Goal: Transaction & Acquisition: Purchase product/service

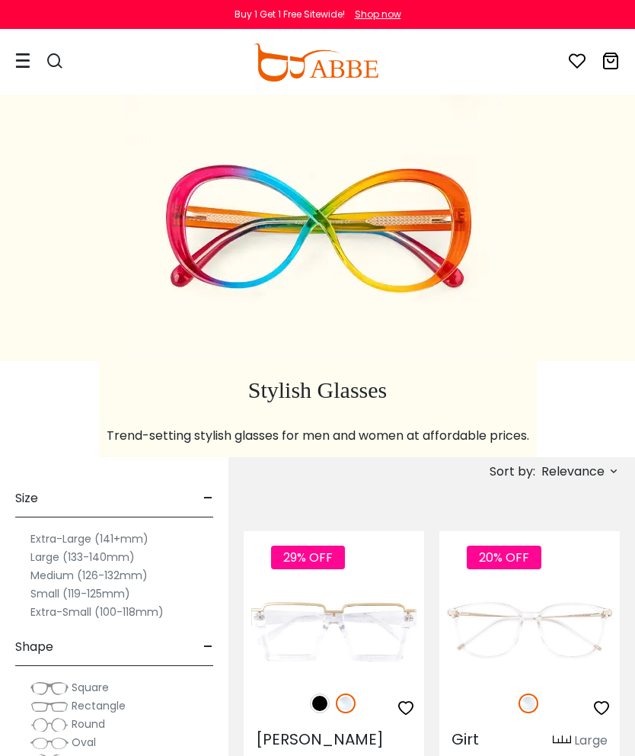
click at [377, 19] on div "Shop now" at bounding box center [378, 15] width 46 height 14
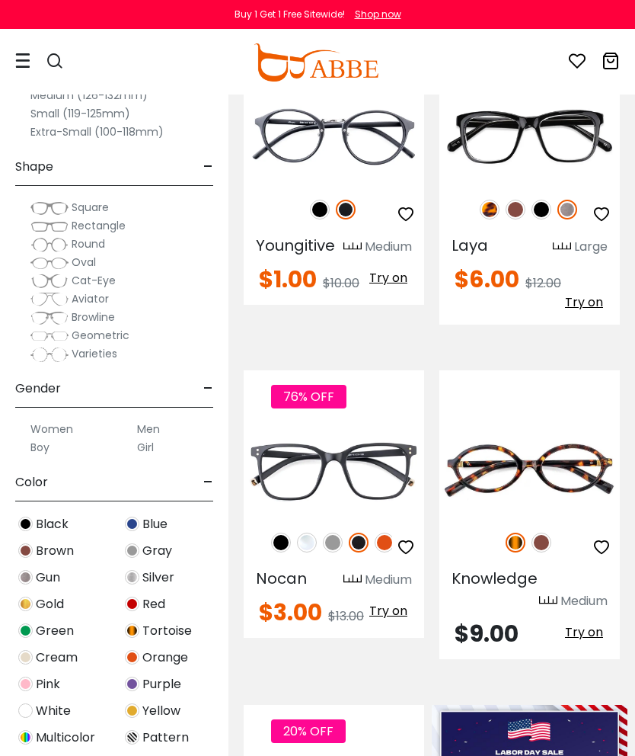
scroll to position [297, 0]
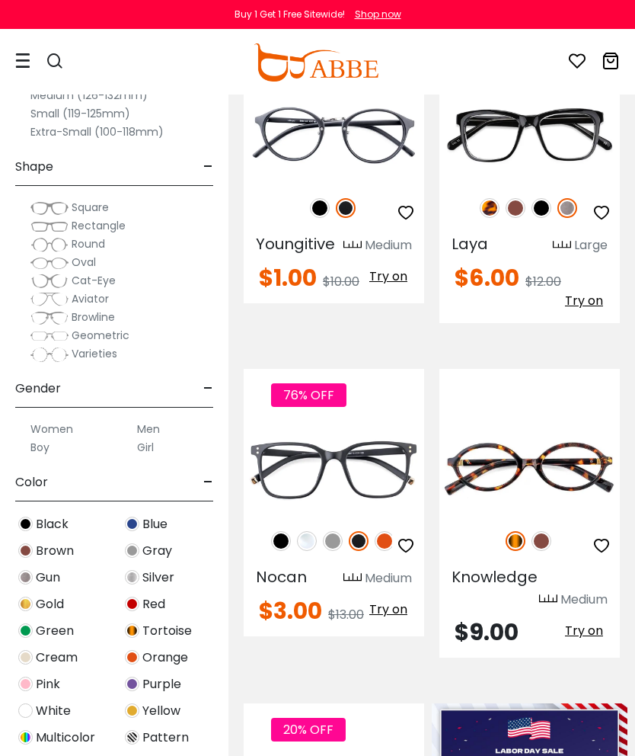
click at [0, 0] on img at bounding box center [0, 0] width 0 height 0
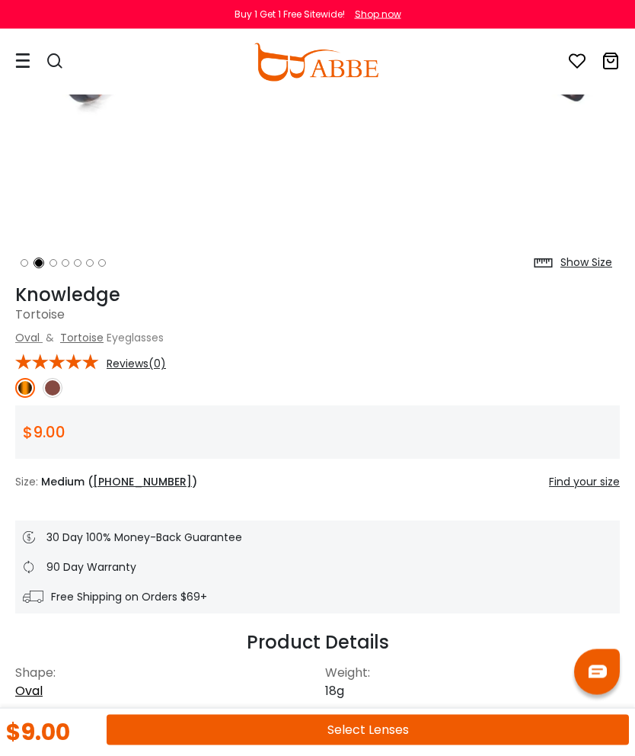
scroll to position [363, 0]
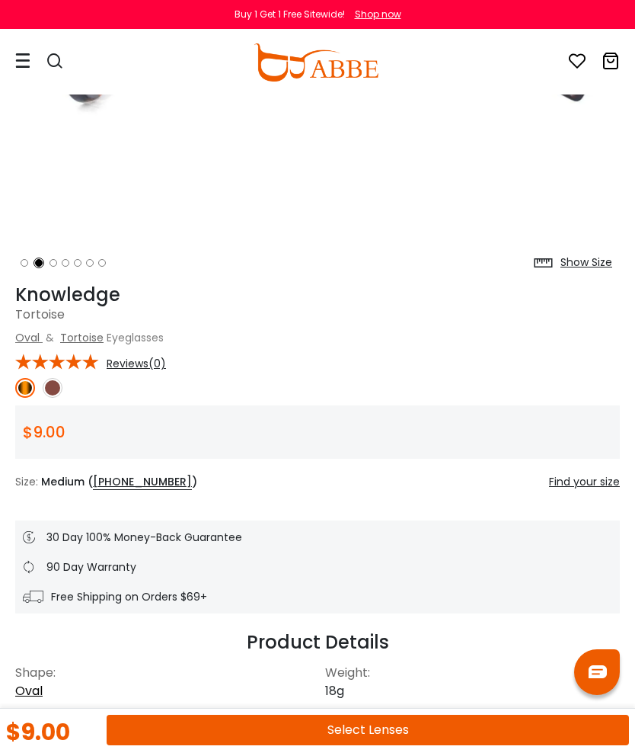
click at [376, 745] on button "Select Lenses" at bounding box center [368, 730] width 523 height 30
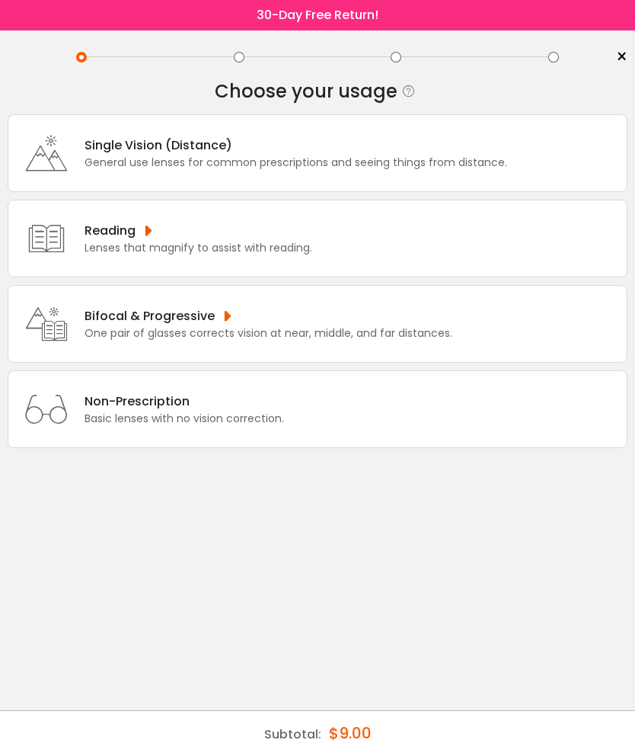
click at [515, 167] on div "Single Vision (Distance) General use lenses for common prescriptions and seeing…" at bounding box center [318, 153] width 620 height 78
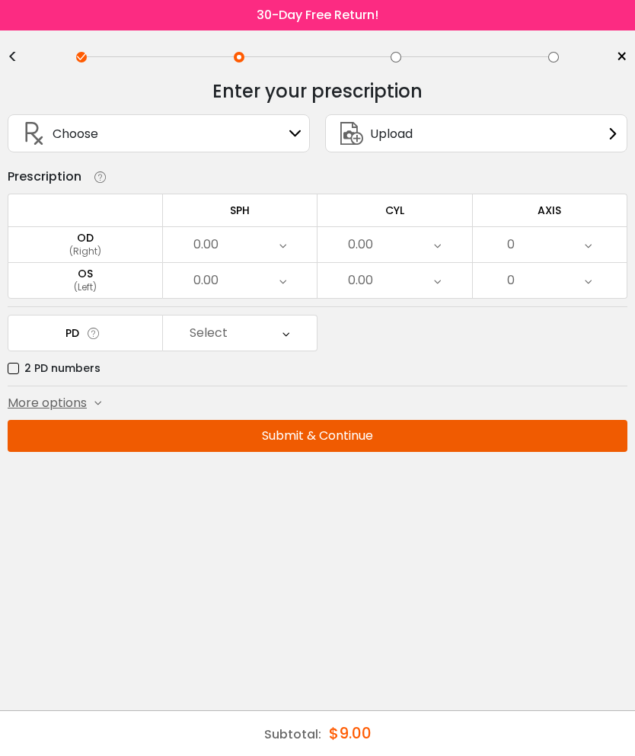
click at [21, 378] on label "2 PD numbers" at bounding box center [54, 368] width 93 height 19
click at [95, 412] on div "More options" at bounding box center [55, 403] width 94 height 18
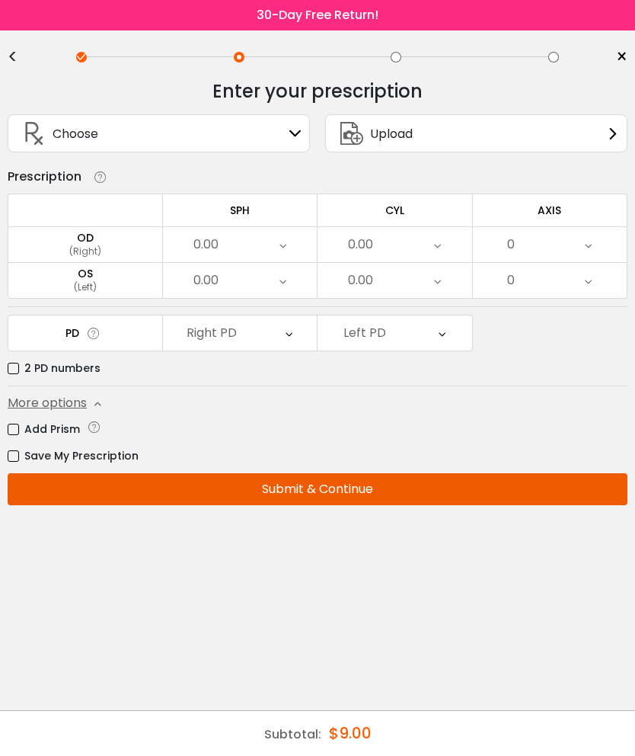
click at [82, 378] on label "2 PD numbers" at bounding box center [54, 368] width 93 height 19
click at [23, 370] on label "2 PD numbers" at bounding box center [54, 368] width 93 height 19
click at [281, 341] on div "Right PD" at bounding box center [240, 332] width 155 height 35
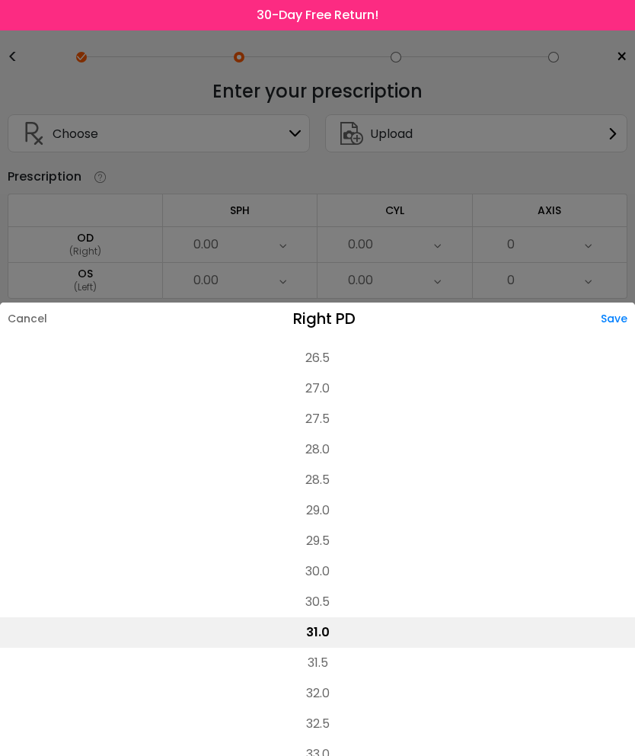
scroll to position [216, 0]
click at [322, 437] on li "28.0" at bounding box center [317, 452] width 635 height 30
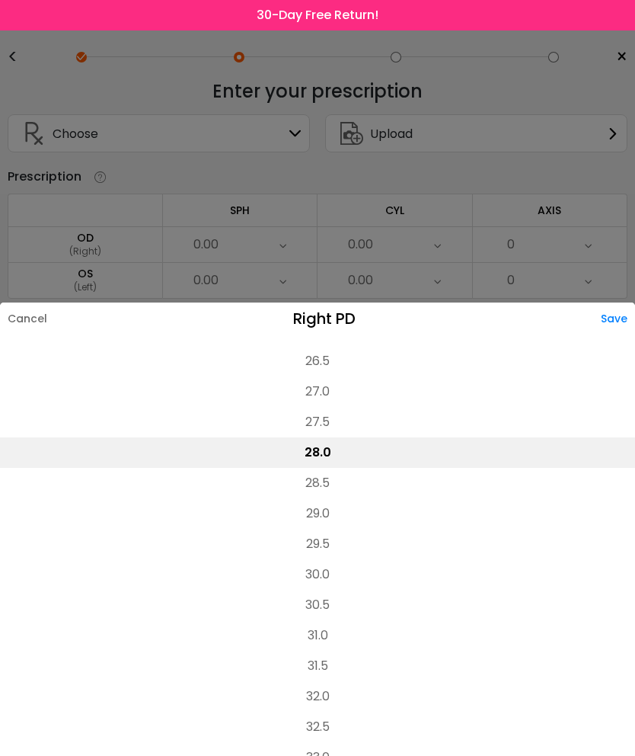
click at [607, 302] on div "Save" at bounding box center [618, 318] width 34 height 32
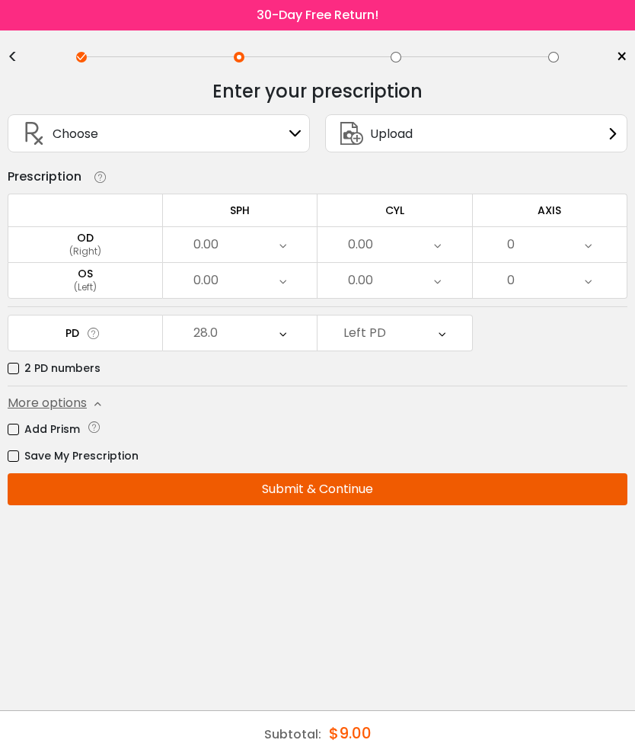
click at [440, 339] on icon at bounding box center [442, 332] width 7 height 35
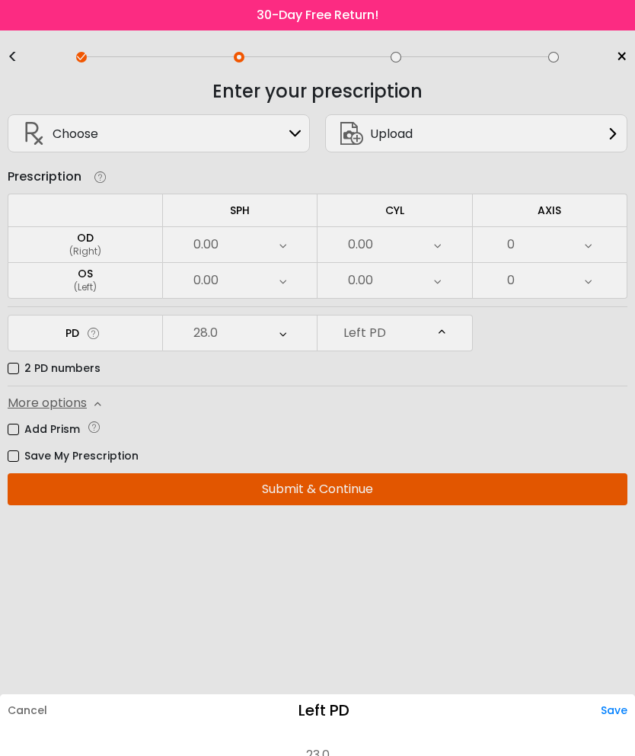
scroll to position [288, 0]
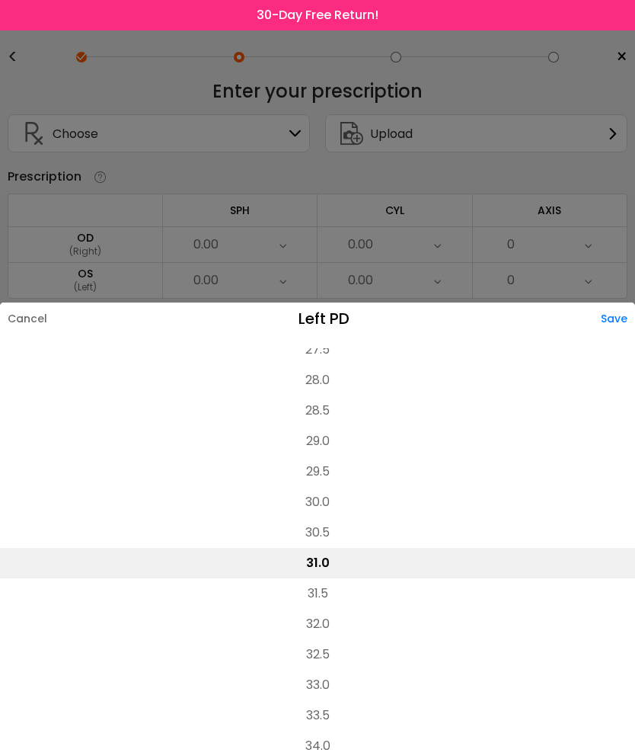
click at [325, 395] on li "28.5" at bounding box center [317, 410] width 635 height 30
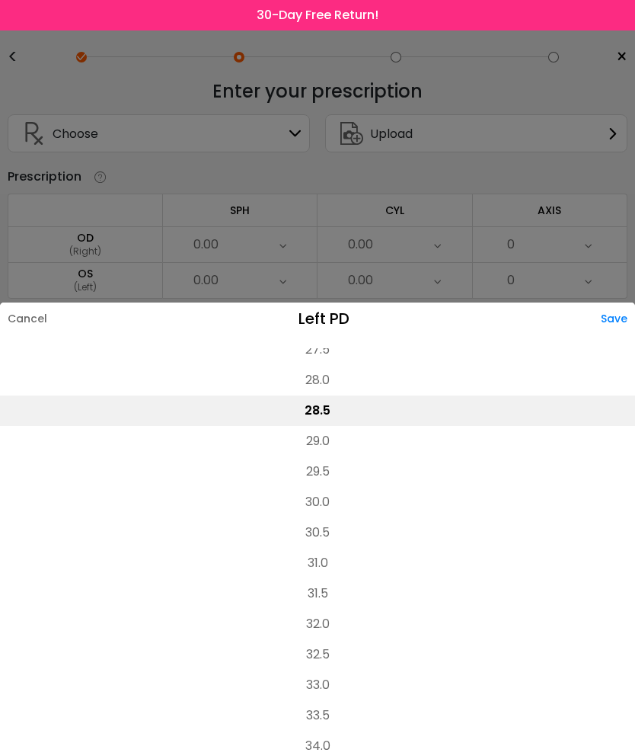
click at [604, 302] on div "Save" at bounding box center [618, 318] width 34 height 32
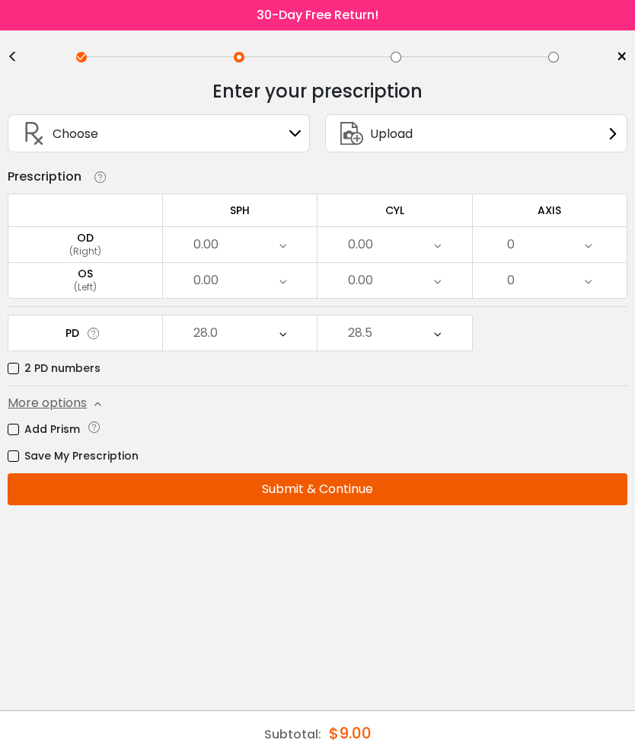
click at [287, 249] on div "0.00" at bounding box center [240, 244] width 155 height 35
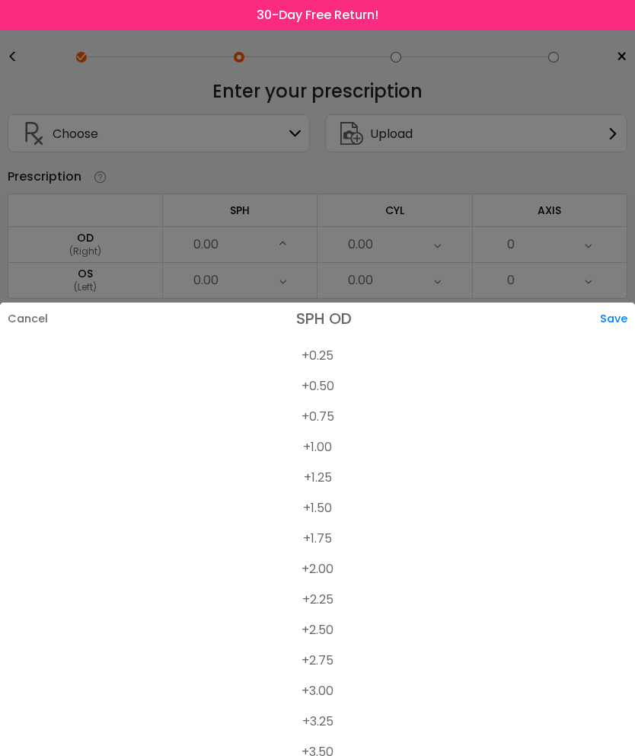
scroll to position [2518, 0]
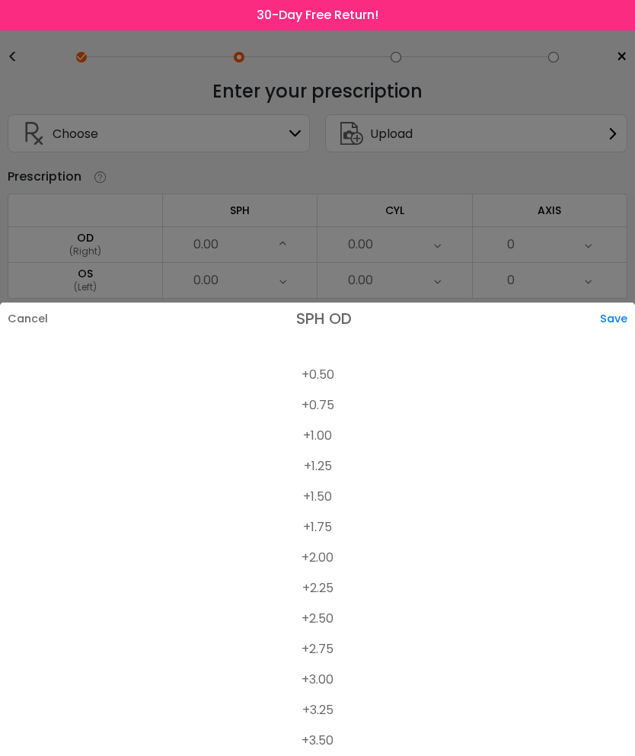
click at [324, 573] on li "+2.25" at bounding box center [317, 588] width 635 height 30
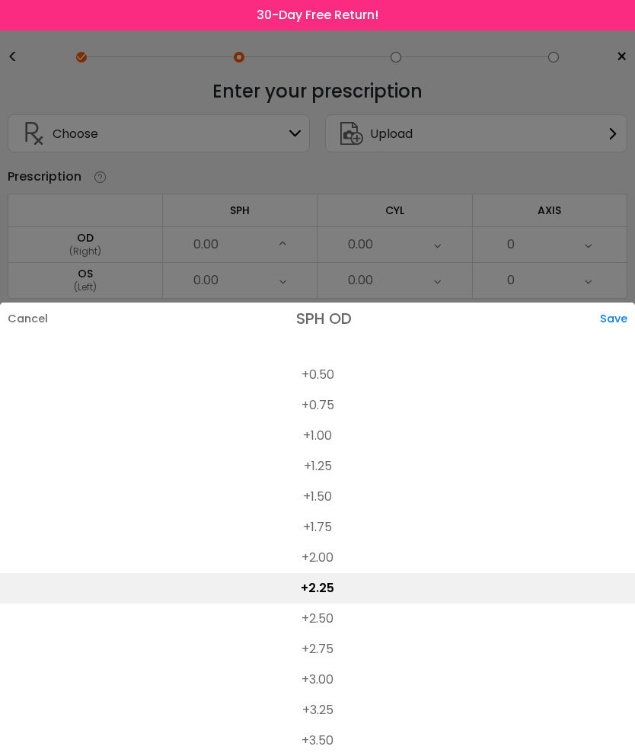
click at [613, 302] on div "Save" at bounding box center [617, 318] width 35 height 32
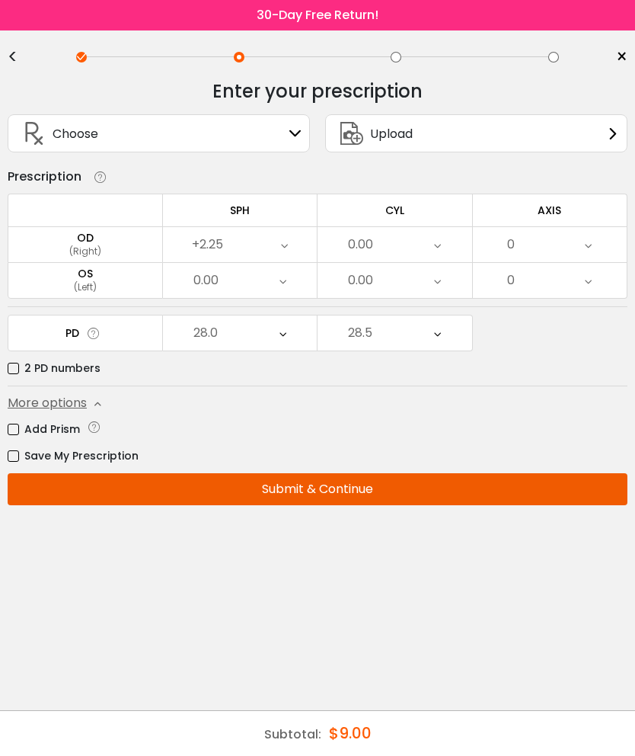
click at [439, 248] on icon at bounding box center [437, 244] width 7 height 35
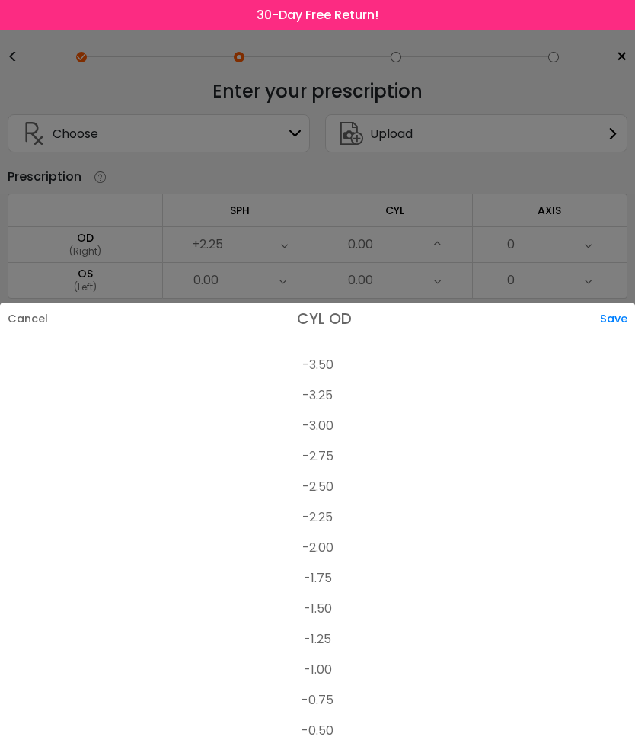
scroll to position [297, 0]
click at [325, 417] on li "-3.00" at bounding box center [317, 432] width 635 height 30
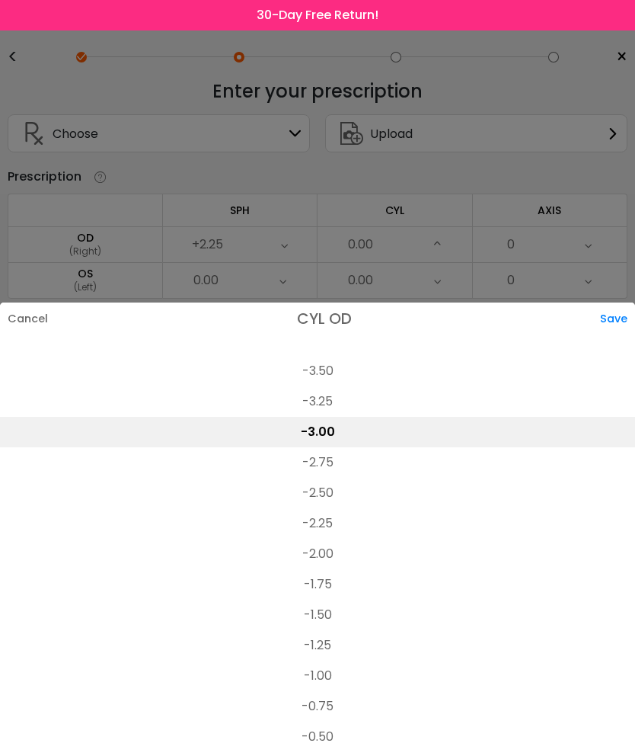
click at [610, 302] on div "Save" at bounding box center [617, 318] width 35 height 32
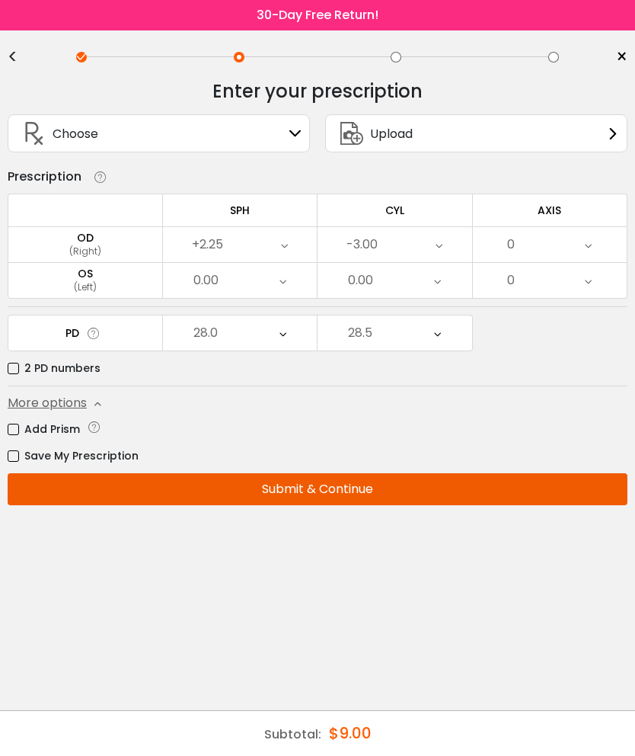
click at [284, 291] on icon at bounding box center [283, 280] width 7 height 35
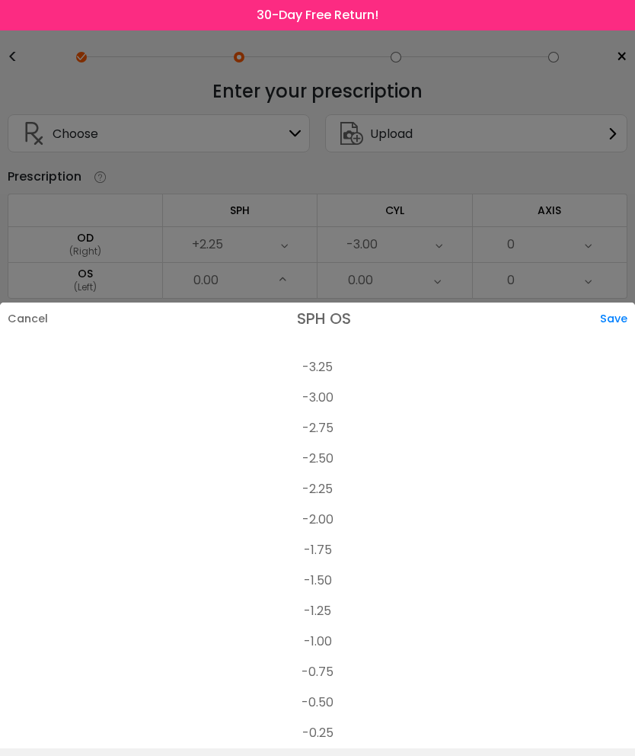
scroll to position [2036, 0]
click at [319, 384] on li "-3.00" at bounding box center [317, 399] width 635 height 30
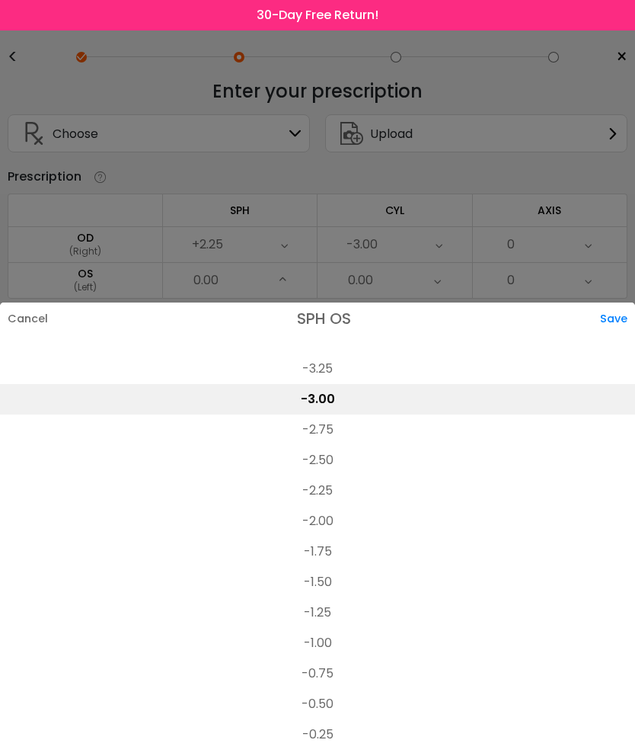
click at [616, 302] on div "Save" at bounding box center [617, 318] width 35 height 32
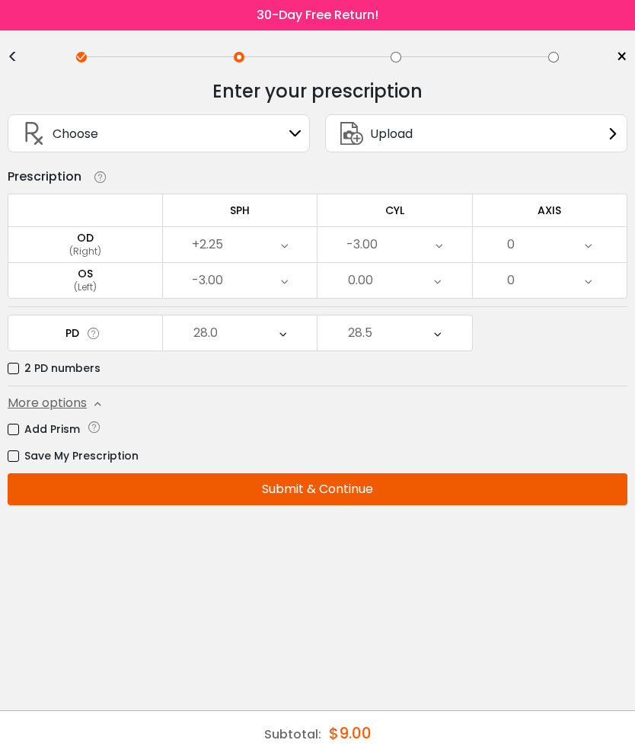
click at [427, 295] on div "0.00" at bounding box center [395, 280] width 155 height 35
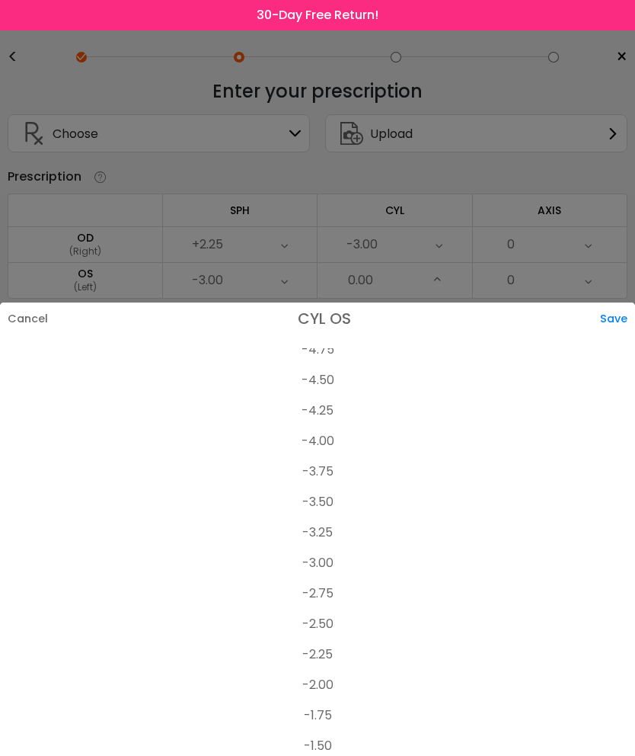
scroll to position [165, 0]
click at [327, 427] on li "-4.00" at bounding box center [317, 442] width 635 height 30
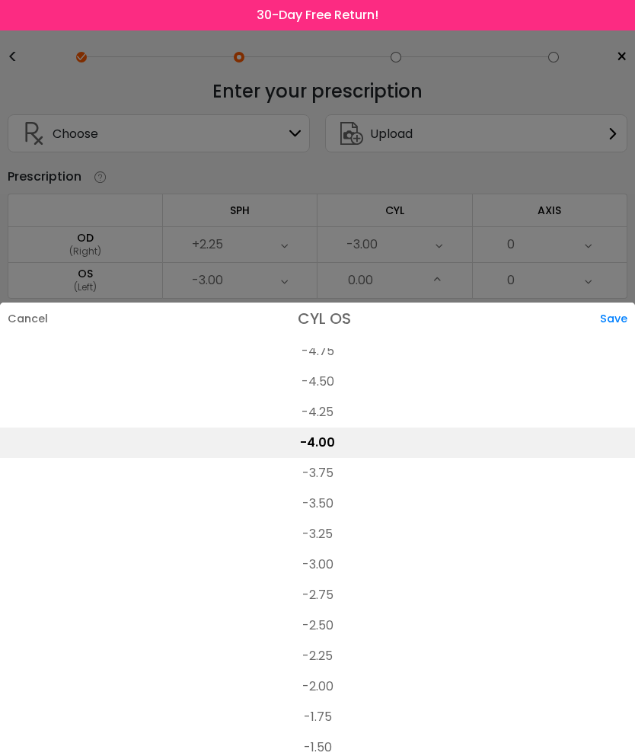
click at [607, 302] on div "Save" at bounding box center [617, 318] width 35 height 32
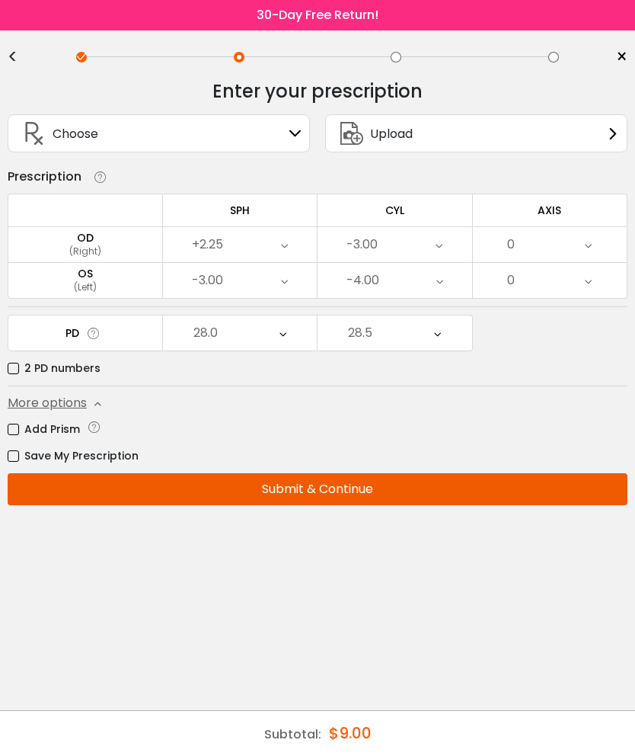
click at [585, 252] on icon at bounding box center [588, 244] width 7 height 35
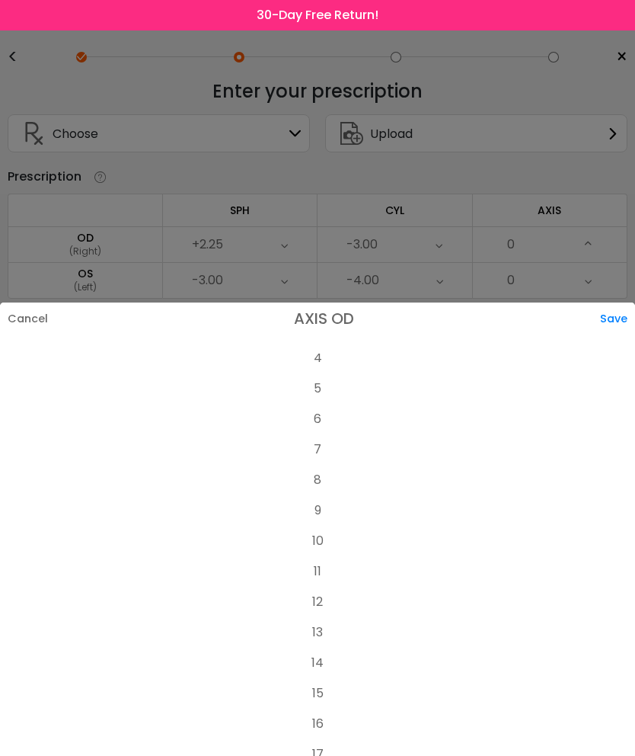
scroll to position [142, 0]
click at [321, 663] on li "15" at bounding box center [317, 678] width 635 height 30
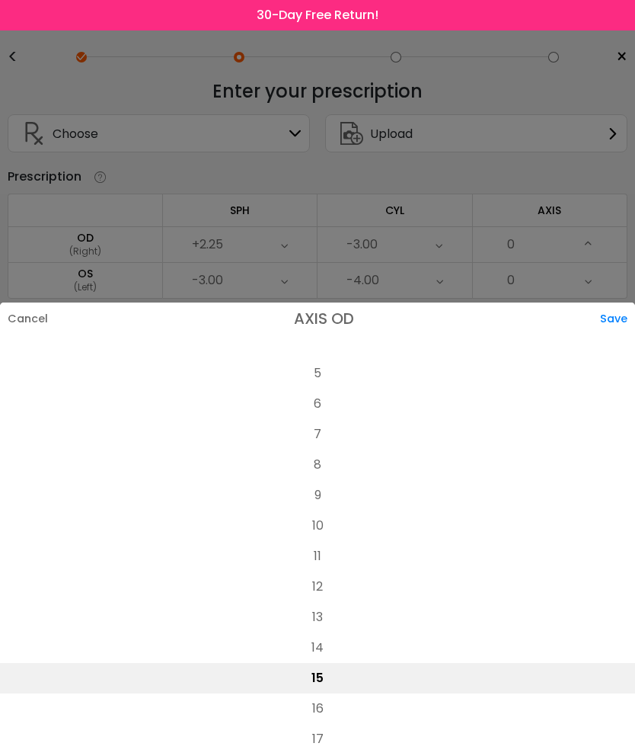
click at [609, 302] on div "Save" at bounding box center [617, 318] width 35 height 32
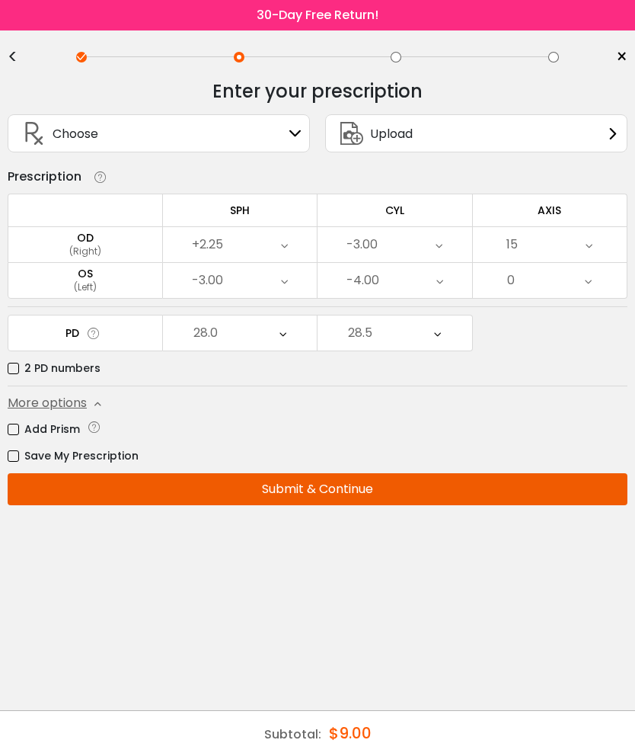
click at [579, 289] on div "0" at bounding box center [550, 280] width 155 height 35
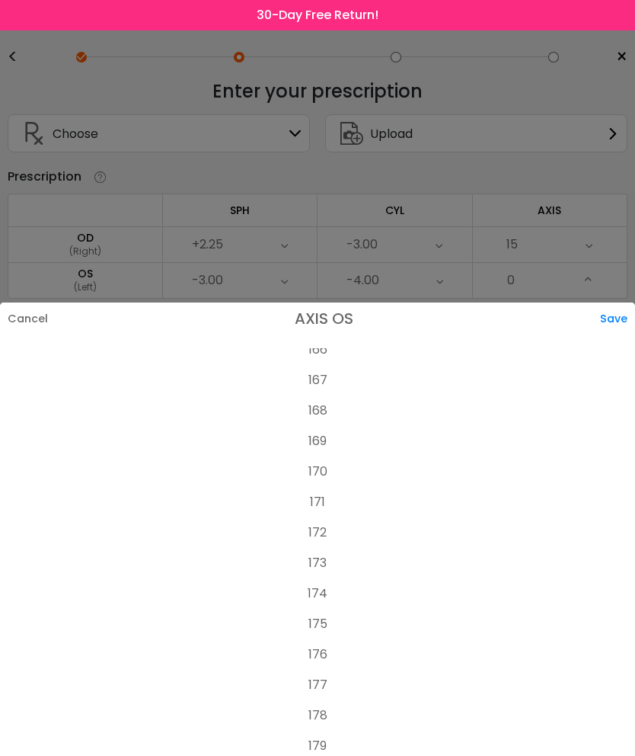
scroll to position [5071, 0]
click at [318, 457] on li "170" at bounding box center [317, 472] width 635 height 30
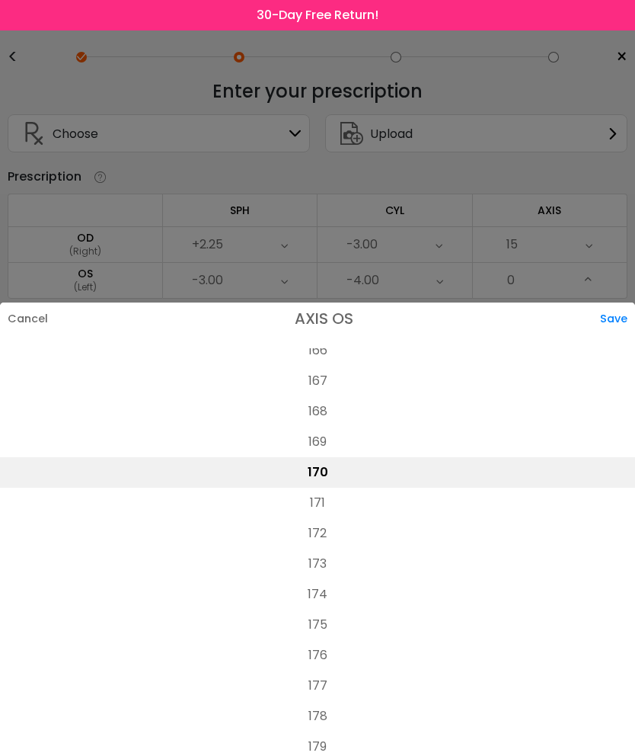
click at [611, 302] on div "Save" at bounding box center [617, 318] width 35 height 32
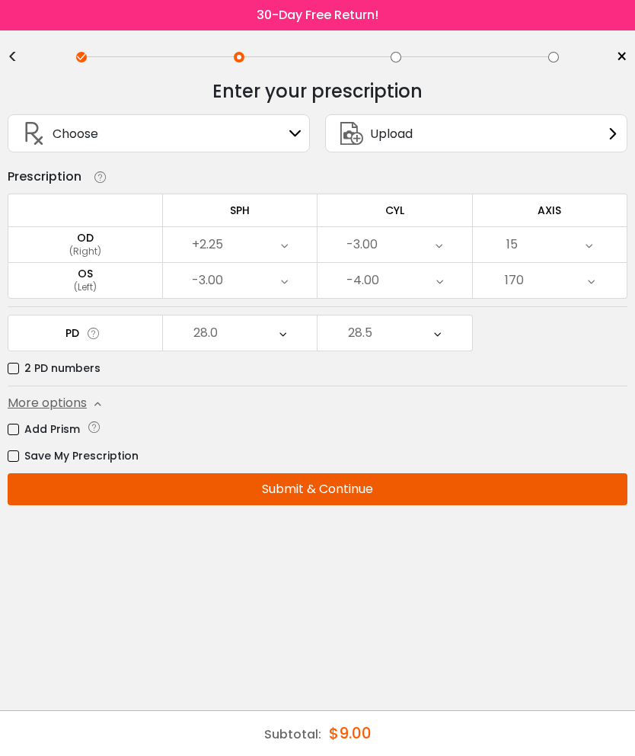
click at [333, 499] on button "Submit & Continue" at bounding box center [318, 489] width 620 height 32
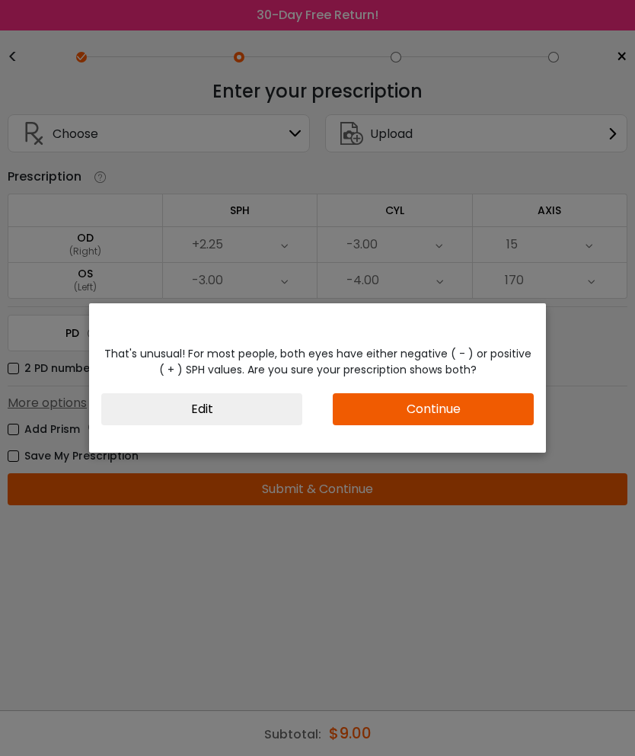
click at [430, 414] on button "Continue" at bounding box center [433, 409] width 201 height 32
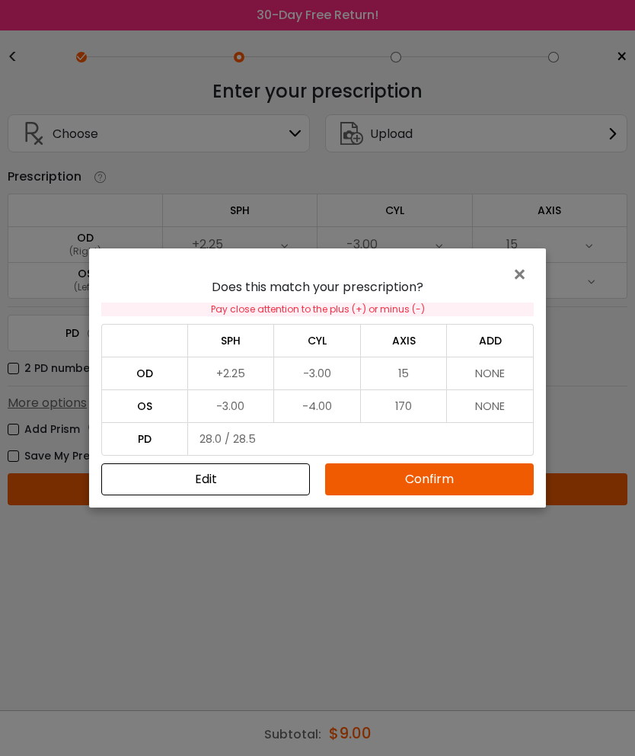
click at [258, 478] on button "Edit" at bounding box center [205, 479] width 209 height 32
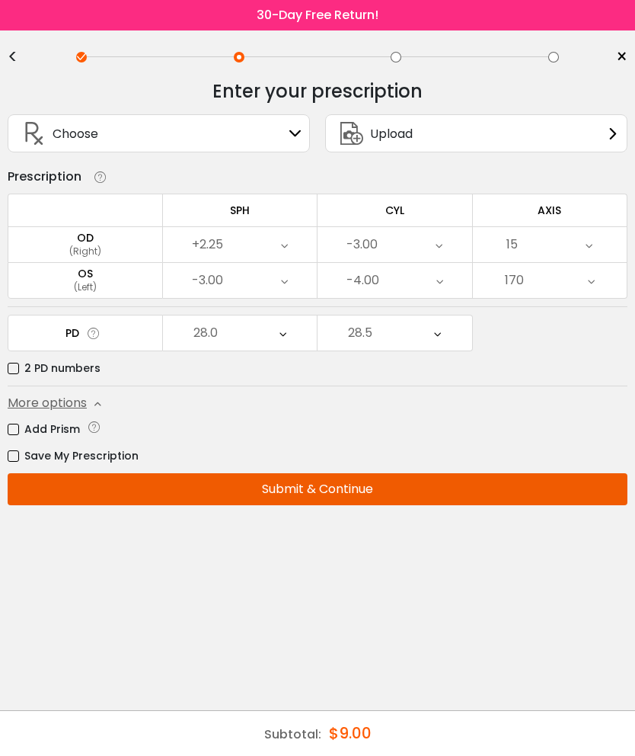
click at [283, 288] on icon at bounding box center [284, 280] width 7 height 35
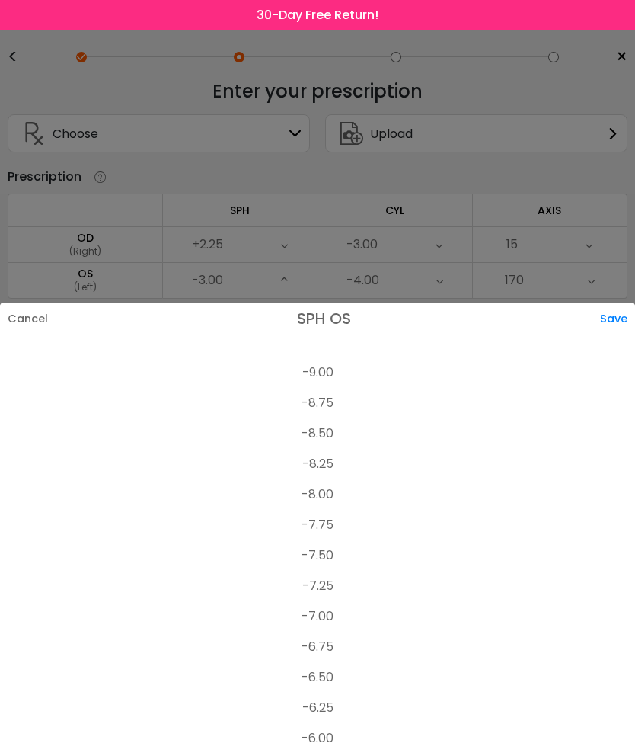
scroll to position [1305, 0]
click at [608, 302] on div "Save" at bounding box center [617, 318] width 35 height 32
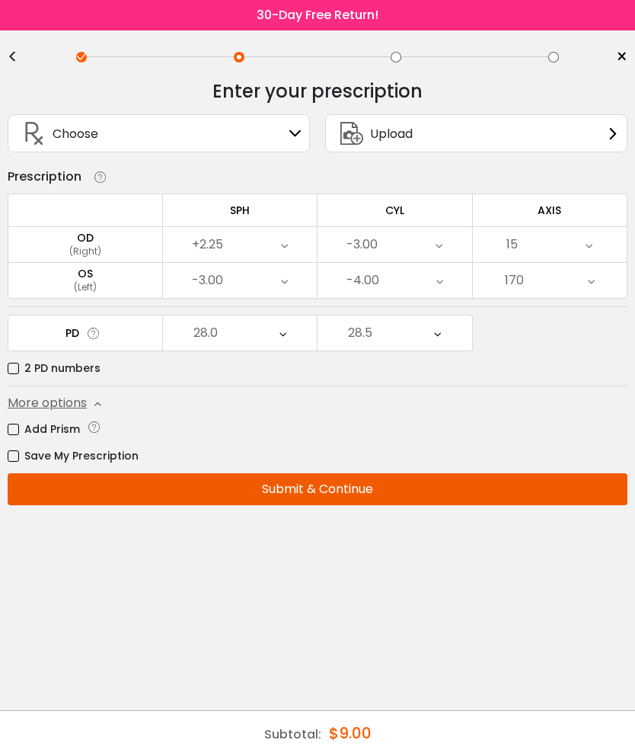
click at [289, 285] on div "-3.00" at bounding box center [240, 280] width 155 height 35
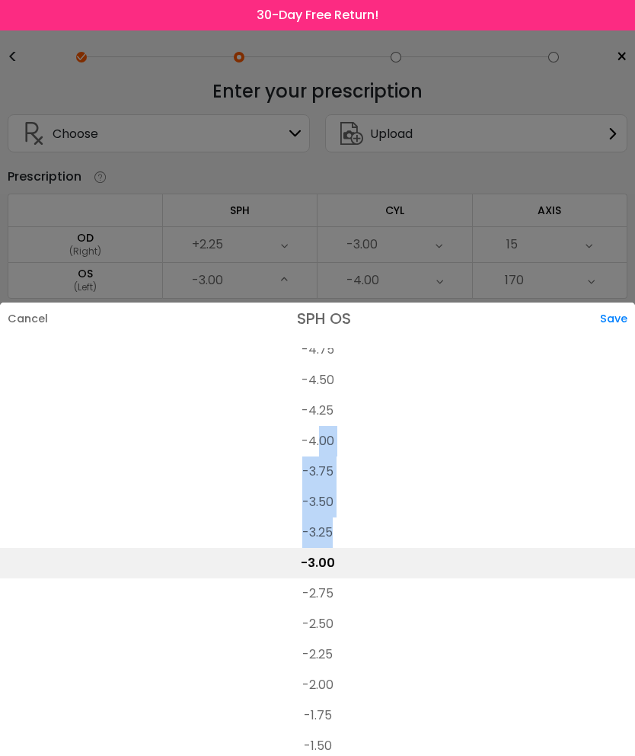
click at [413, 395] on li "-4.25" at bounding box center [317, 410] width 635 height 30
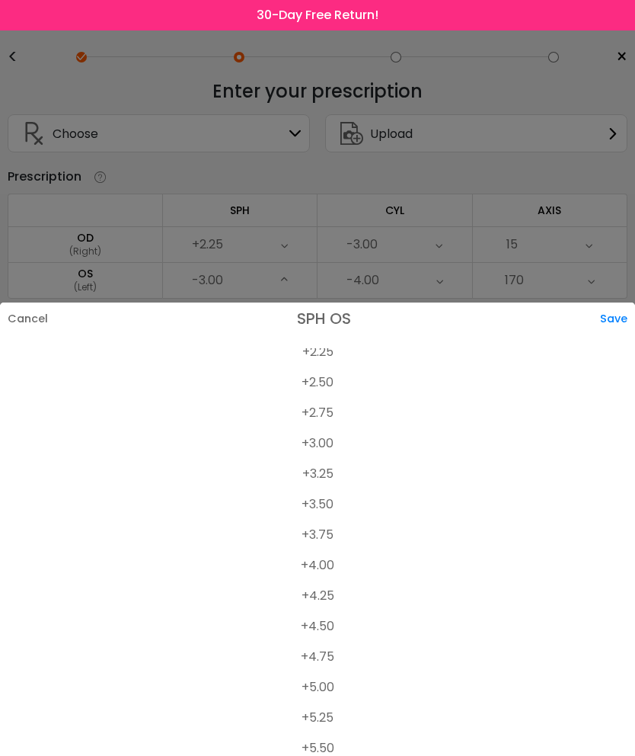
scroll to position [2752, 0]
click at [324, 430] on li "+3.00" at bounding box center [317, 445] width 635 height 30
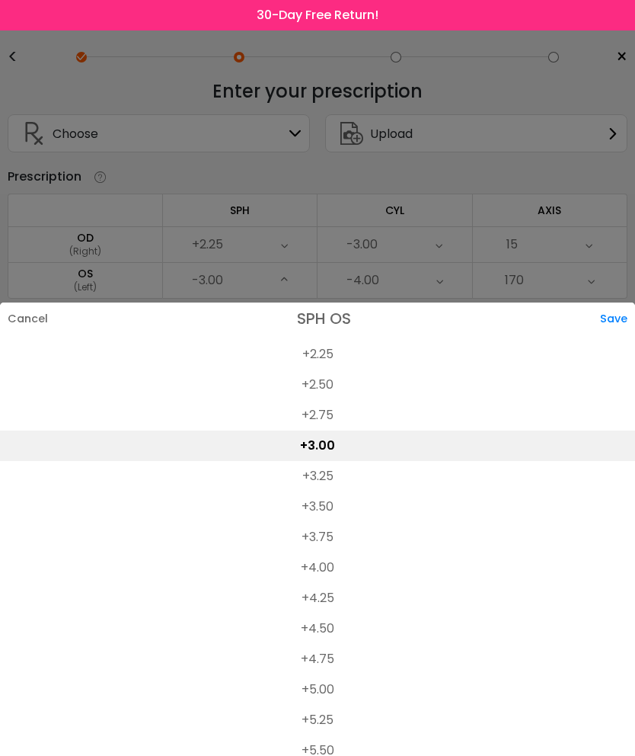
click at [606, 302] on div "Save" at bounding box center [617, 318] width 35 height 32
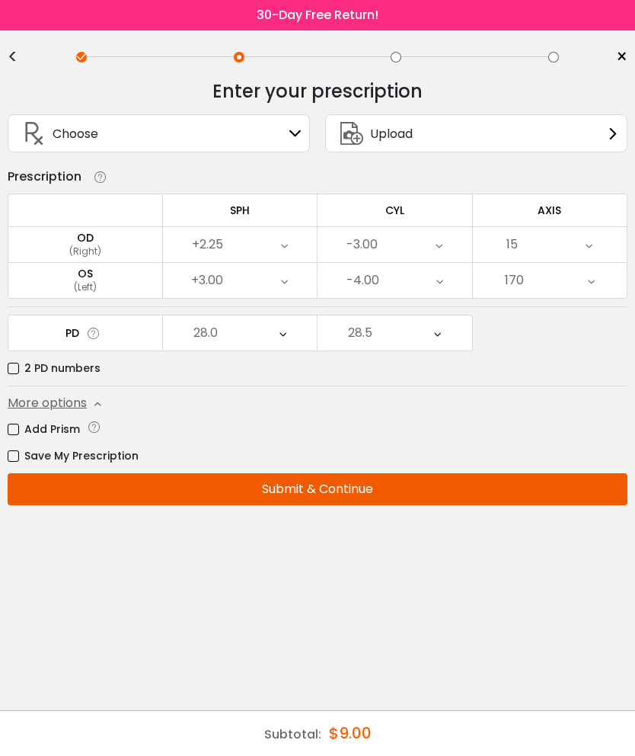
click at [347, 497] on button "Submit & Continue" at bounding box center [318, 489] width 620 height 32
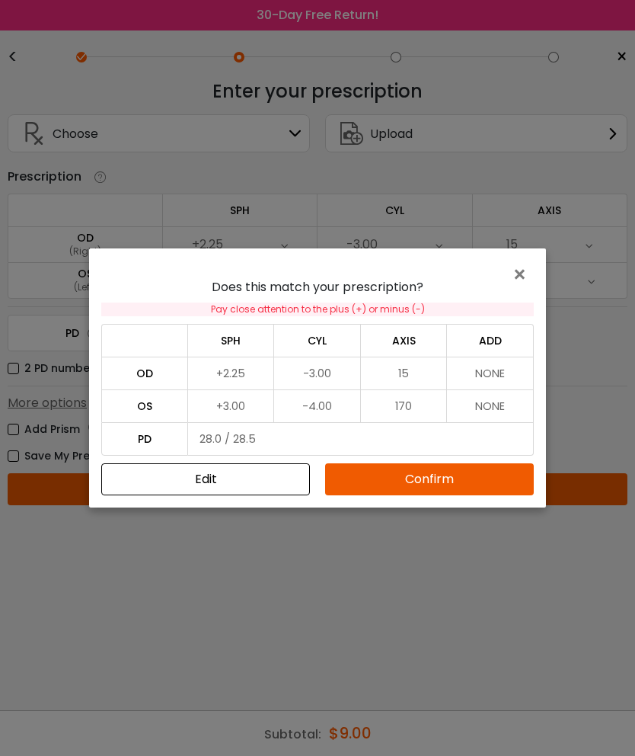
click at [437, 483] on button "Confirm" at bounding box center [429, 479] width 209 height 32
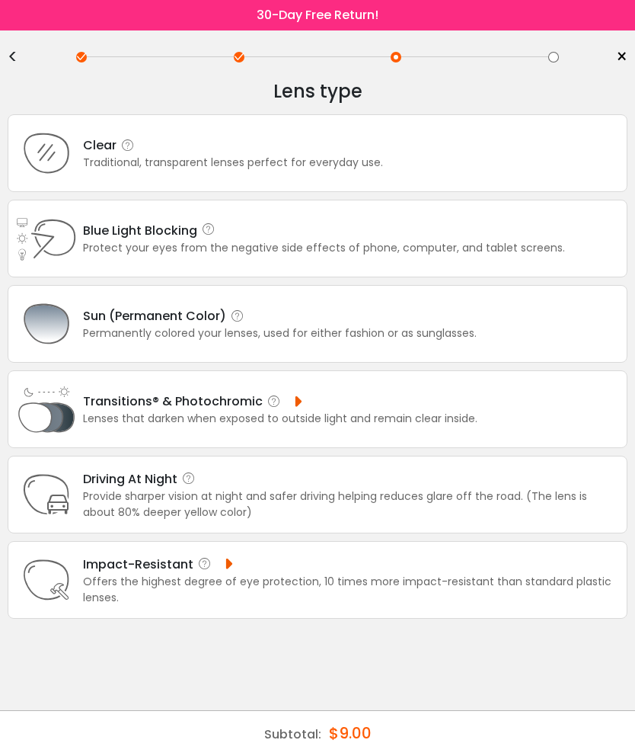
click at [510, 173] on div "Clear Traditional, transparent lenses perfect for everyday use." at bounding box center [318, 153] width 620 height 78
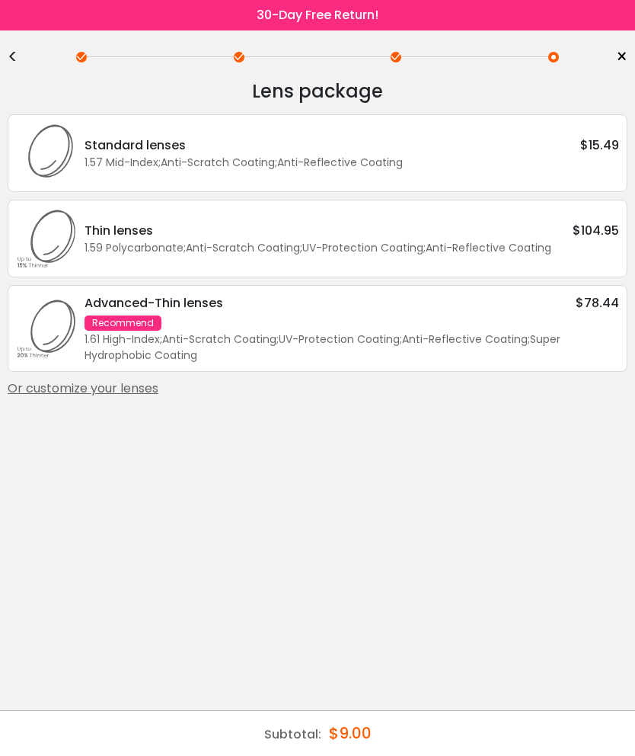
click at [136, 398] on div "Or customize your lenses" at bounding box center [318, 388] width 620 height 18
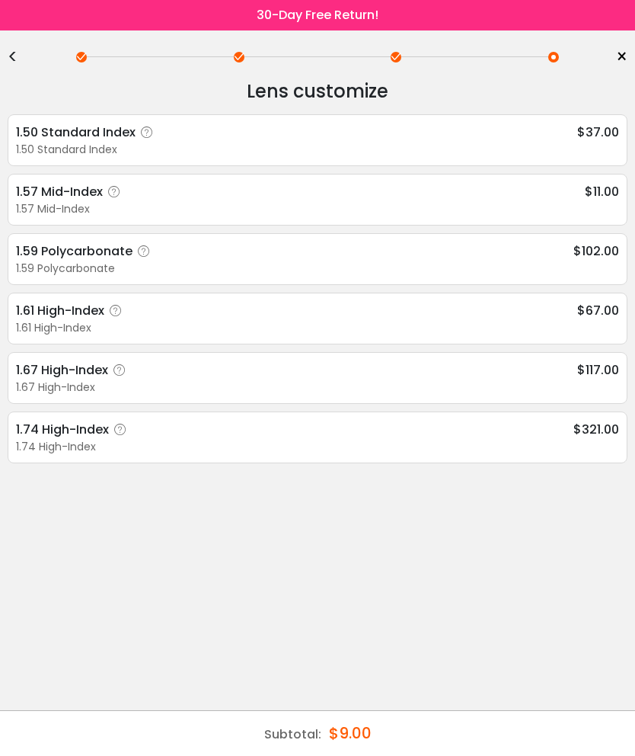
click at [446, 203] on div "1.57 Mid-Index" at bounding box center [317, 209] width 603 height 16
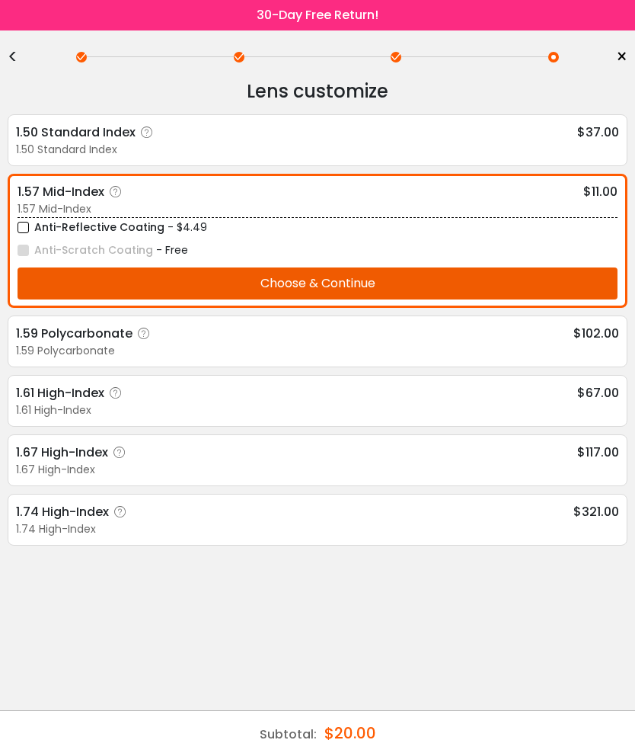
click at [385, 293] on button "Choose & Continue" at bounding box center [318, 283] width 600 height 32
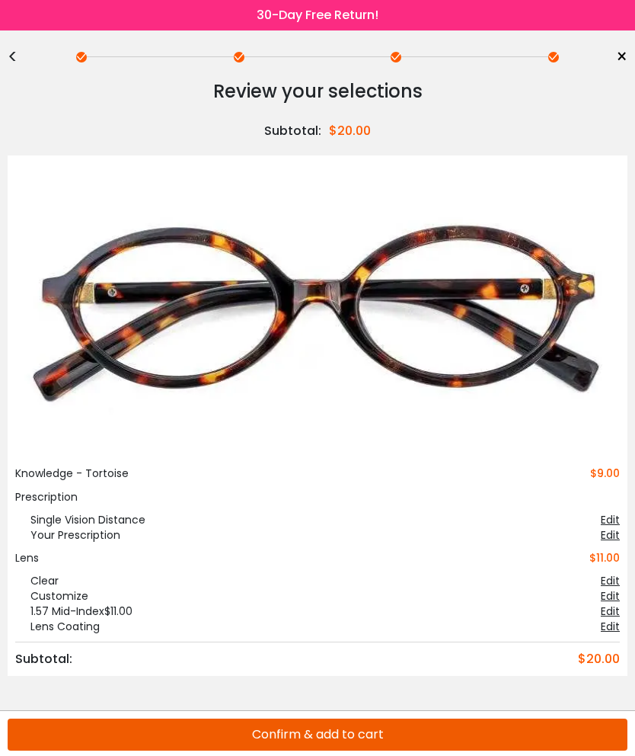
scroll to position [0, 0]
click at [373, 740] on button "Confirm & add to cart" at bounding box center [318, 734] width 620 height 32
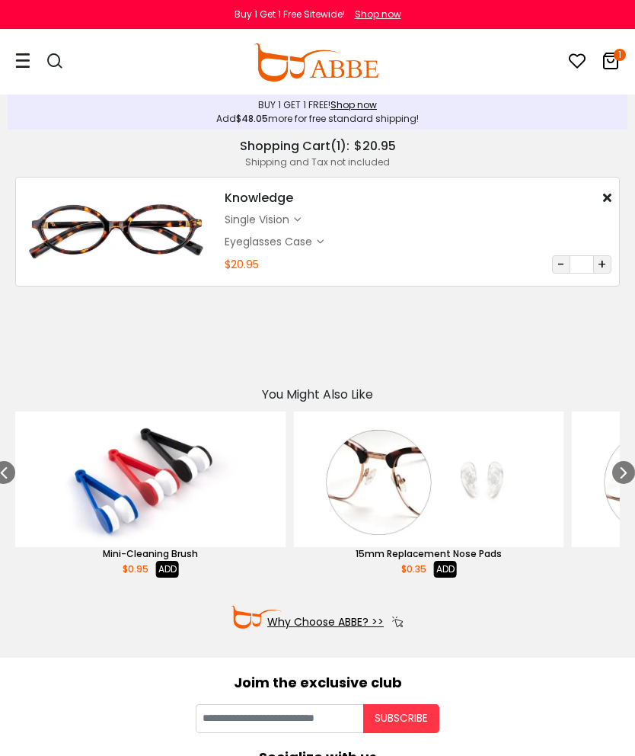
click at [30, 57] on div at bounding box center [47, 62] width 64 height 64
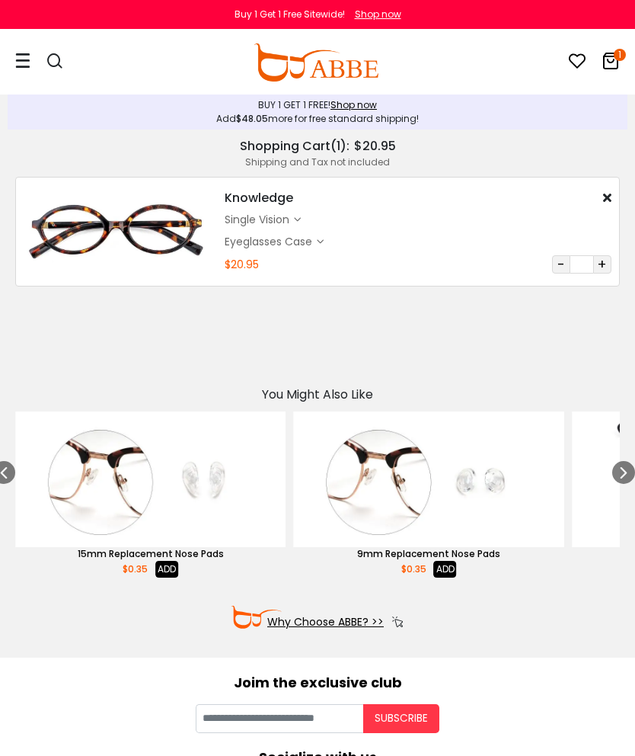
click at [28, 70] on div at bounding box center [22, 61] width 15 height 62
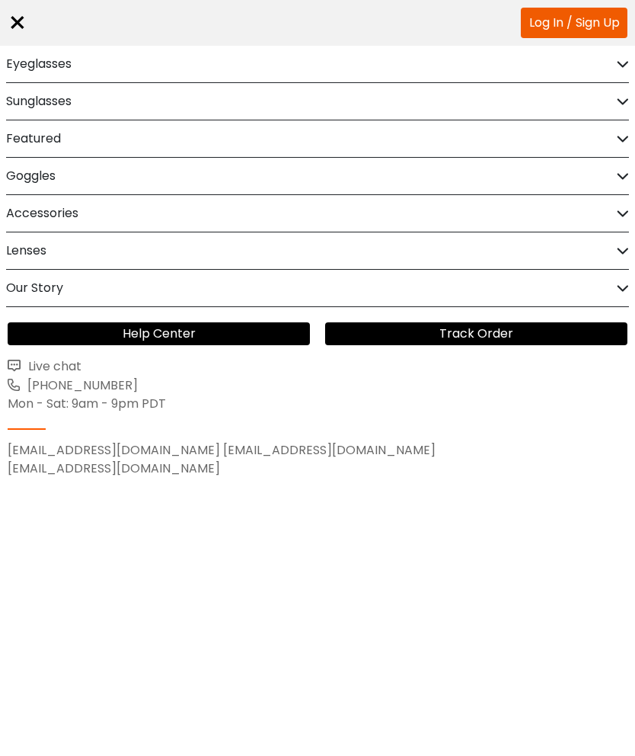
click at [29, 67] on h2 "Eyeglasses" at bounding box center [39, 64] width 66 height 37
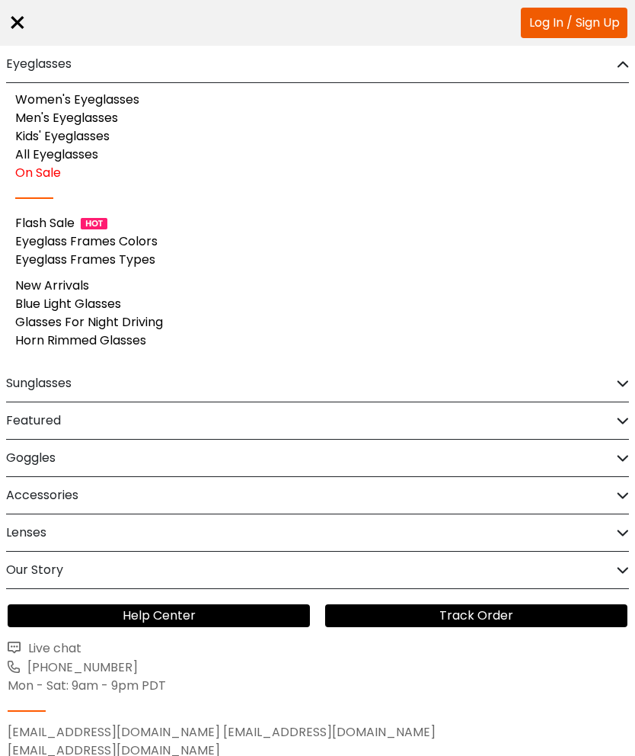
click at [38, 170] on link "On Sale" at bounding box center [38, 173] width 46 height 18
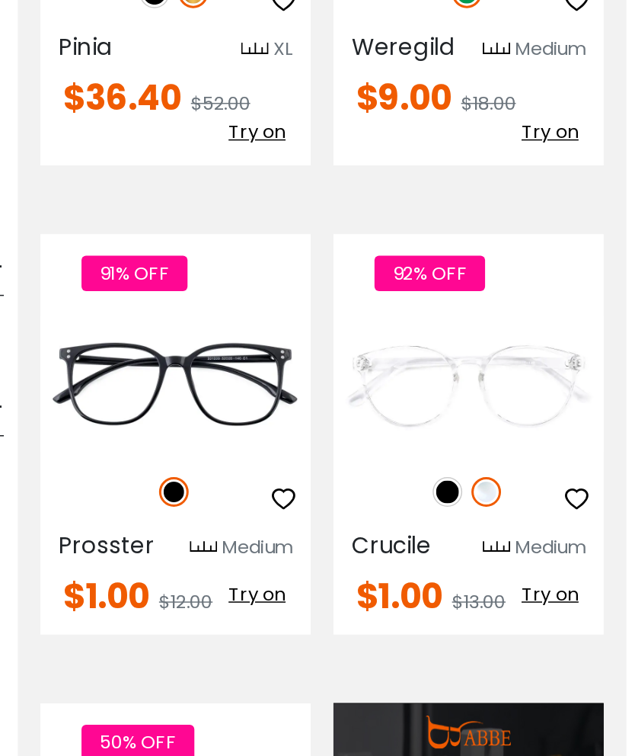
scroll to position [1584, 6]
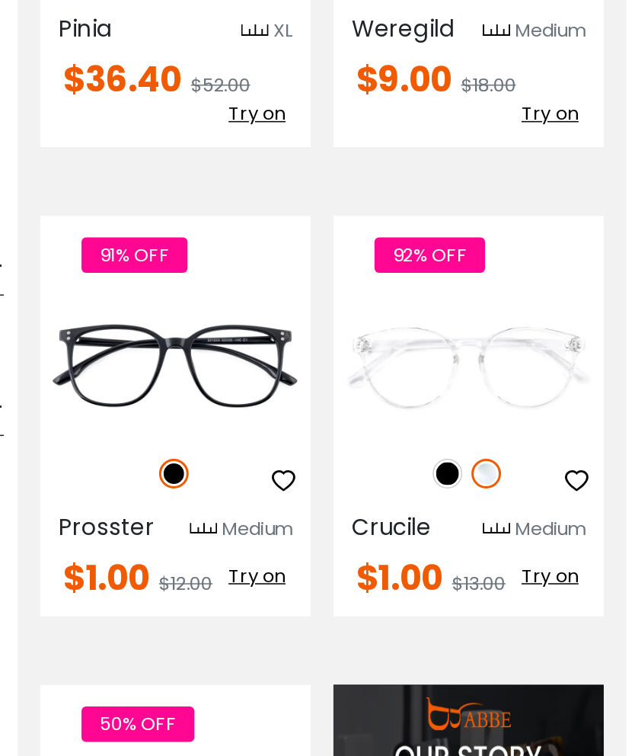
click at [0, 0] on img at bounding box center [0, 0] width 0 height 0
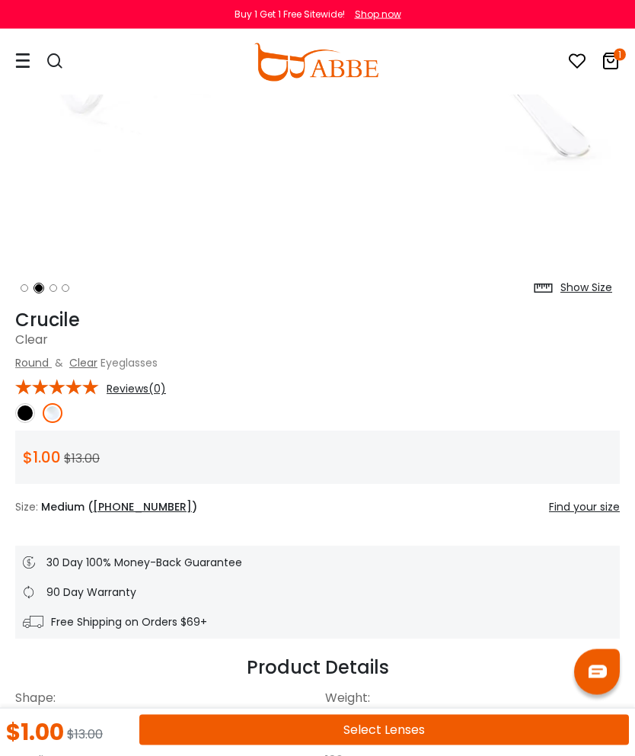
scroll to position [361, 0]
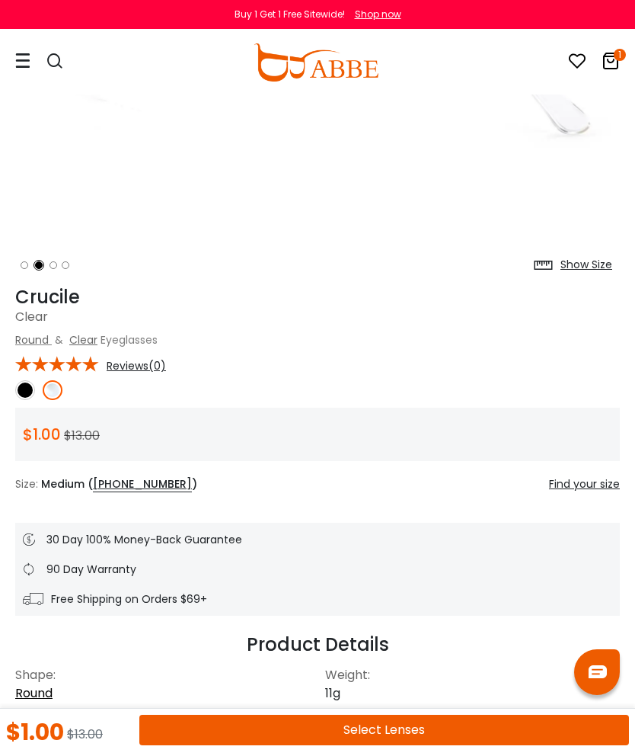
click at [382, 745] on button "Select Lenses" at bounding box center [384, 730] width 490 height 30
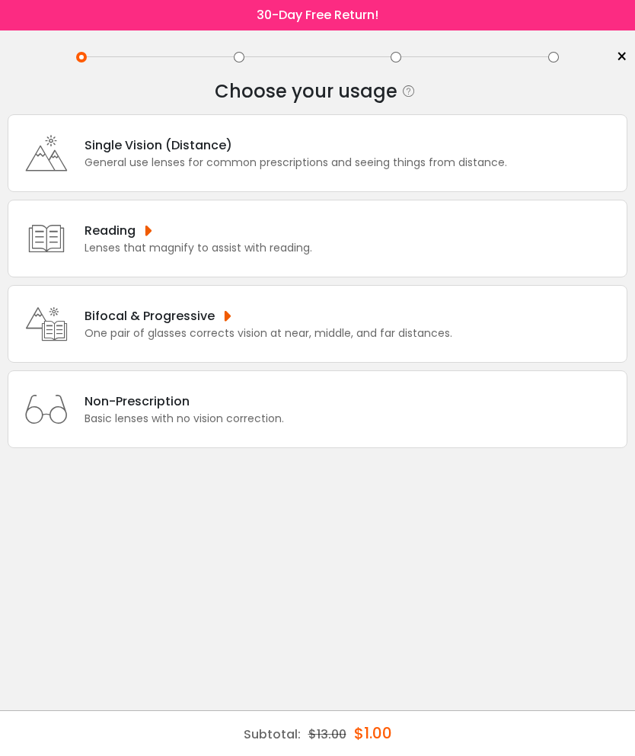
click at [530, 162] on div "Single Vision (Distance) General use lenses for common prescriptions and seeing…" at bounding box center [318, 153] width 620 height 78
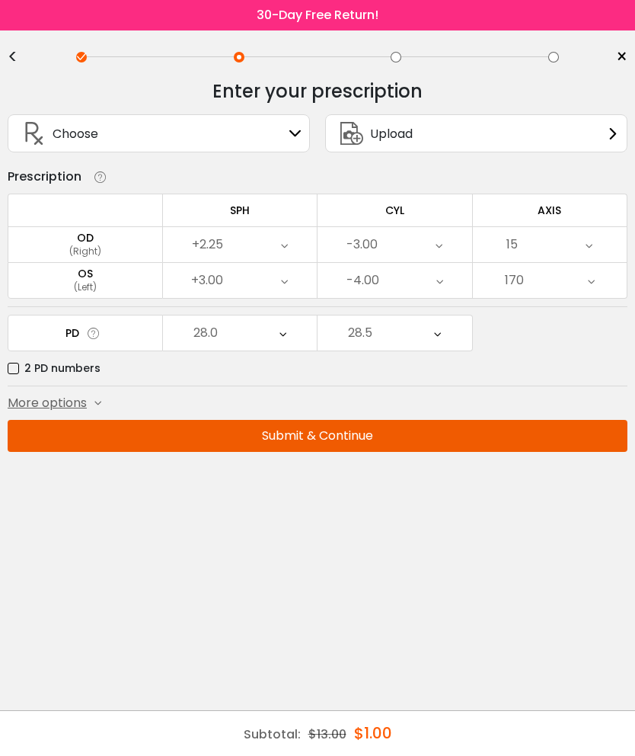
click at [353, 449] on button "Submit & Continue" at bounding box center [318, 436] width 620 height 32
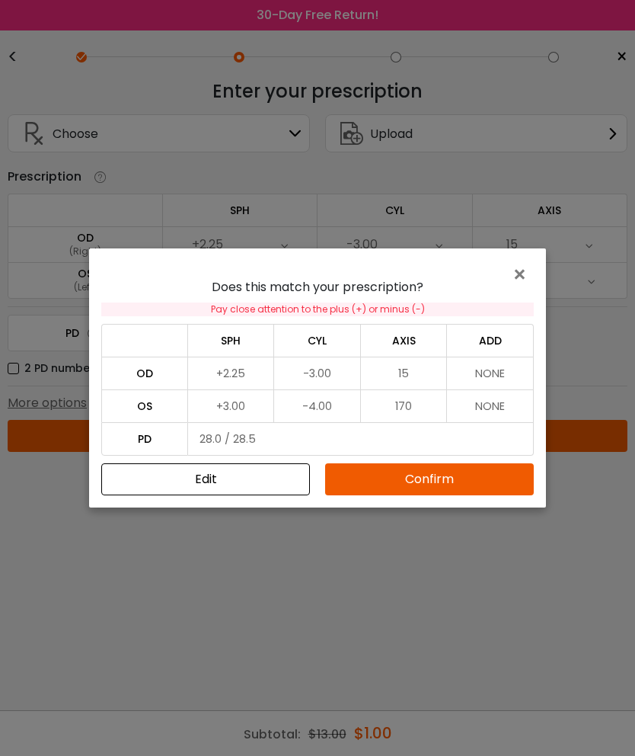
click at [425, 485] on button "Confirm" at bounding box center [429, 479] width 209 height 32
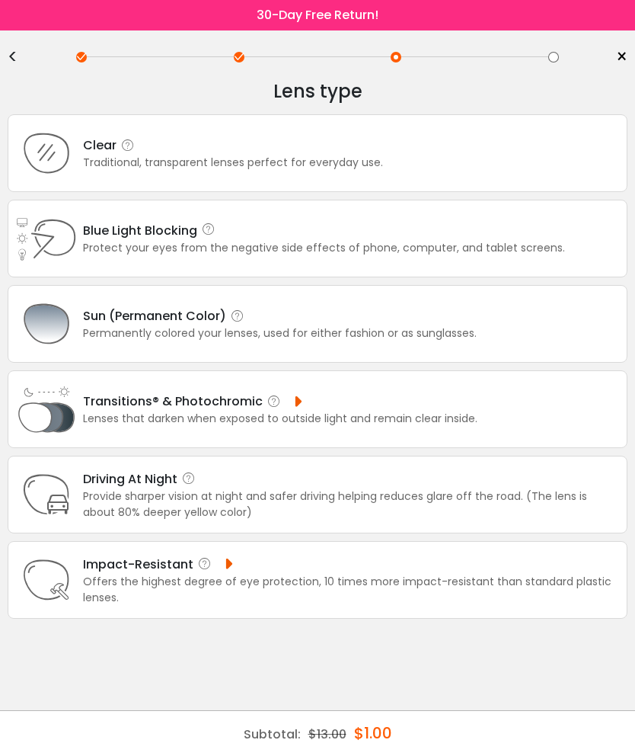
click at [552, 150] on div "Clear Traditional, transparent lenses perfect for everyday use." at bounding box center [318, 153] width 620 height 78
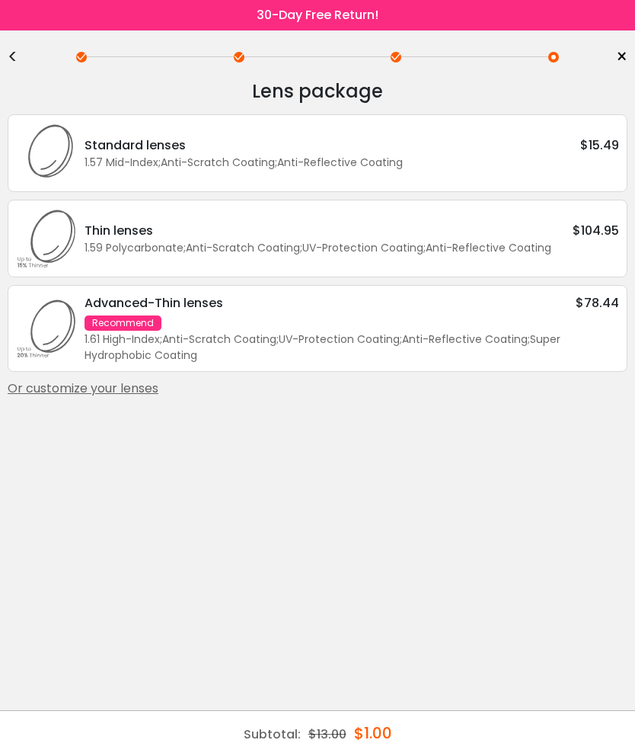
click at [140, 398] on div "Or customize your lenses" at bounding box center [318, 388] width 620 height 18
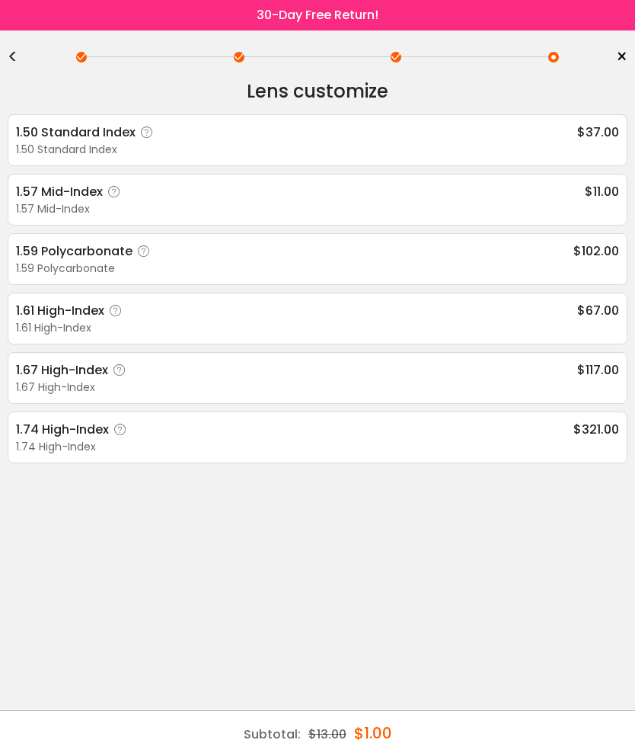
click at [543, 203] on div "1.57 Mid-Index" at bounding box center [317, 209] width 603 height 16
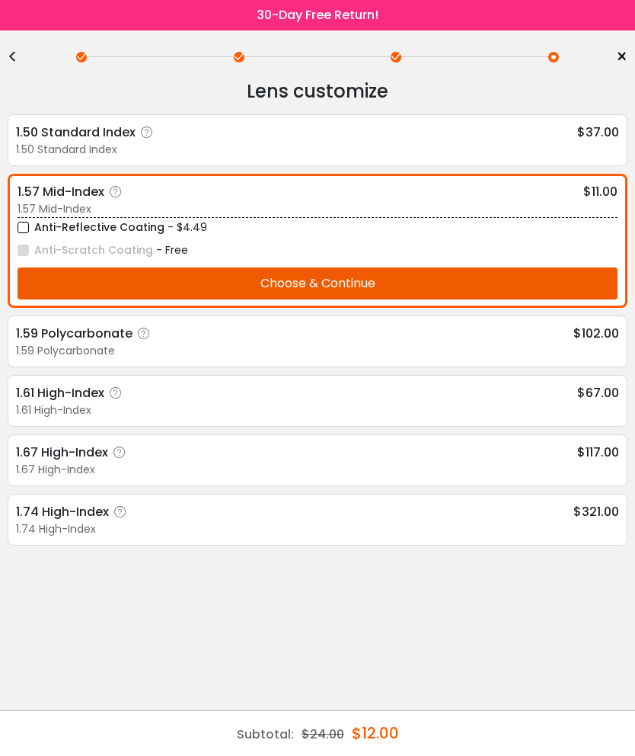
click at [396, 295] on button "Choose & Continue" at bounding box center [318, 283] width 600 height 32
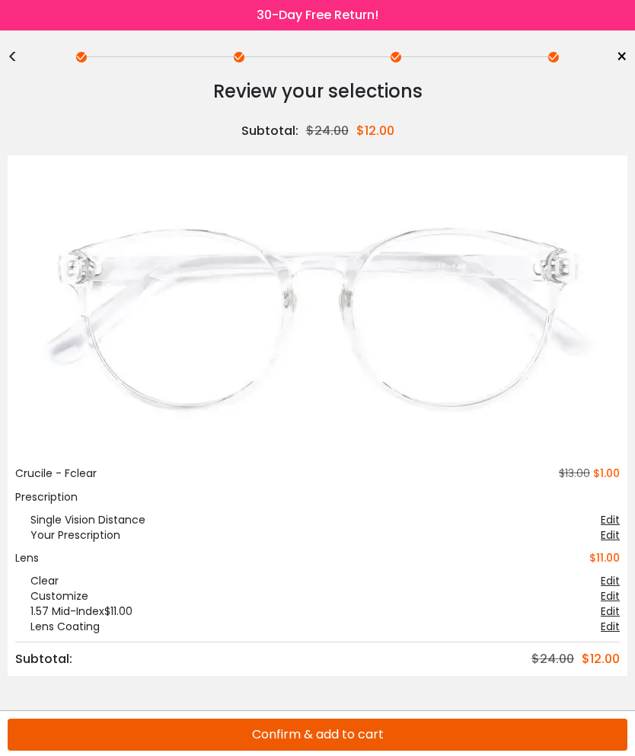
click at [369, 732] on button "Confirm & add to cart" at bounding box center [318, 734] width 620 height 32
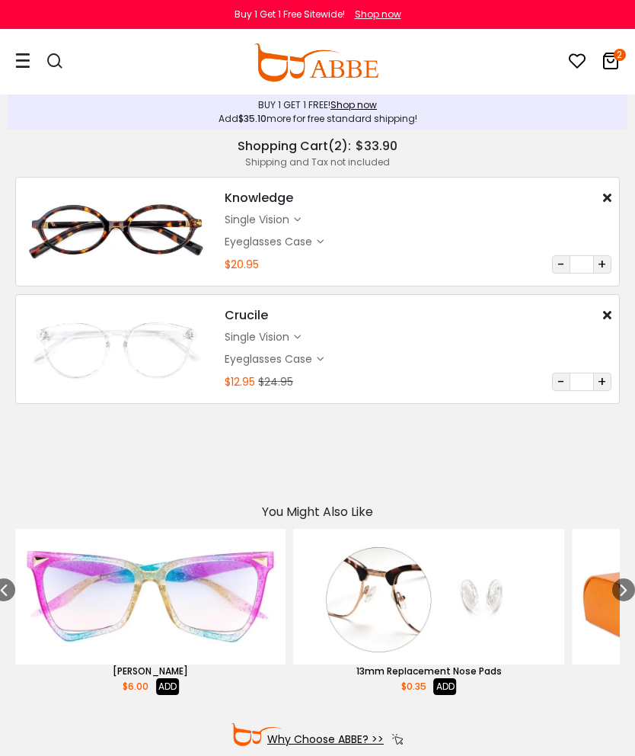
click at [25, 59] on icon at bounding box center [22, 61] width 15 height 16
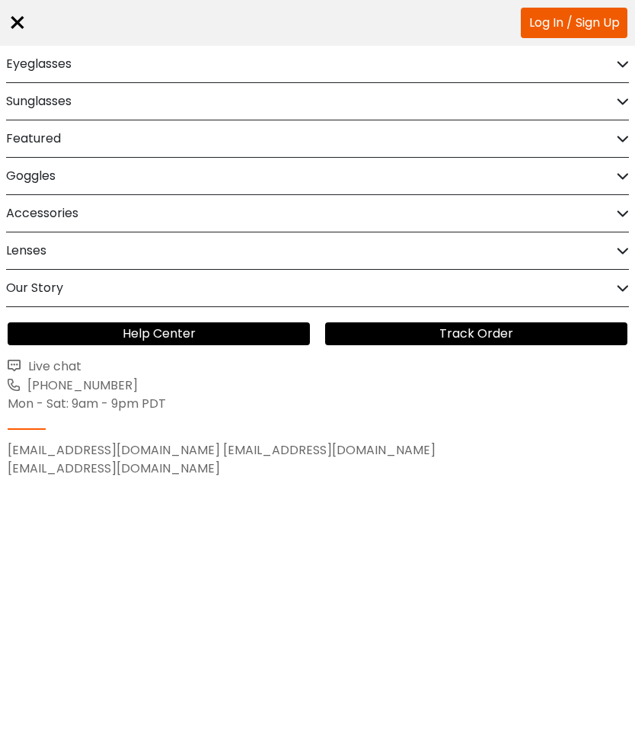
click at [12, 61] on h2 "Eyeglasses" at bounding box center [39, 64] width 66 height 37
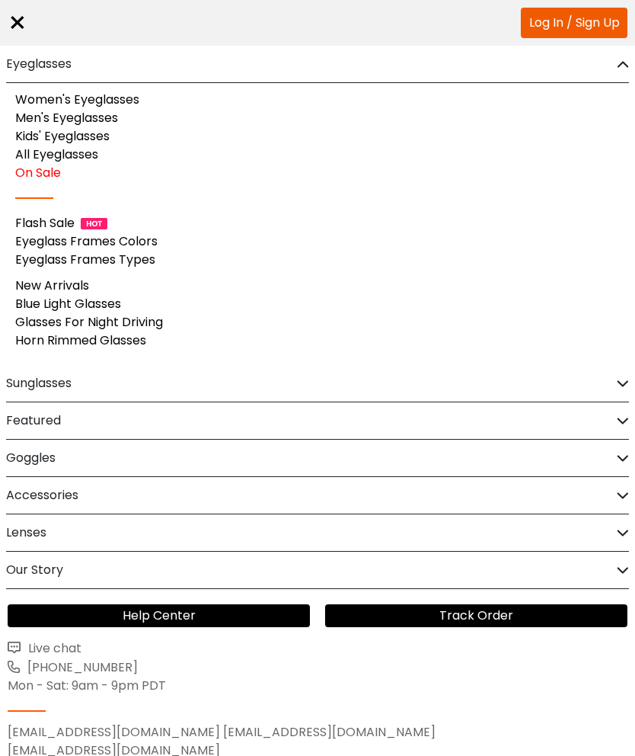
click at [45, 220] on link "Flash Sale" at bounding box center [44, 223] width 59 height 18
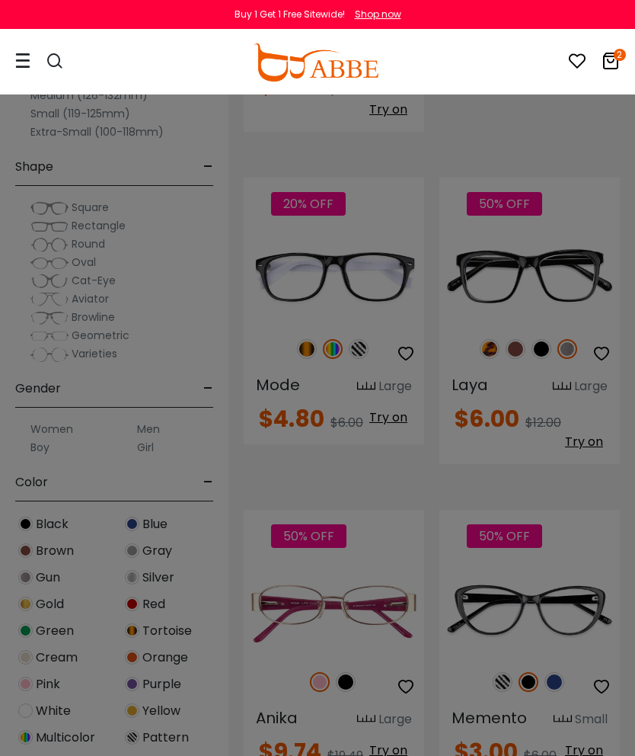
scroll to position [3323, 0]
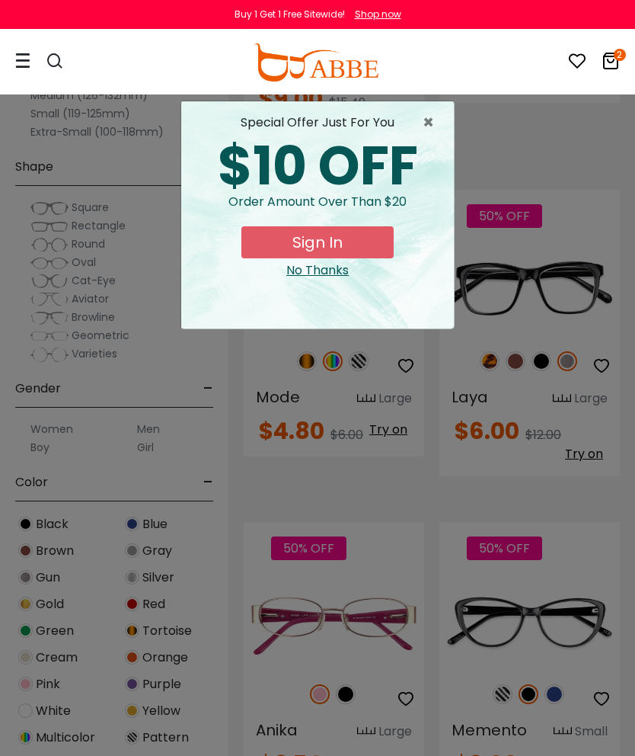
click at [336, 247] on button "Sign In" at bounding box center [317, 242] width 152 height 32
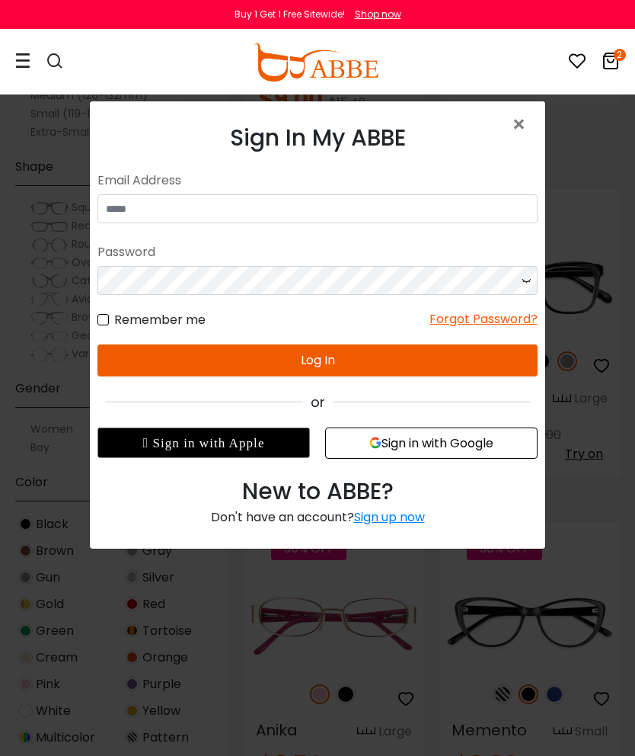
click at [435, 446] on button "Sign in with Google" at bounding box center [431, 442] width 213 height 31
click at [408, 444] on button "Sign in with Google" at bounding box center [431, 442] width 213 height 31
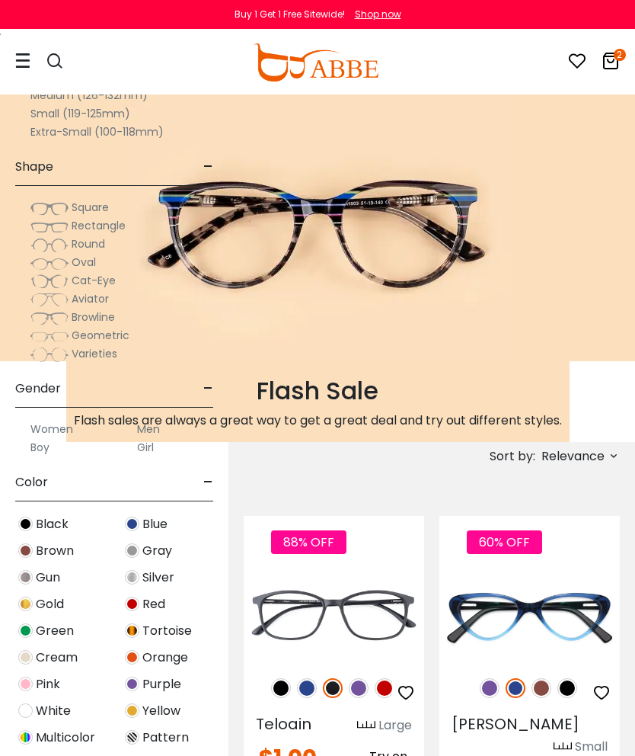
scroll to position [3384, 0]
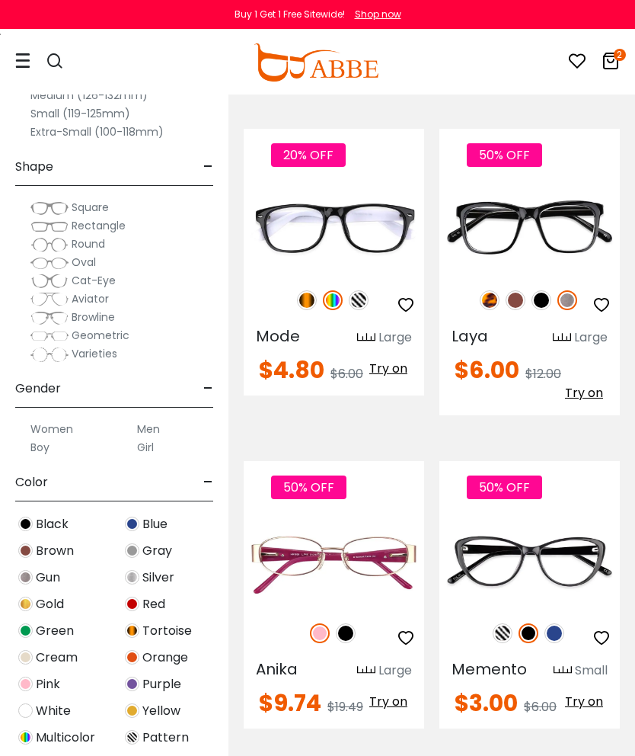
click at [0, 0] on img at bounding box center [0, 0] width 0 height 0
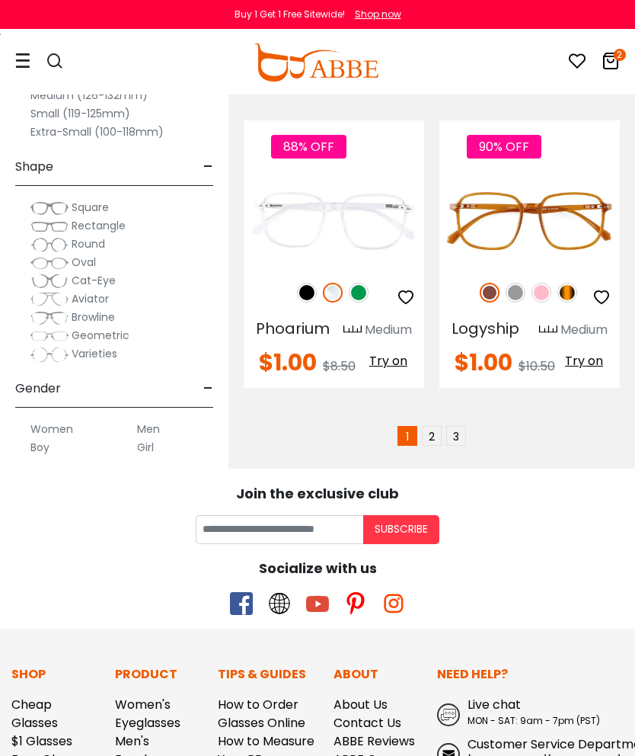
scroll to position [4959, 0]
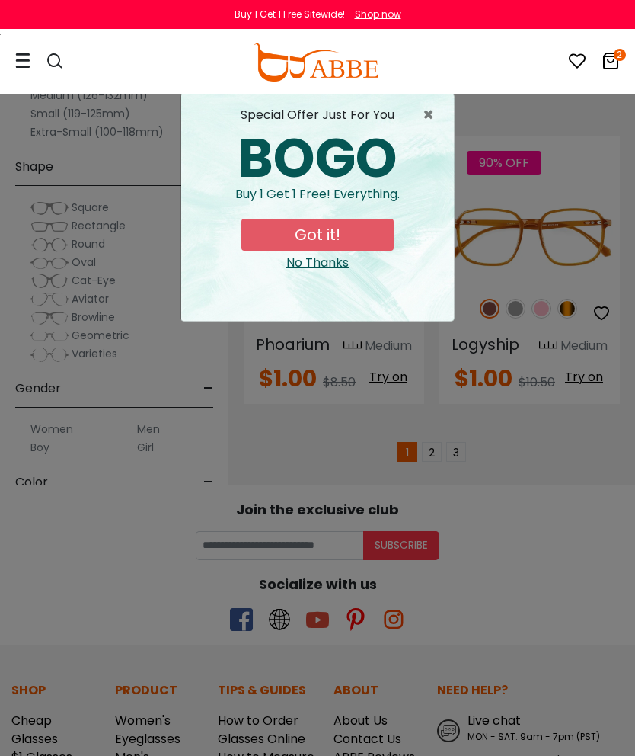
click at [430, 423] on div "× special offer just for you BOGO Buy 1 Get 1 Free! Everything. Got it! No Than…" at bounding box center [317, 378] width 635 height 756
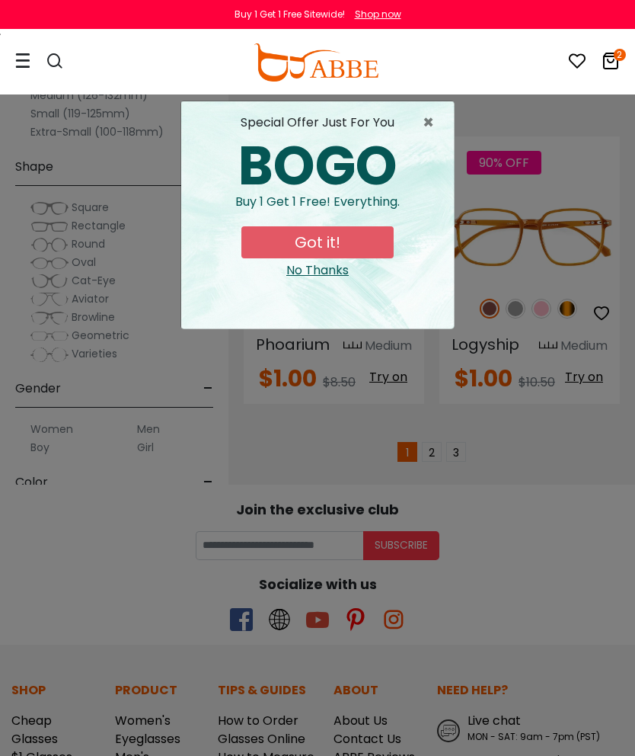
click at [320, 245] on button "Got it!" at bounding box center [317, 242] width 152 height 32
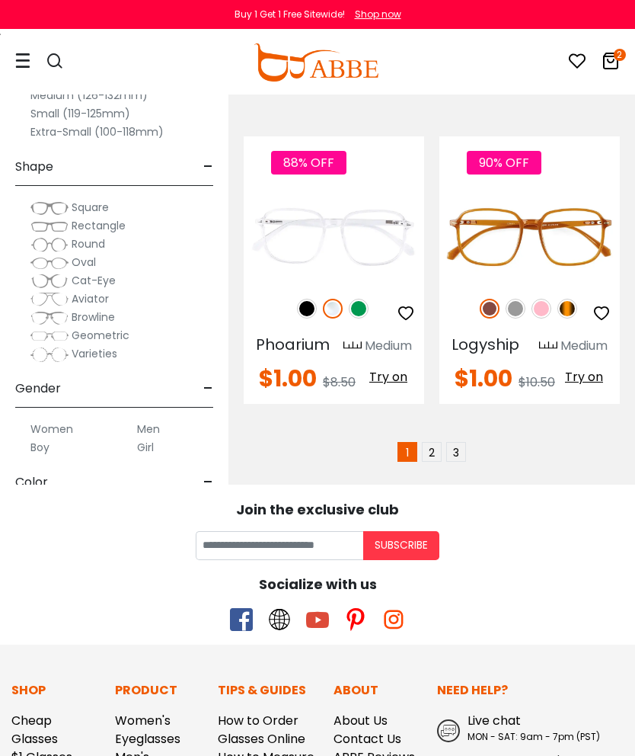
click at [433, 442] on link "2" at bounding box center [432, 452] width 20 height 20
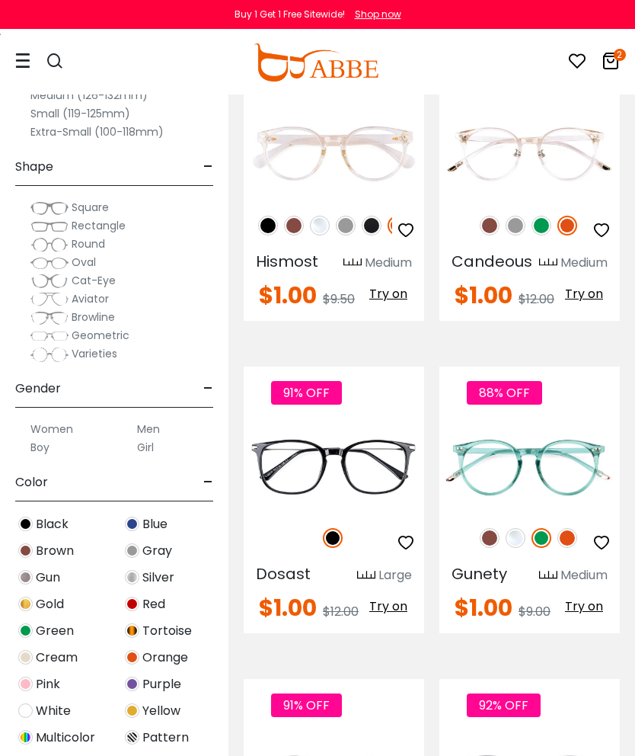
scroll to position [1137, 0]
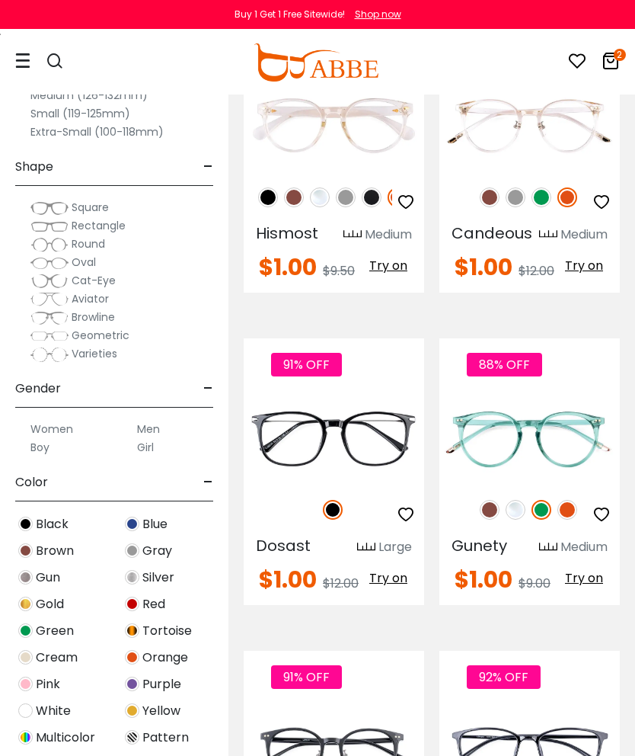
click at [265, 200] on img at bounding box center [268, 197] width 20 height 20
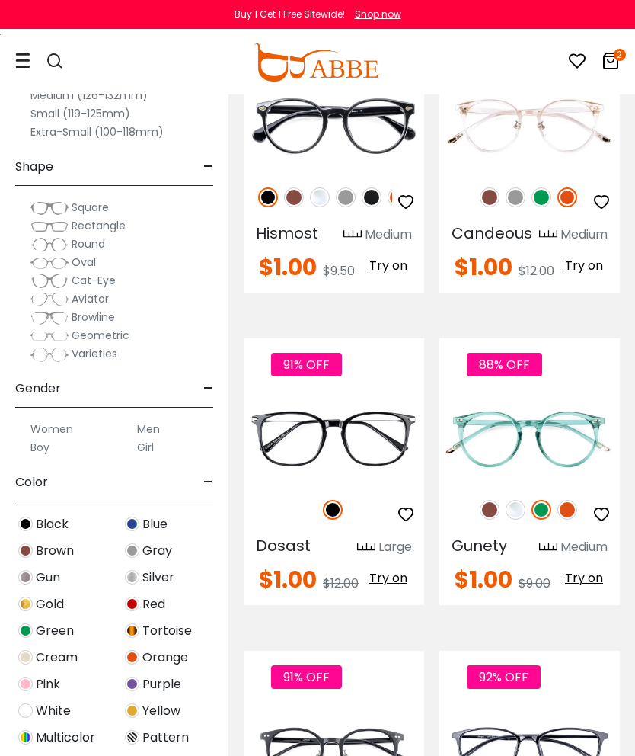
click at [0, 0] on img at bounding box center [0, 0] width 0 height 0
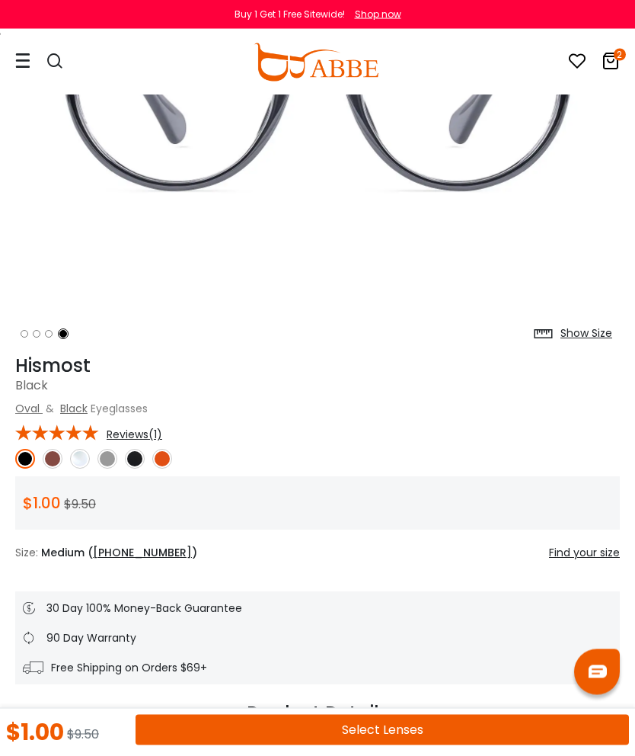
scroll to position [293, 0]
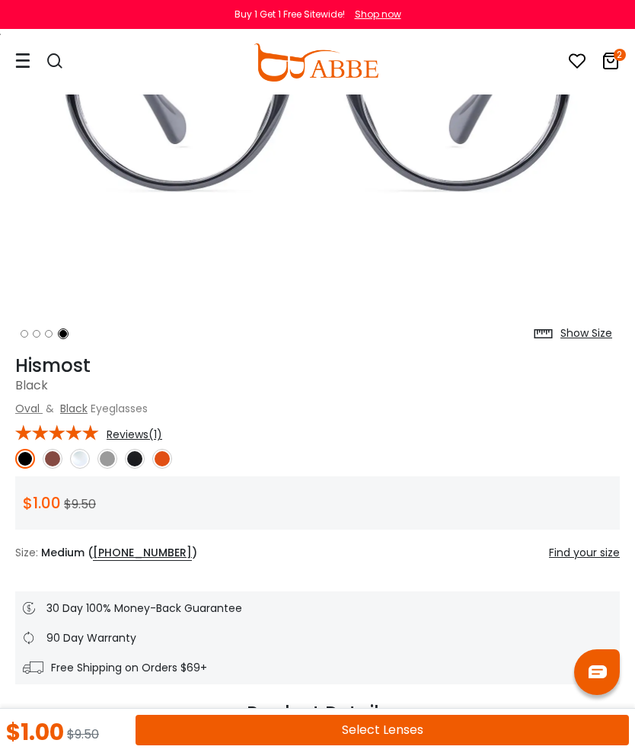
click at [400, 745] on button "Select Lenses" at bounding box center [383, 730] width 494 height 30
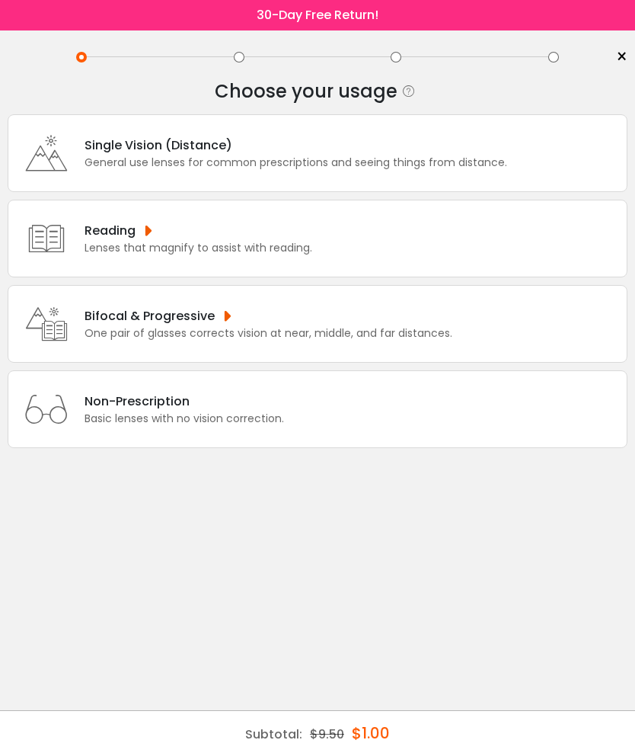
click at [537, 171] on div "Single Vision (Distance) General use lenses for common prescriptions and seeing…" at bounding box center [318, 153] width 620 height 78
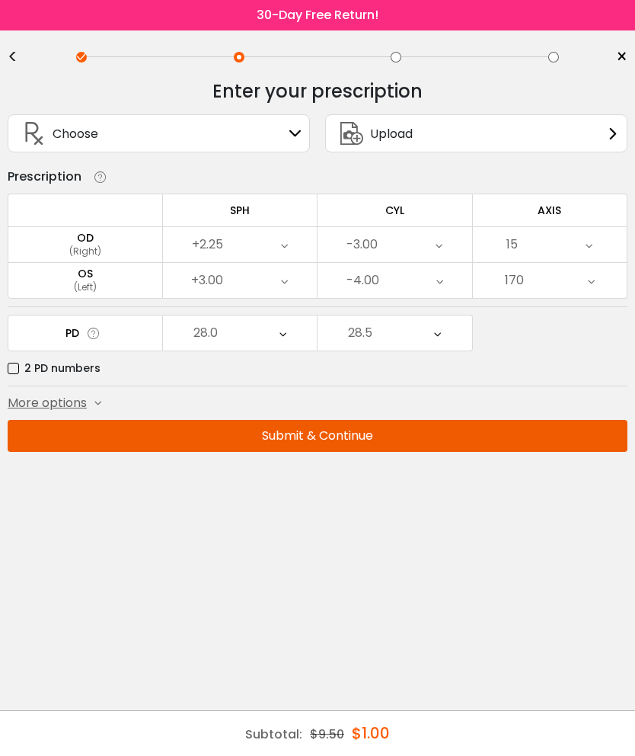
click at [350, 443] on button "Submit & Continue" at bounding box center [318, 436] width 620 height 32
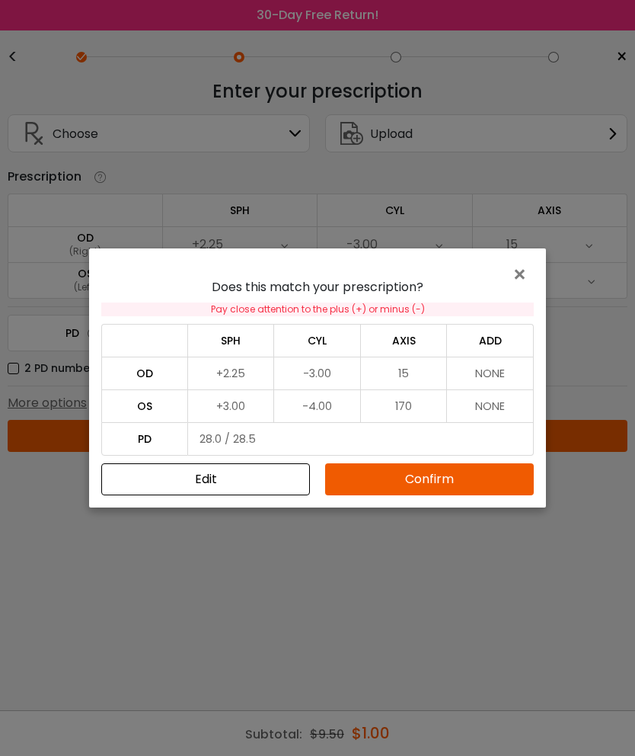
click at [429, 483] on button "Confirm" at bounding box center [429, 479] width 209 height 32
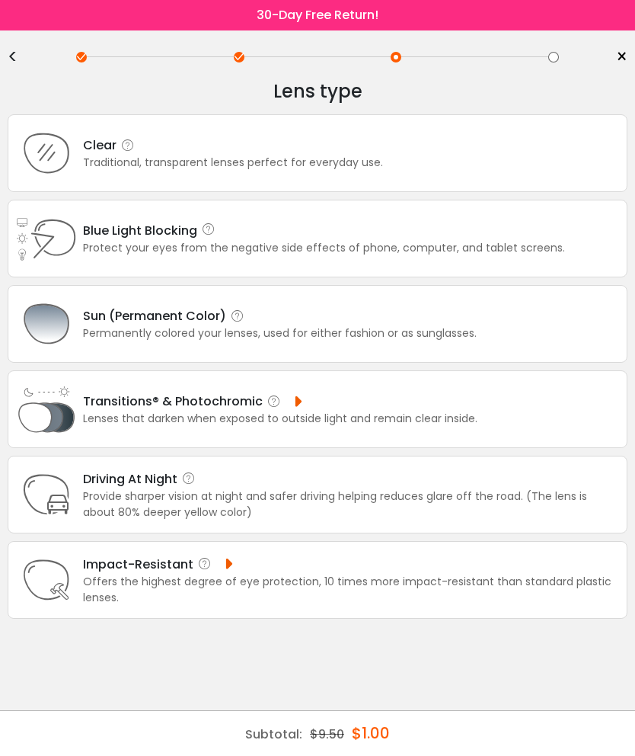
click at [509, 168] on div "Clear Traditional, transparent lenses perfect for everyday use." at bounding box center [318, 153] width 620 height 78
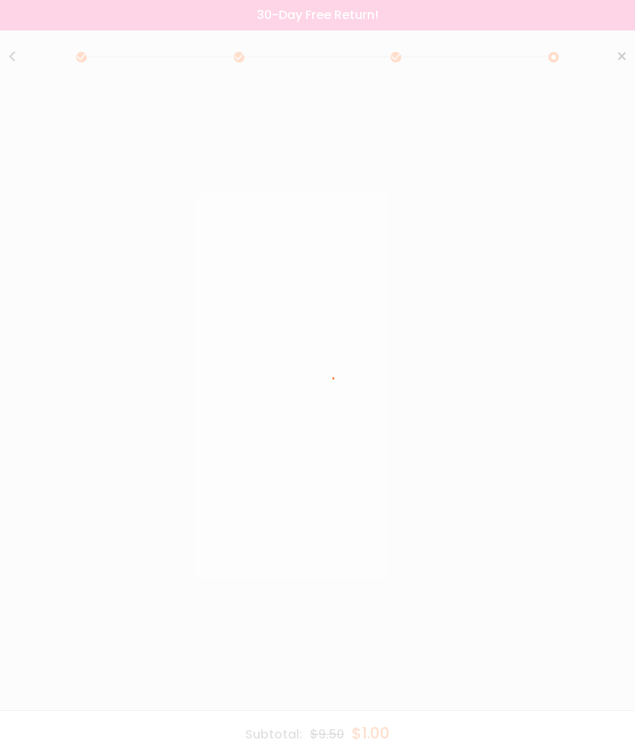
click at [510, 168] on div at bounding box center [317, 378] width 635 height 756
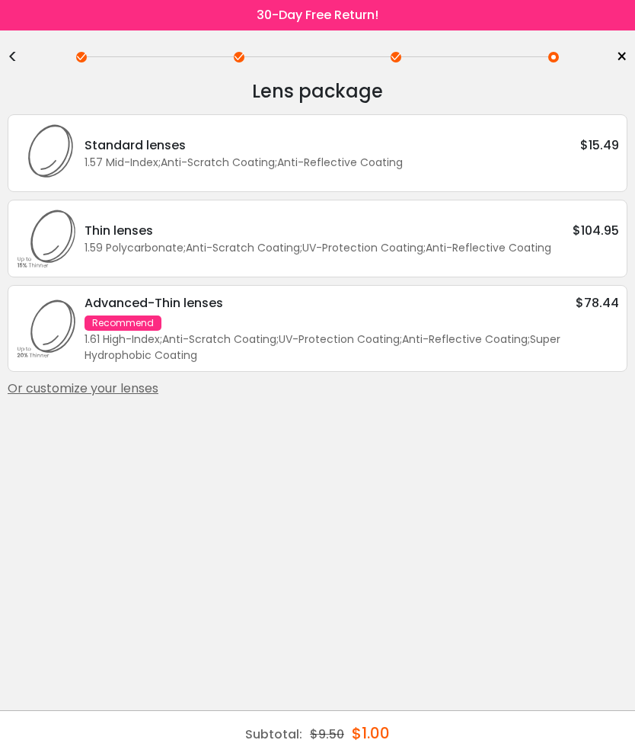
click at [134, 398] on div "Or customize your lenses" at bounding box center [318, 388] width 620 height 18
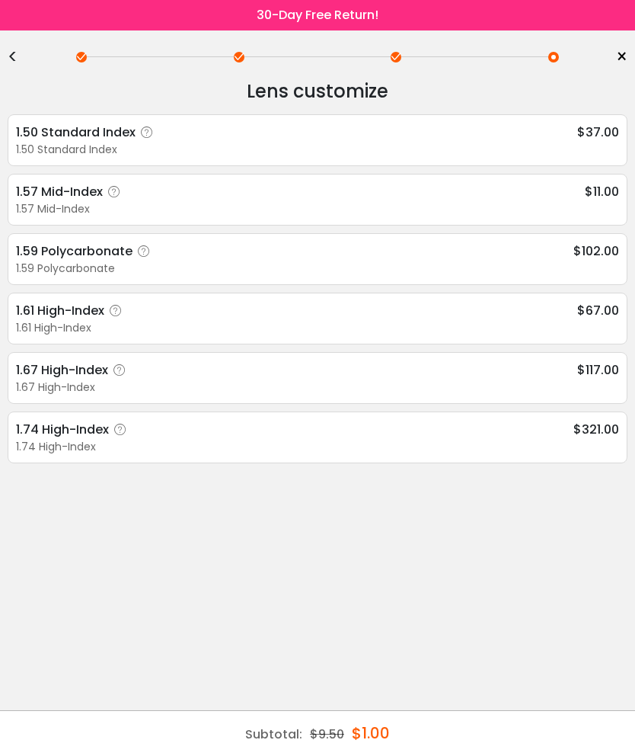
click at [589, 201] on span "$11.00" at bounding box center [602, 191] width 34 height 19
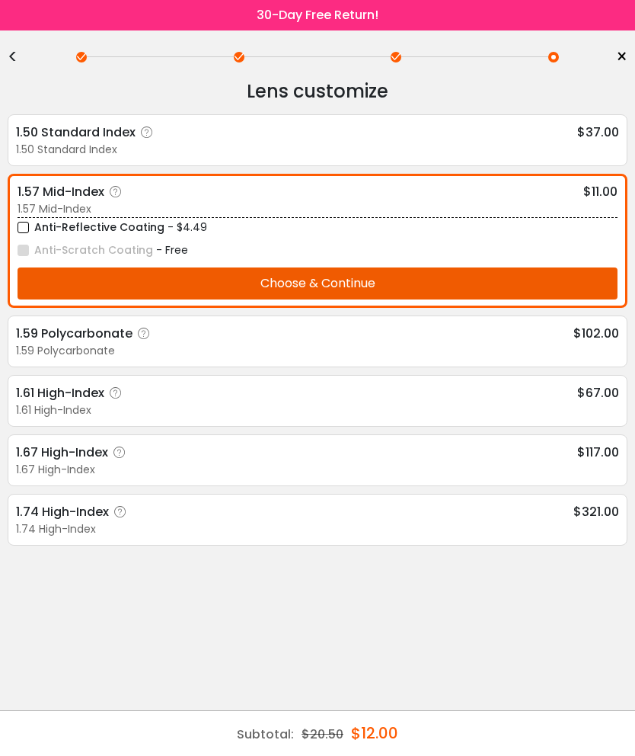
click at [370, 287] on button "Choose & Continue" at bounding box center [318, 283] width 600 height 32
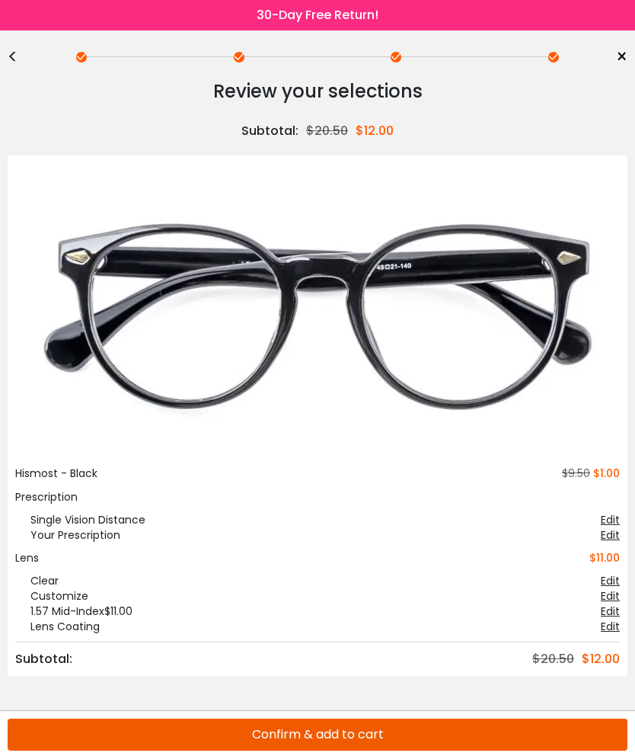
click at [363, 733] on button "Confirm & add to cart" at bounding box center [318, 734] width 620 height 32
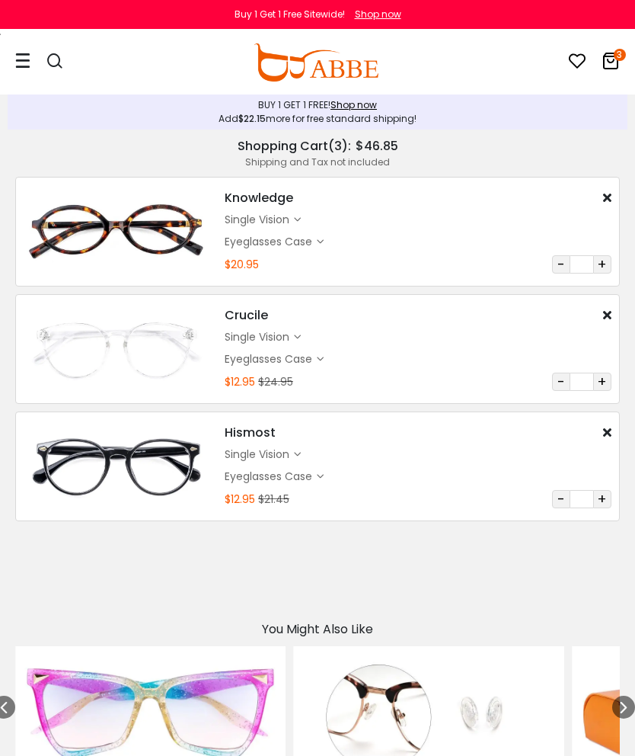
click at [22, 70] on div at bounding box center [22, 61] width 15 height 62
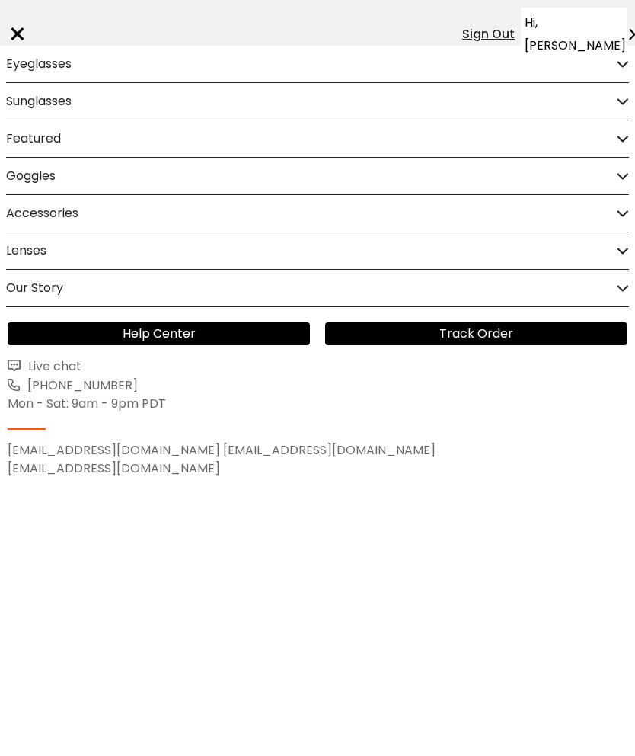
click at [24, 63] on h2 "Eyeglasses" at bounding box center [39, 64] width 66 height 37
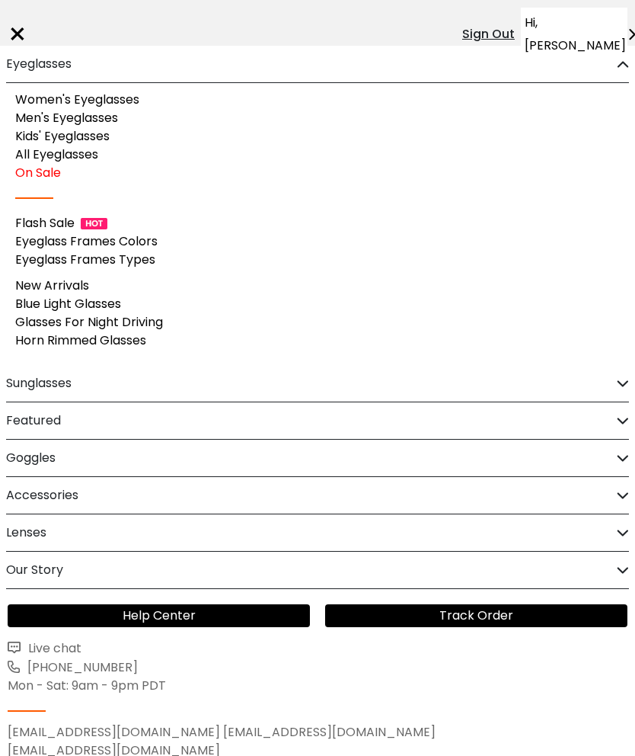
click at [62, 229] on link "Flash Sale" at bounding box center [44, 223] width 59 height 18
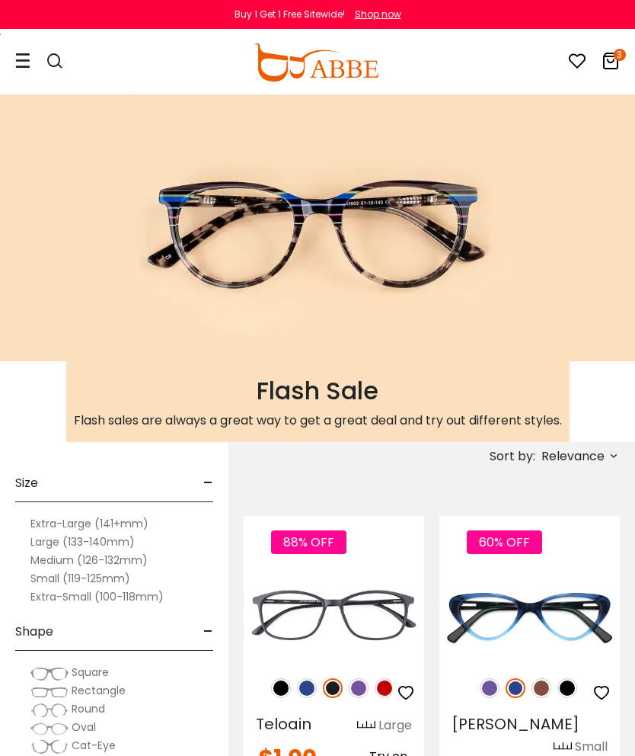
click at [19, 59] on icon at bounding box center [22, 61] width 15 height 16
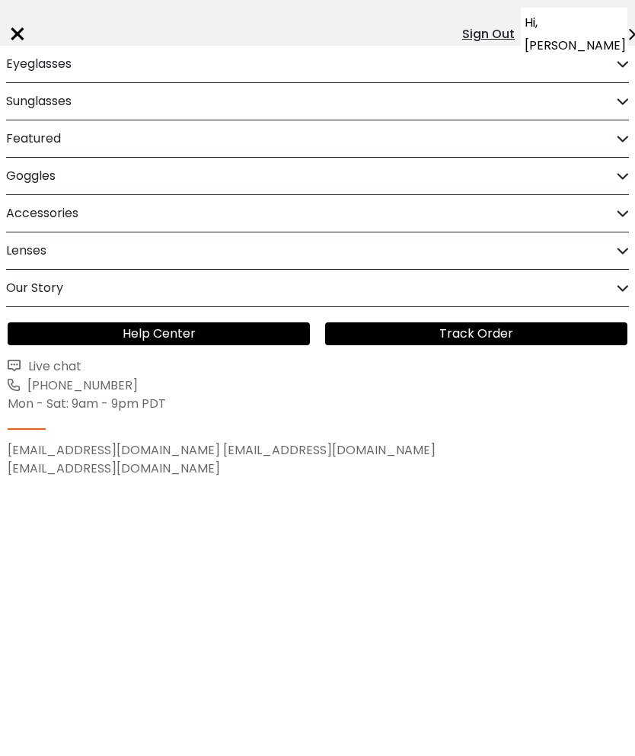
click at [69, 62] on h2 "Eyeglasses" at bounding box center [39, 64] width 66 height 37
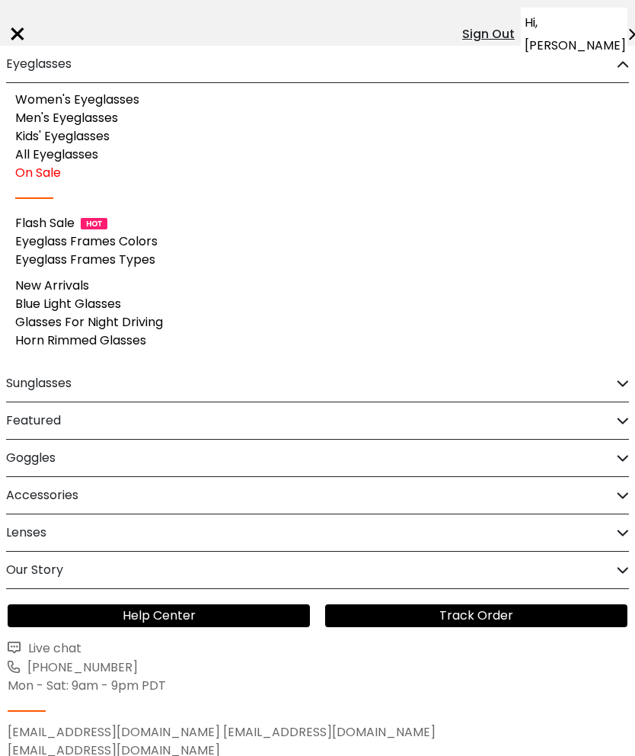
click at [122, 344] on link "Horn Rimmed Glasses" at bounding box center [80, 340] width 131 height 18
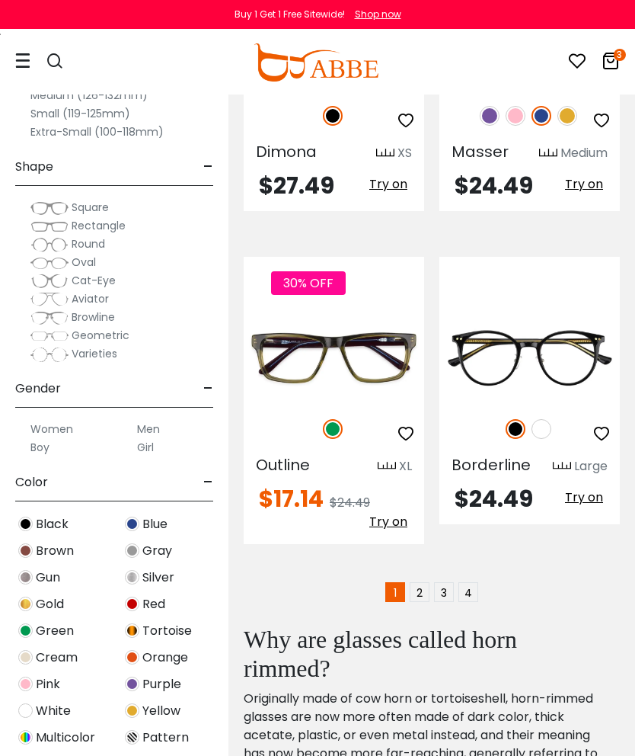
scroll to position [5273, 0]
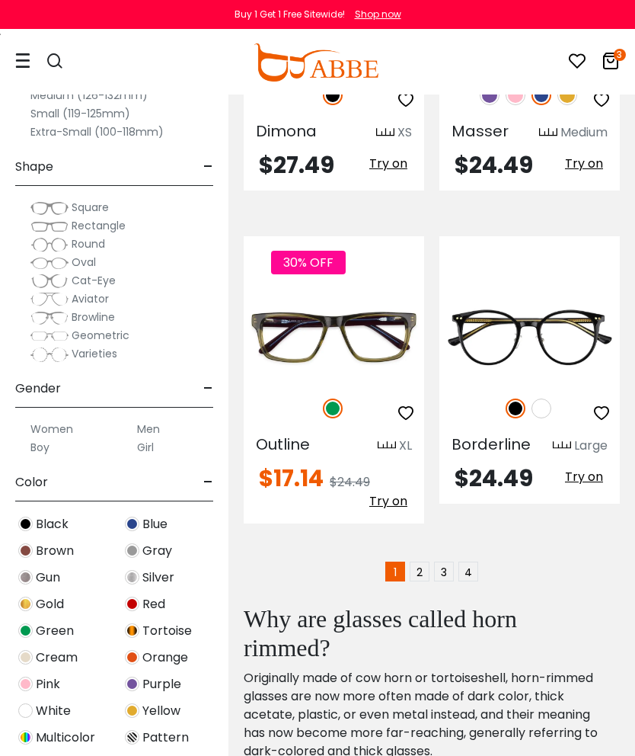
click at [421, 561] on link "2" at bounding box center [420, 571] width 20 height 20
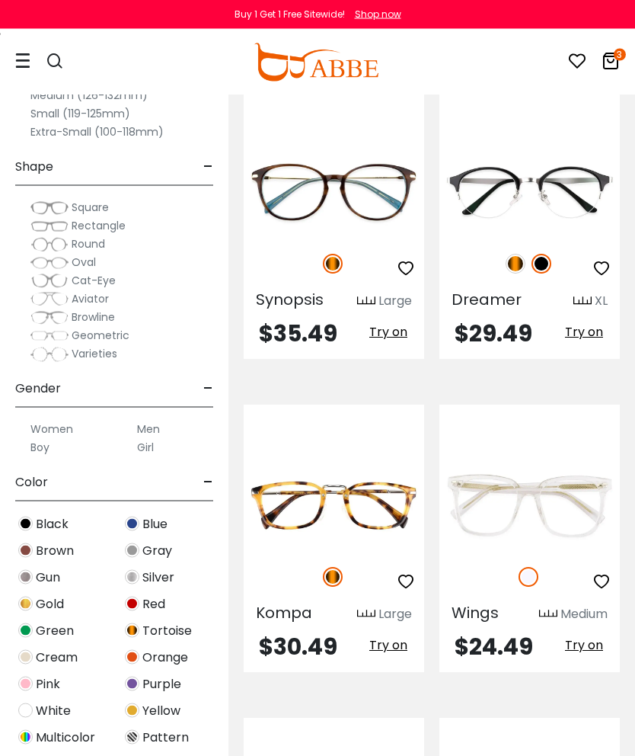
scroll to position [969, 0]
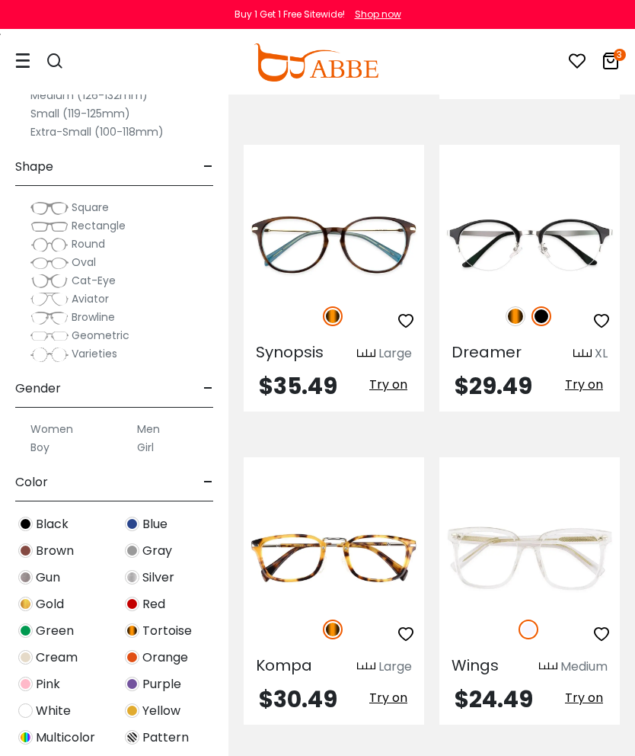
click at [15, 50] on div at bounding box center [22, 61] width 15 height 62
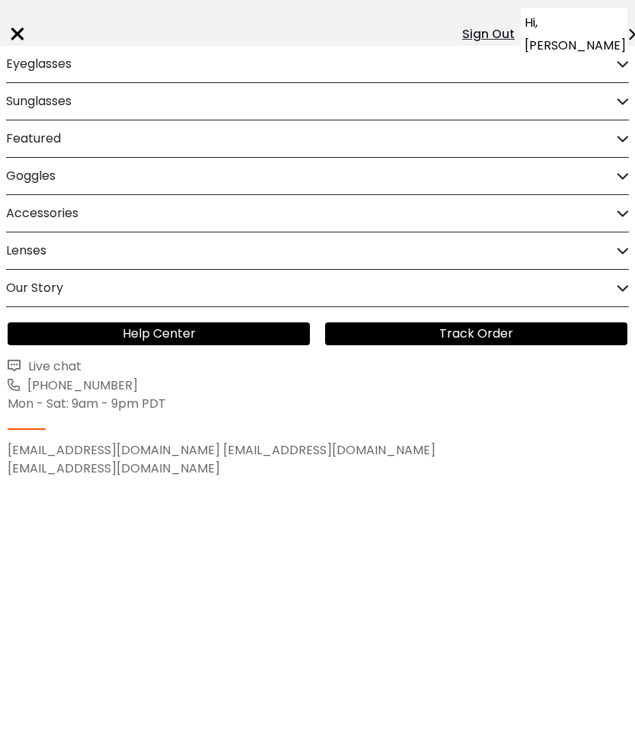
click at [30, 65] on h2 "Eyeglasses" at bounding box center [39, 64] width 66 height 37
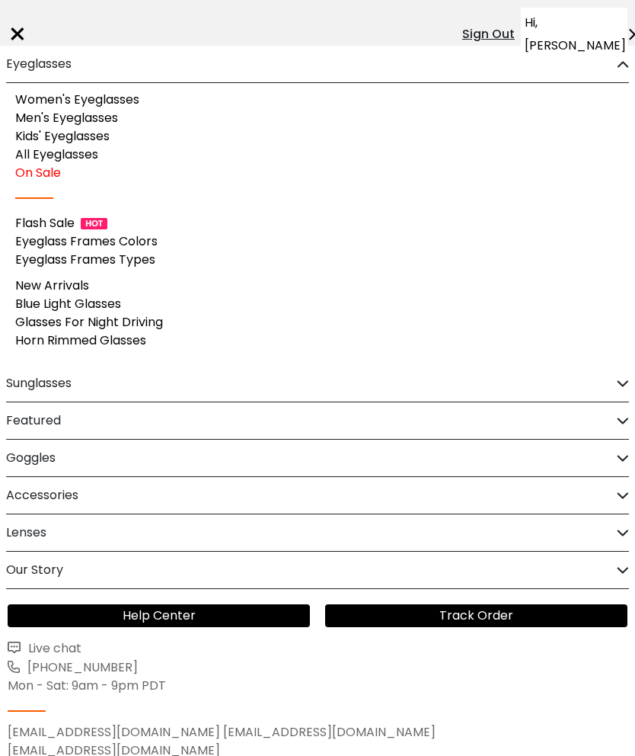
click at [55, 219] on link "Flash Sale" at bounding box center [44, 223] width 59 height 18
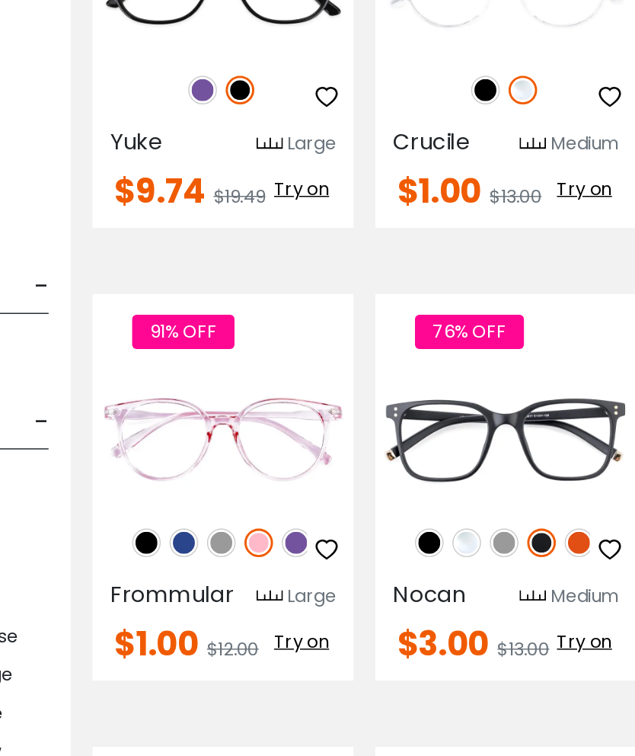
scroll to position [4076, 0]
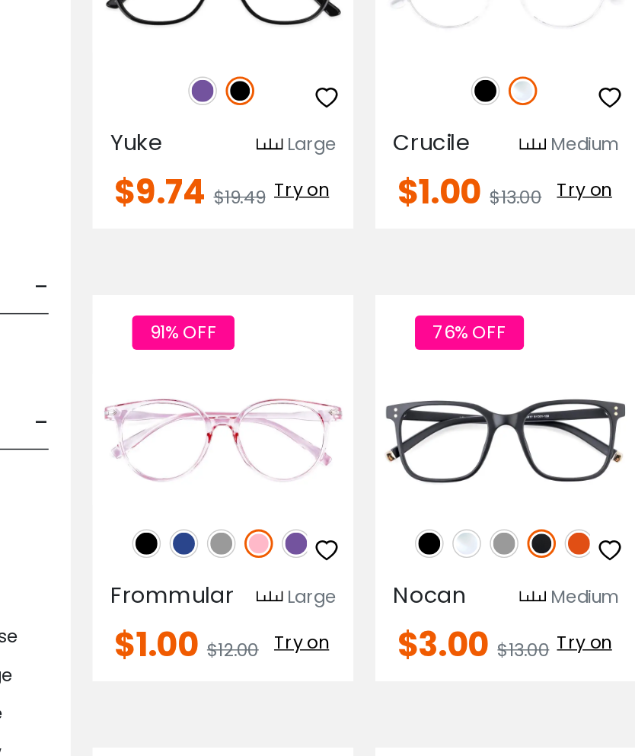
click at [0, 0] on img at bounding box center [0, 0] width 0 height 0
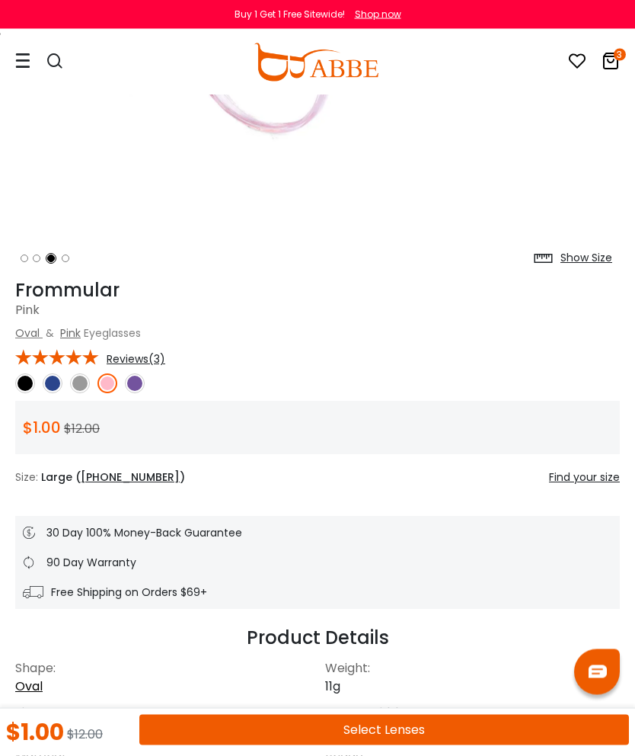
scroll to position [366, 0]
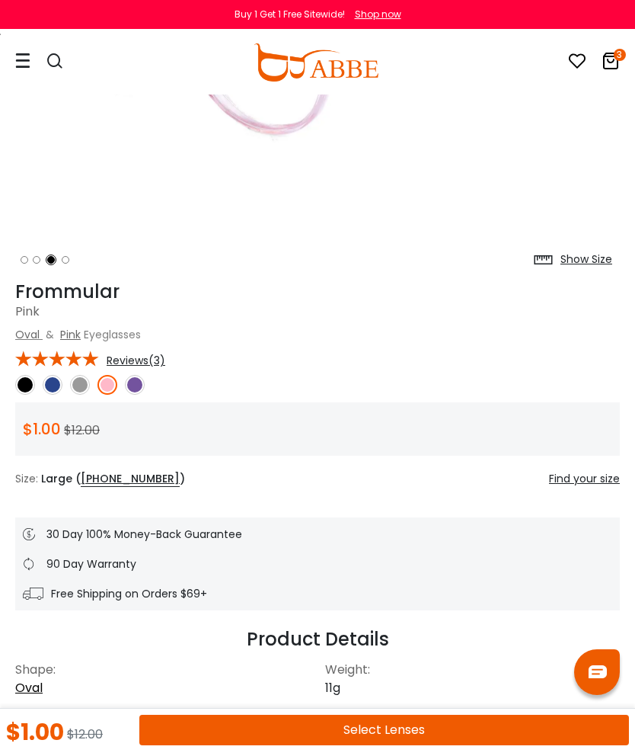
click at [391, 745] on button "Select Lenses" at bounding box center [384, 730] width 490 height 30
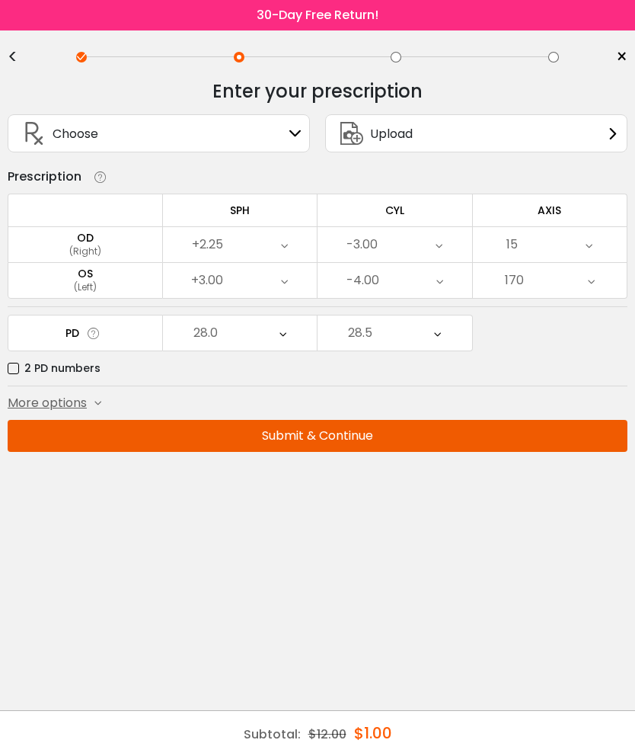
click at [351, 447] on button "Submit & Continue" at bounding box center [318, 436] width 620 height 32
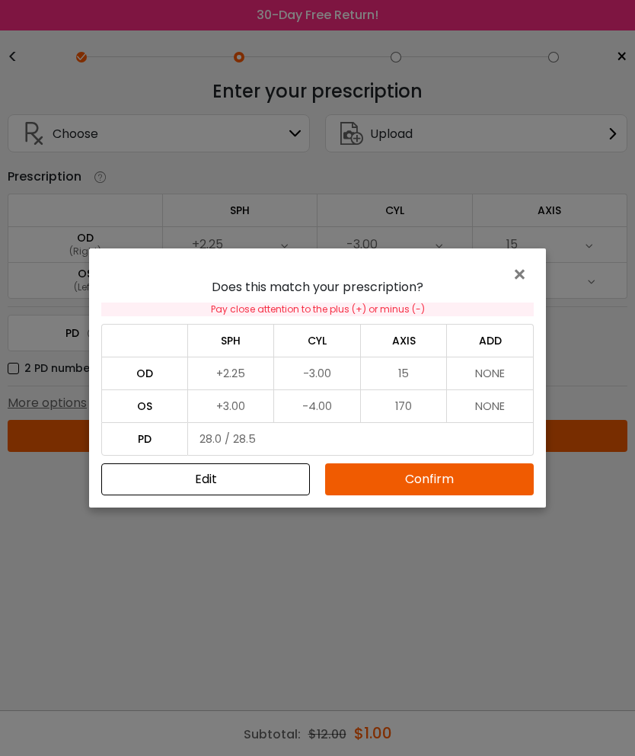
click at [410, 487] on button "Confirm" at bounding box center [429, 479] width 209 height 32
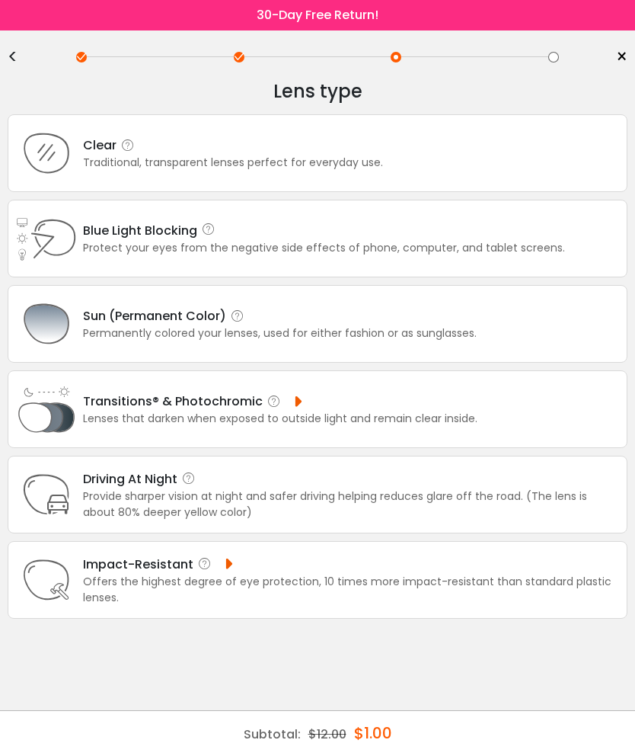
click at [494, 151] on div "Clear Traditional, transparent lenses perfect for everyday use." at bounding box center [318, 153] width 620 height 78
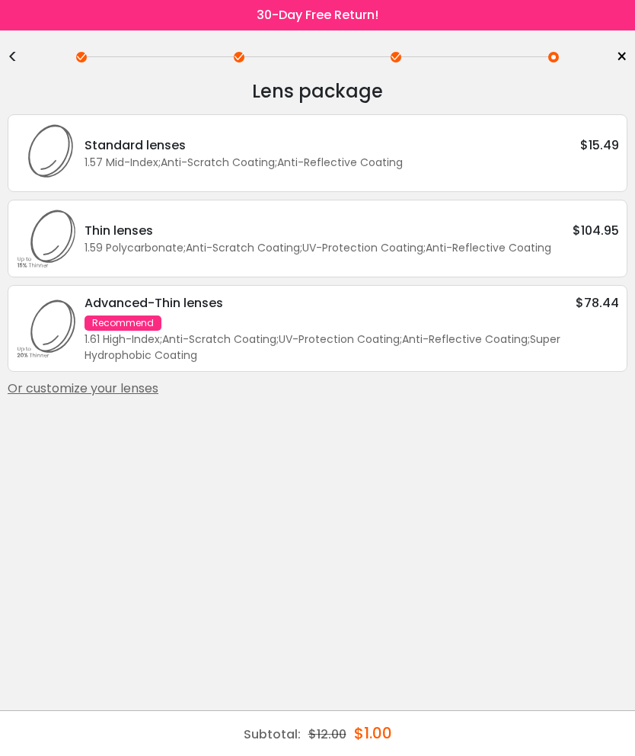
click at [116, 398] on div "Or customize your lenses" at bounding box center [318, 388] width 620 height 18
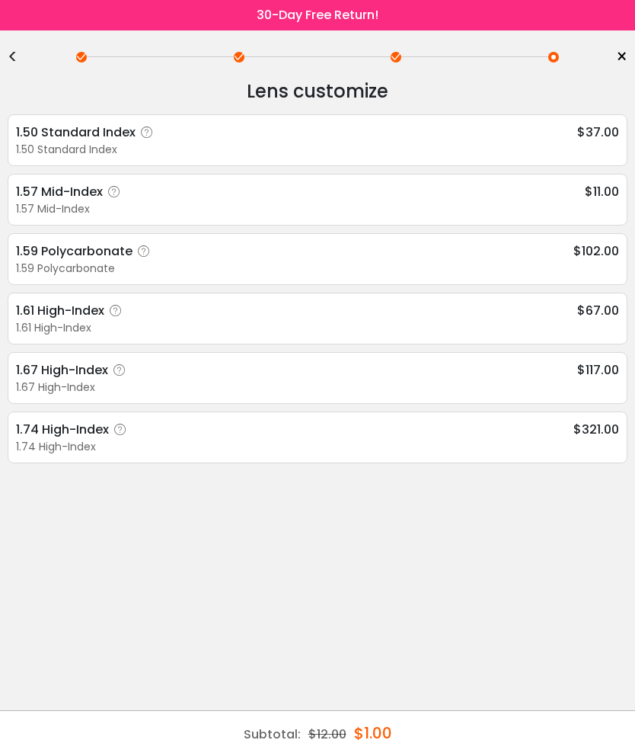
click at [550, 201] on div "1.57 Mid-Index $11.00" at bounding box center [317, 191] width 603 height 19
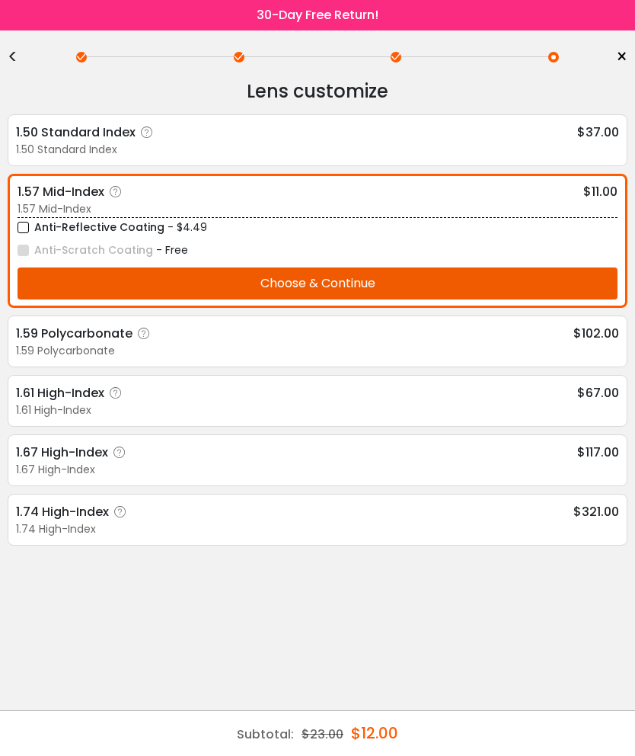
click at [373, 287] on button "Choose & Continue" at bounding box center [318, 283] width 600 height 32
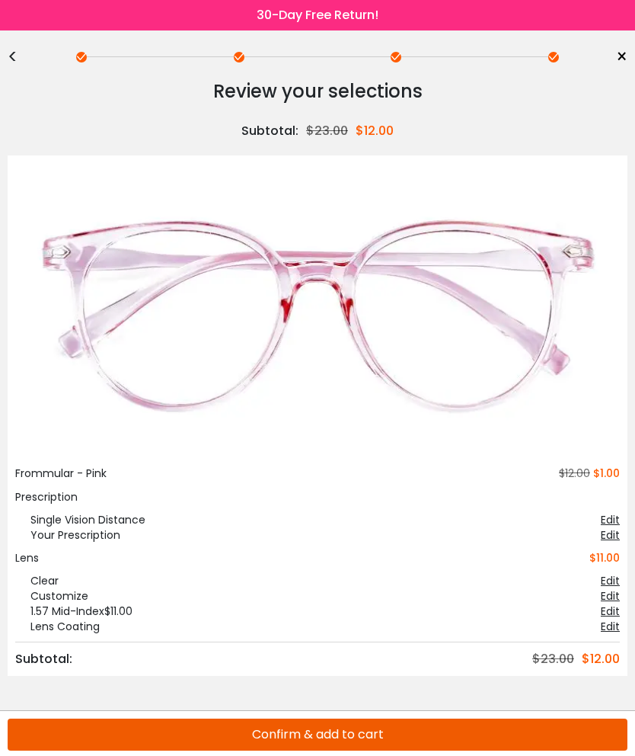
click at [379, 739] on button "Confirm & add to cart" at bounding box center [318, 734] width 620 height 32
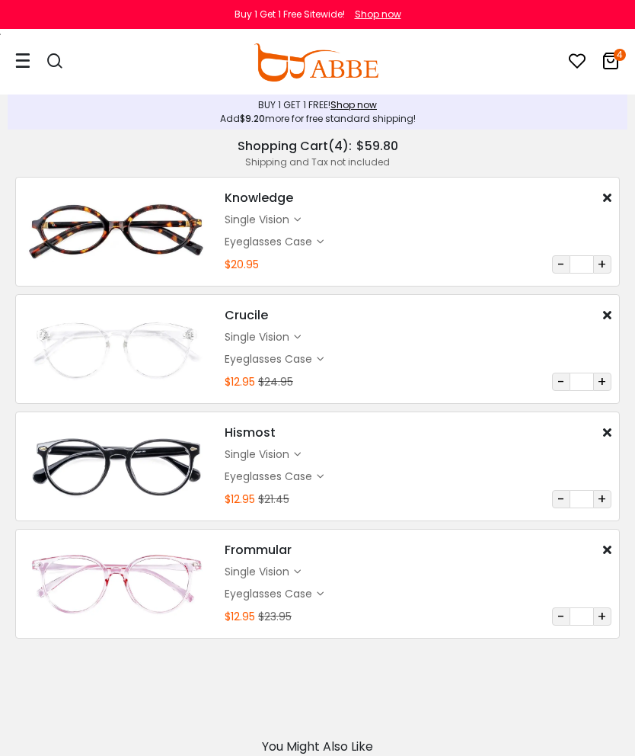
click at [611, 61] on icon at bounding box center [611, 61] width 18 height 18
click at [423, 114] on div "Add $9.20 more for free standard shipping!" at bounding box center [317, 119] width 605 height 14
click at [612, 67] on icon at bounding box center [611, 61] width 18 height 18
click at [606, 56] on icon at bounding box center [611, 61] width 18 height 18
click at [608, 72] on link "4" at bounding box center [611, 64] width 18 height 18
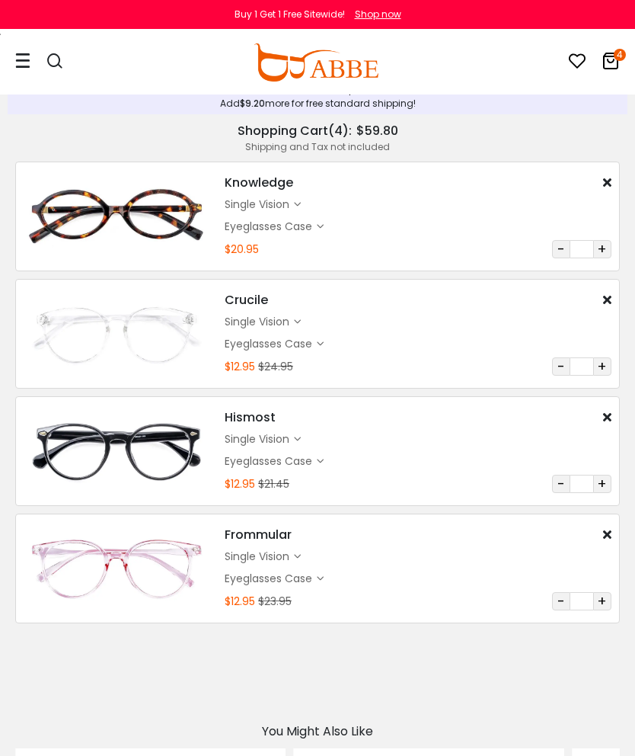
scroll to position [23, 0]
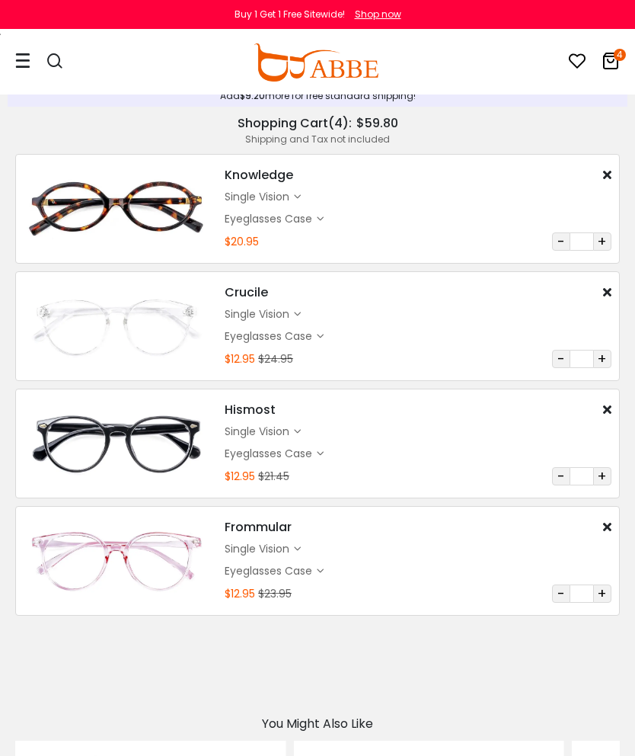
click at [28, 66] on icon at bounding box center [22, 61] width 15 height 16
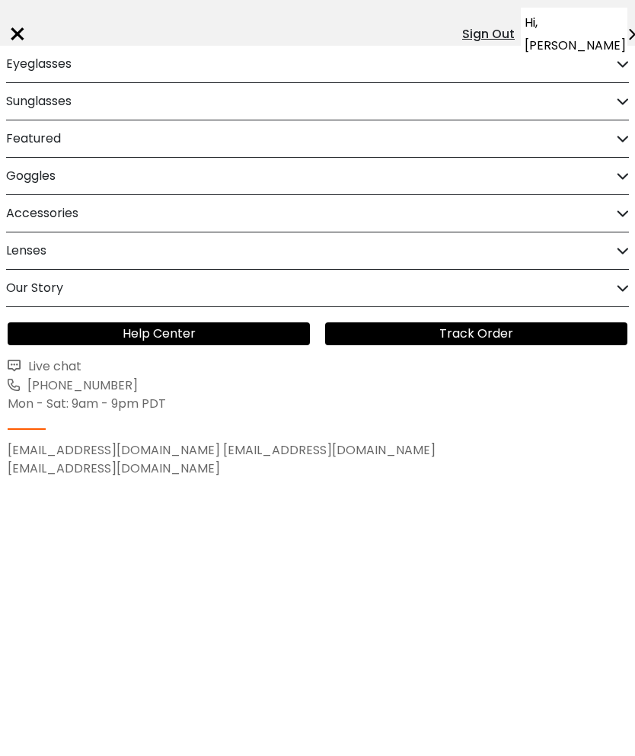
click at [27, 12] on div "×" at bounding box center [18, 34] width 20 height 46
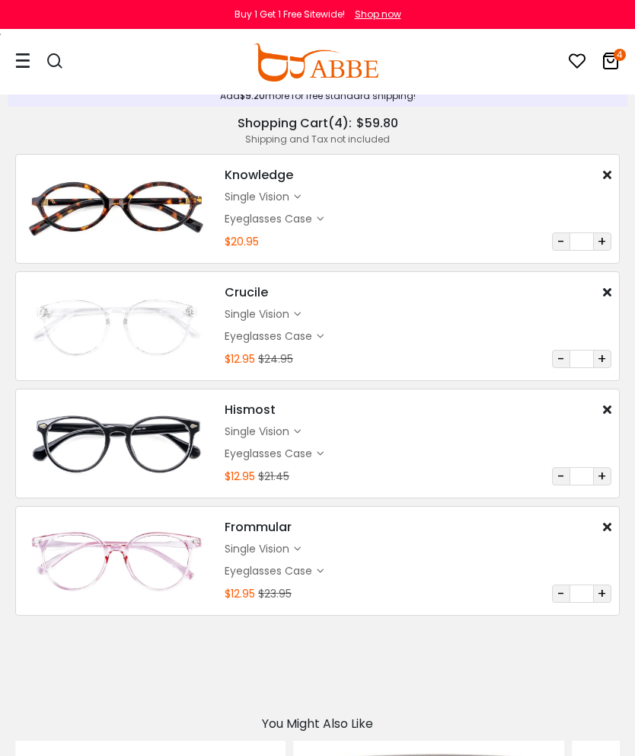
click at [609, 55] on icon at bounding box center [611, 61] width 18 height 18
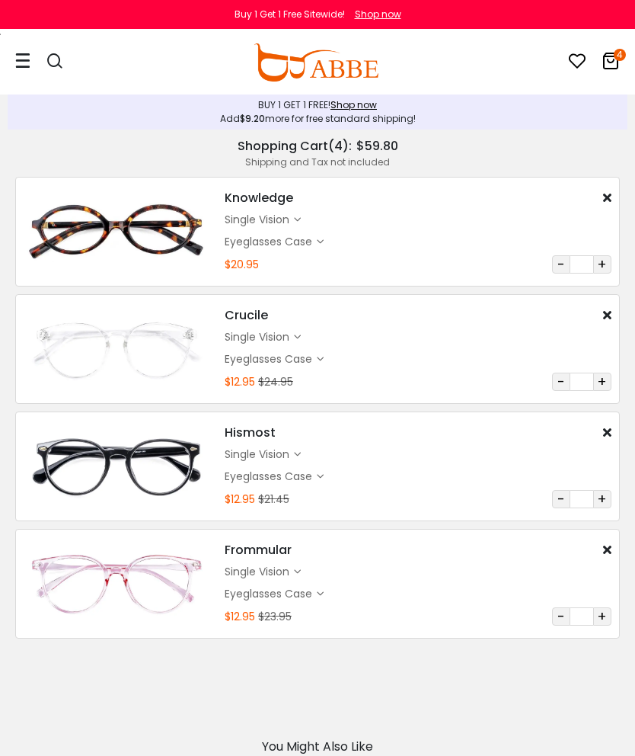
click at [592, 154] on div "Shopping Cart ( 4 ): $59.80" at bounding box center [317, 146] width 605 height 18
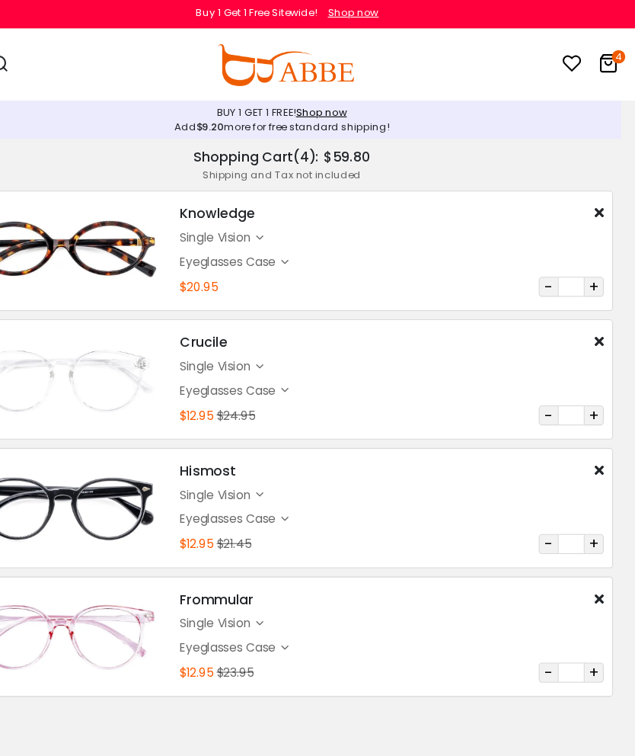
scroll to position [0, 8]
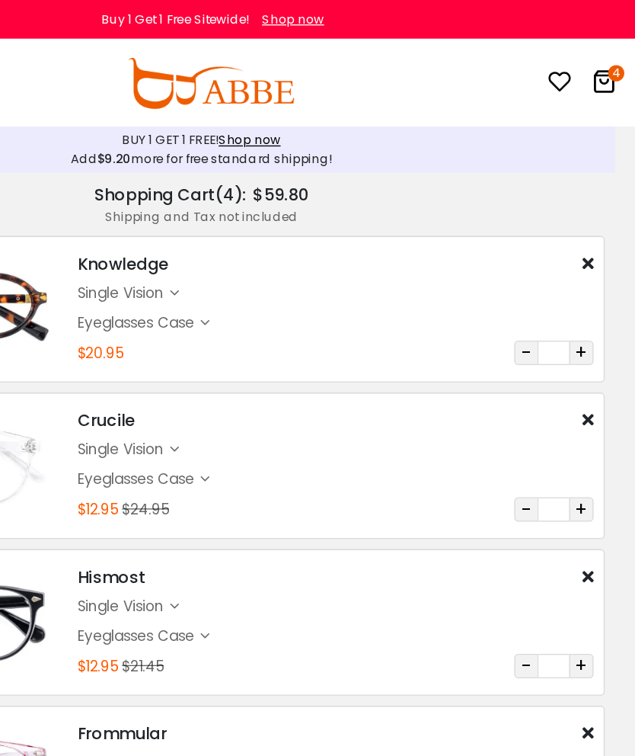
click at [602, 66] on icon at bounding box center [611, 61] width 18 height 18
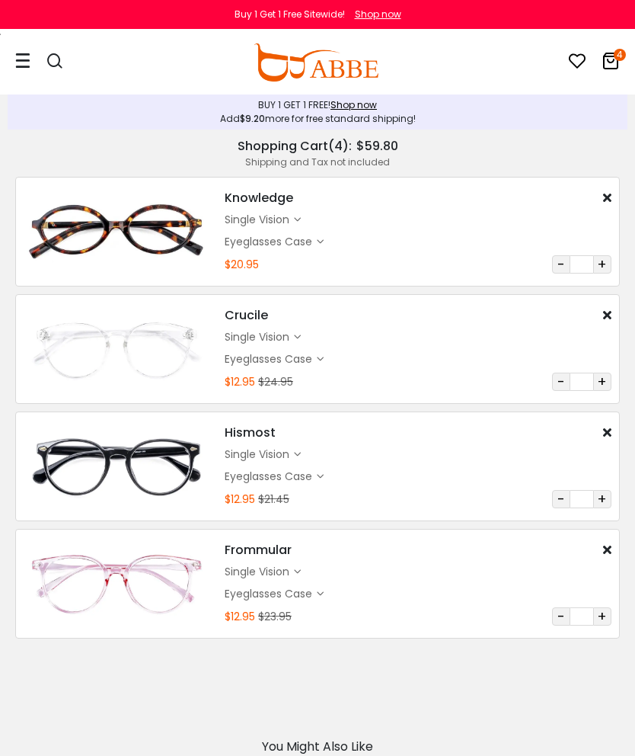
click at [606, 56] on icon at bounding box center [611, 61] width 18 height 18
click at [389, 149] on span "$59.80" at bounding box center [378, 146] width 42 height 18
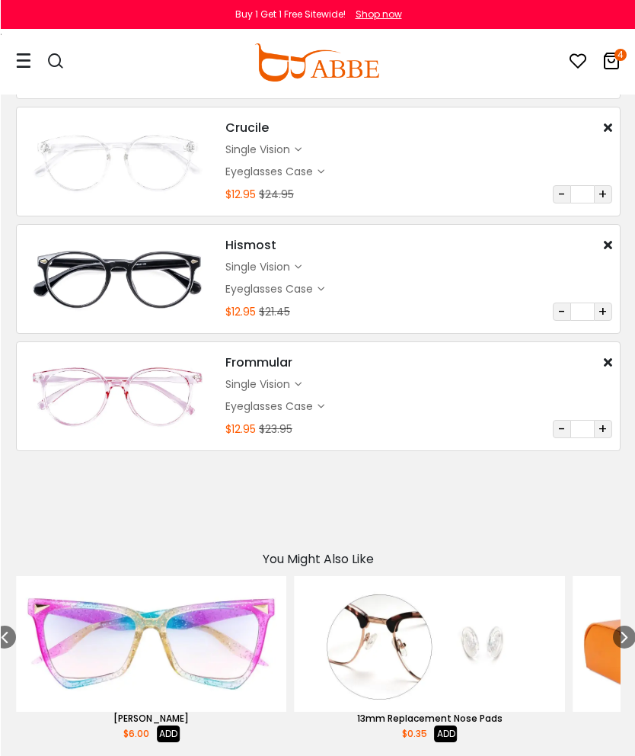
scroll to position [179, 0]
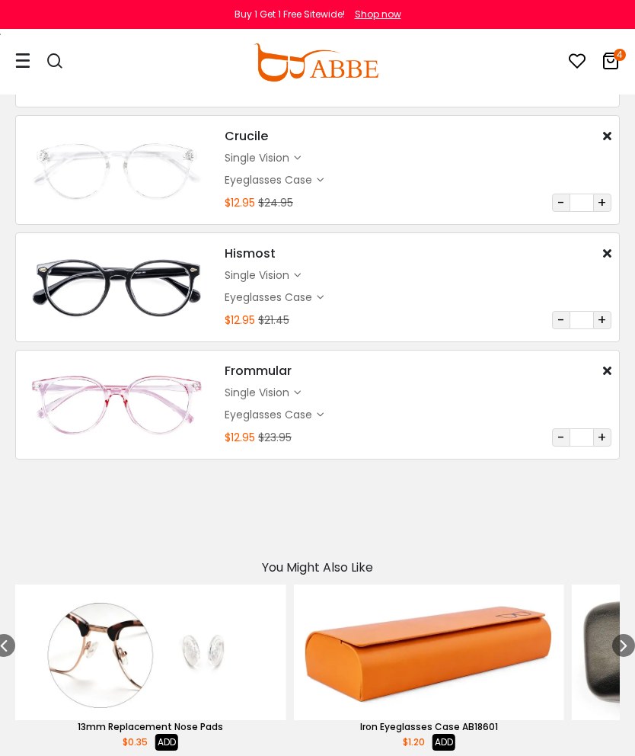
click at [606, 54] on icon at bounding box center [611, 61] width 18 height 18
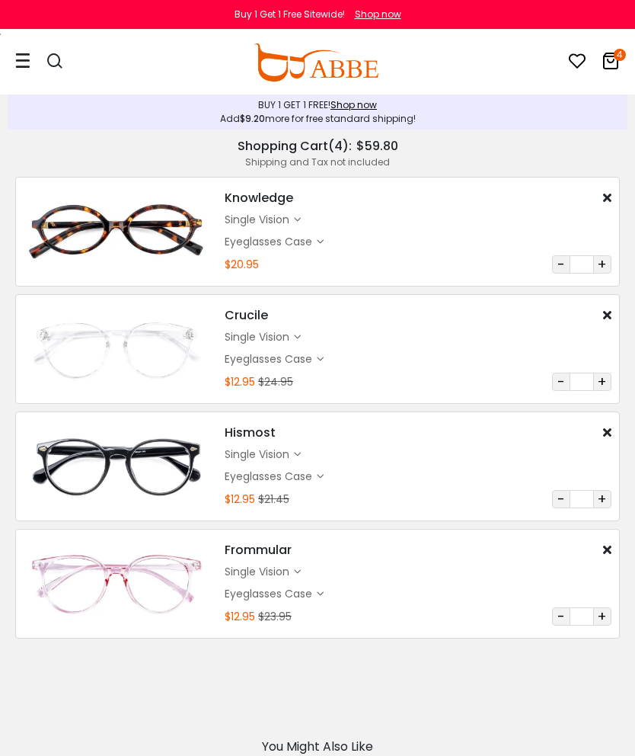
click at [608, 66] on icon at bounding box center [611, 61] width 18 height 18
click at [25, 59] on icon at bounding box center [22, 61] width 15 height 16
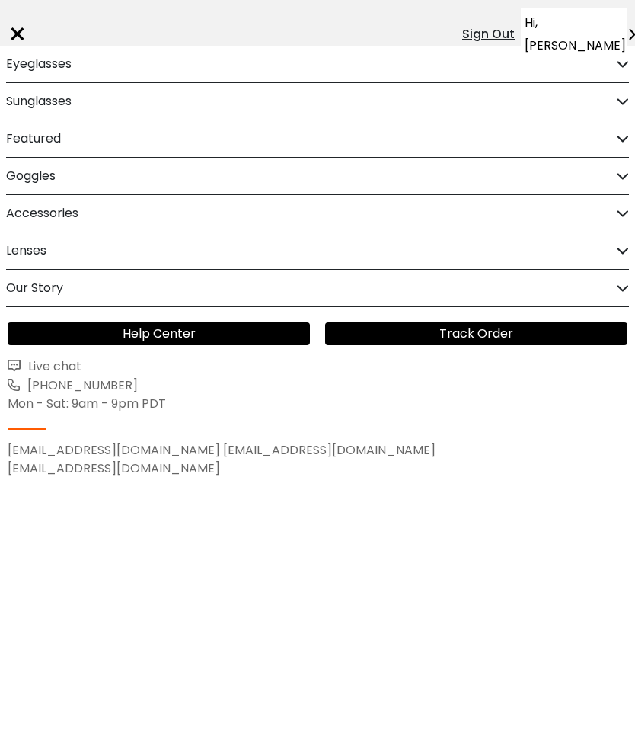
click at [550, 27] on span "Hi, [PERSON_NAME]" at bounding box center [575, 34] width 101 height 46
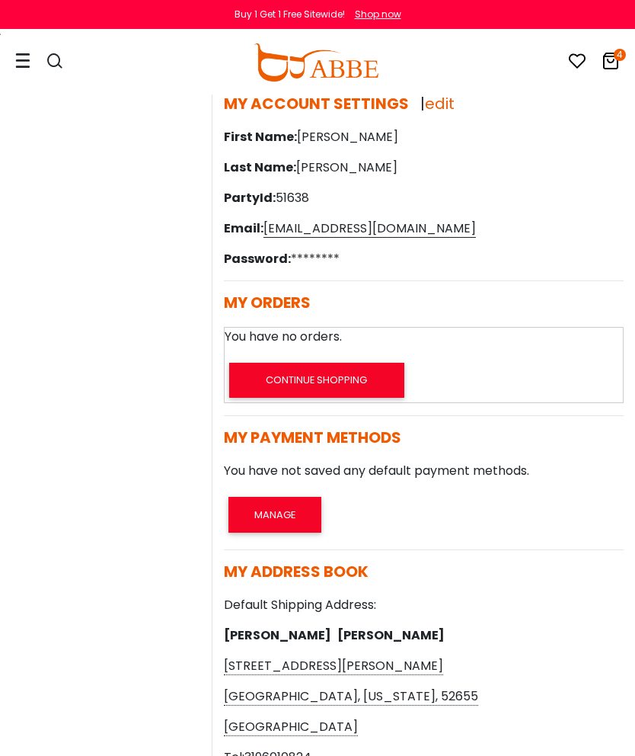
click at [605, 71] on link "4" at bounding box center [611, 64] width 18 height 18
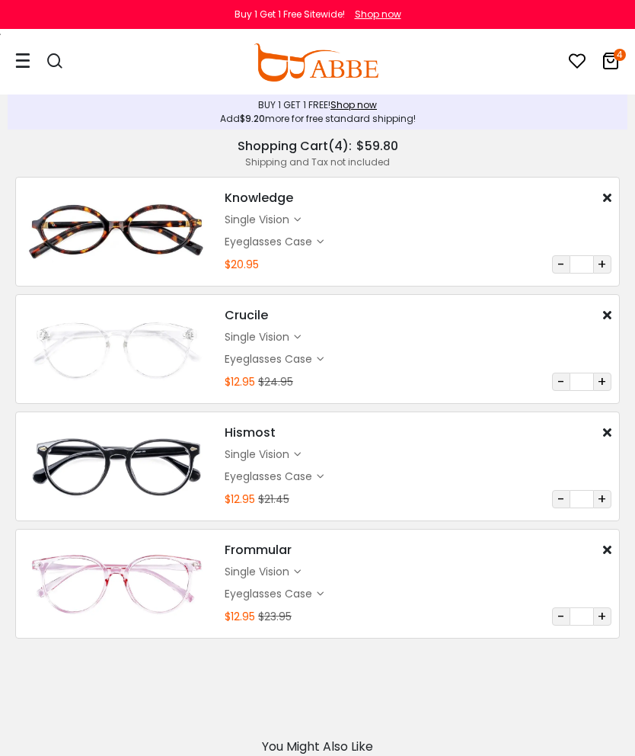
click at [388, 152] on span "$59.80" at bounding box center [378, 146] width 42 height 18
click at [436, 151] on div "Shopping Cart ( 4 ): $59.80" at bounding box center [317, 146] width 605 height 18
click at [464, 111] on div "BUY 1 GET 1 FREE! Shop now" at bounding box center [317, 105] width 605 height 14
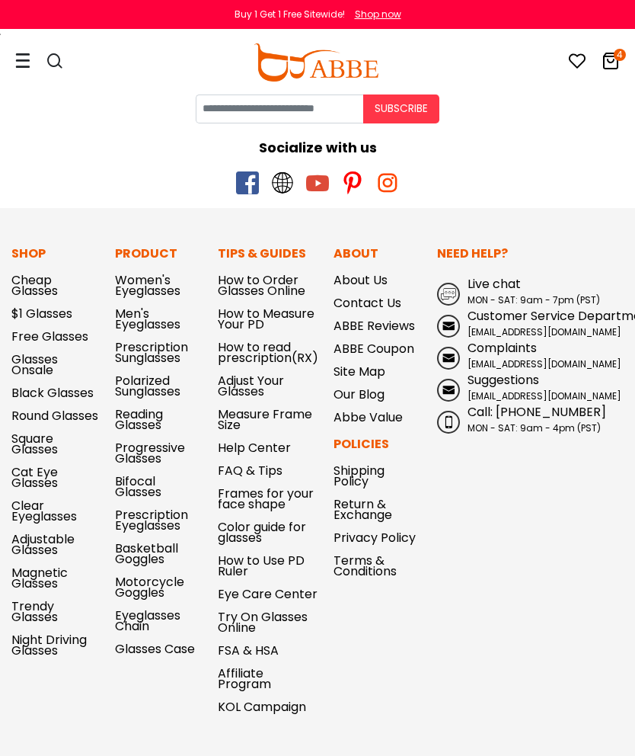
scroll to position [1062, 0]
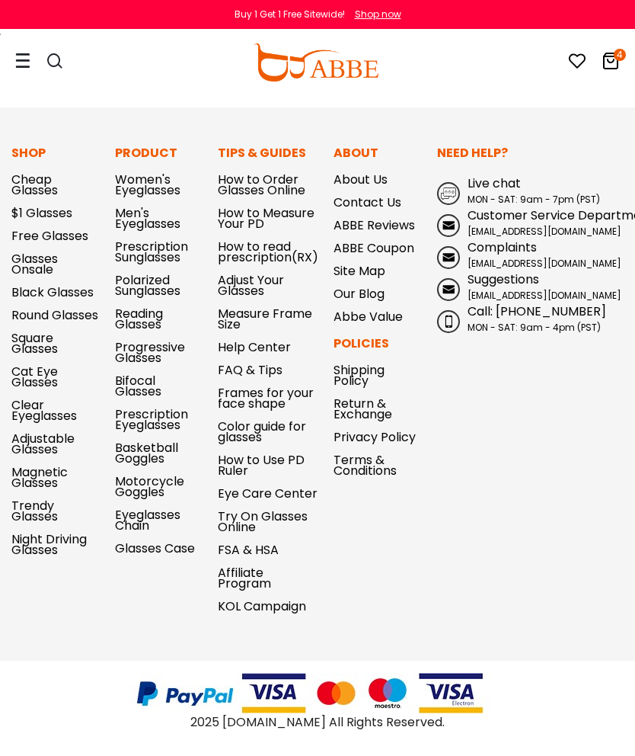
click at [609, 64] on icon at bounding box center [611, 61] width 18 height 18
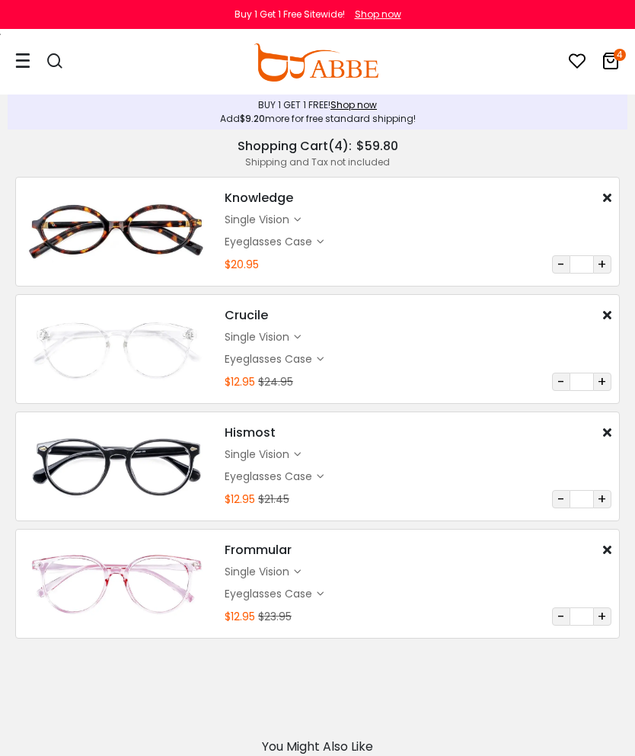
click at [608, 64] on icon at bounding box center [611, 61] width 18 height 18
click at [465, 242] on div "Eyeglasses Case $0.95" at bounding box center [418, 241] width 387 height 18
click at [564, 154] on div "Shopping Cart ( 4 ): $59.80" at bounding box center [317, 146] width 605 height 18
click at [71, 215] on img at bounding box center [117, 231] width 186 height 93
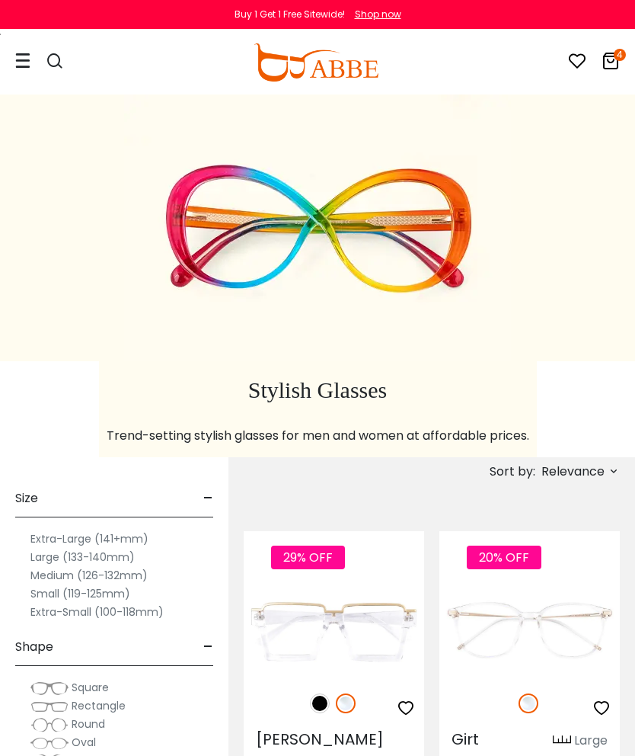
click at [612, 68] on icon at bounding box center [611, 61] width 18 height 18
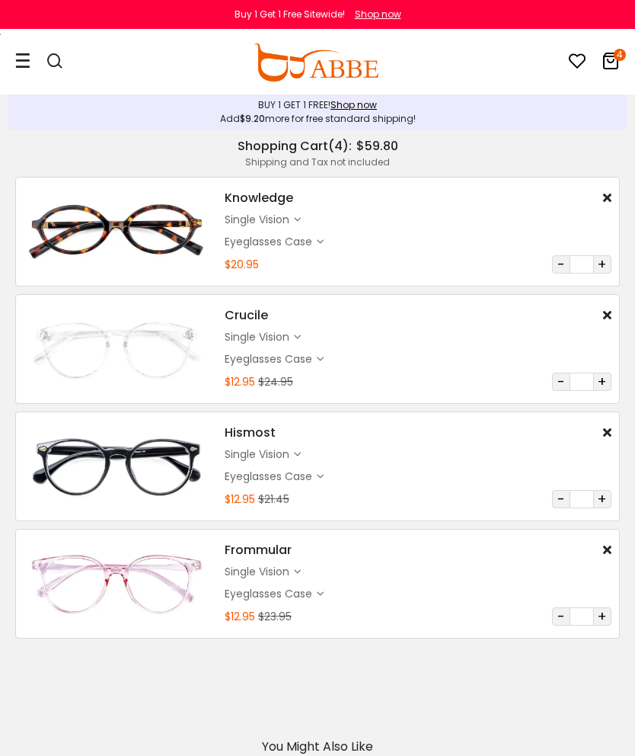
click at [513, 155] on div "Shopping Cart ( 4 ): $59.80" at bounding box center [317, 146] width 605 height 18
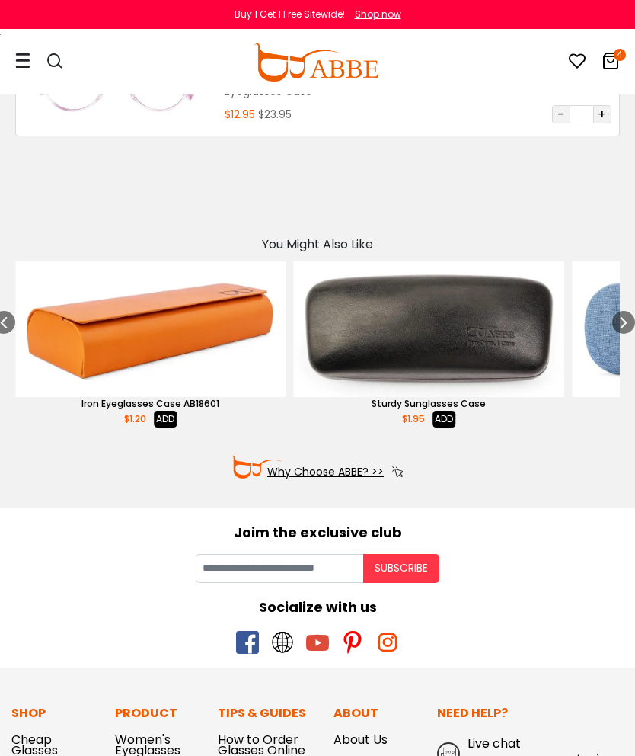
scroll to position [502, 19]
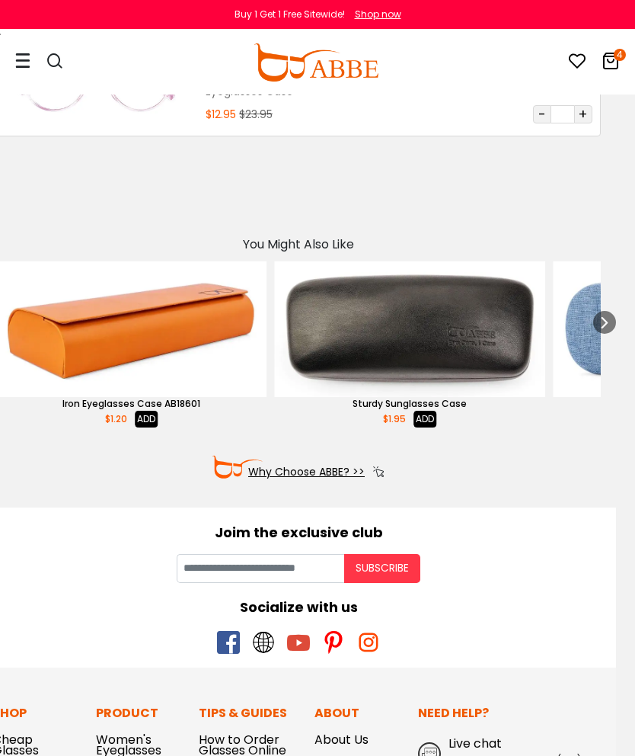
click at [612, 67] on icon at bounding box center [611, 61] width 18 height 18
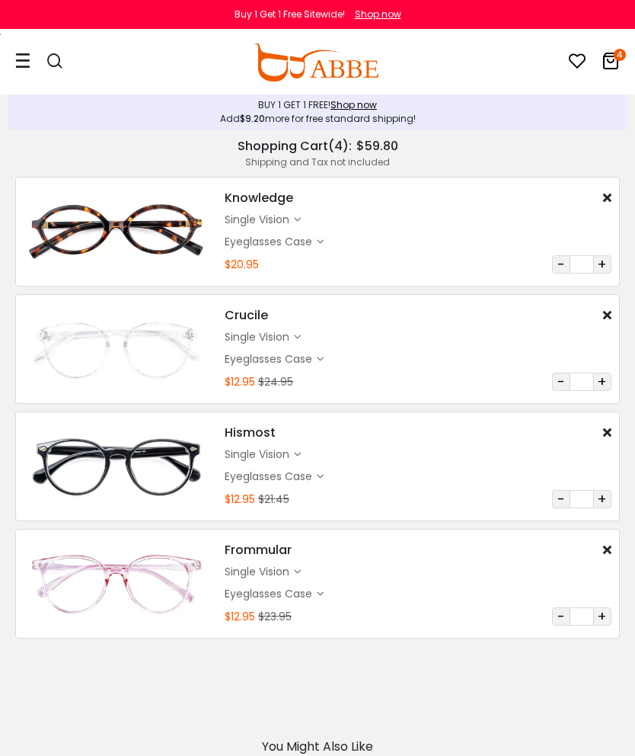
click at [520, 121] on div "Add $9.20 more for free standard shipping!" at bounding box center [317, 119] width 605 height 14
click at [360, 106] on link "Shop now" at bounding box center [354, 104] width 46 height 13
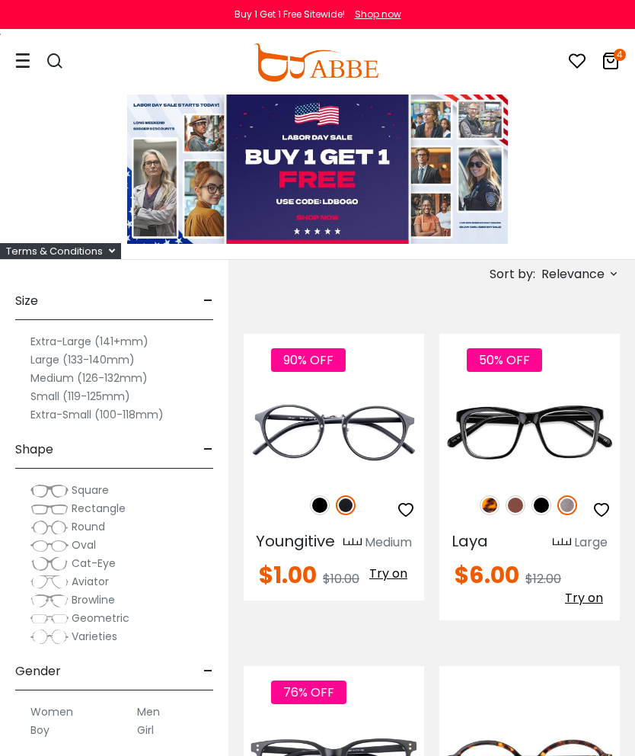
click at [609, 67] on icon at bounding box center [611, 61] width 18 height 18
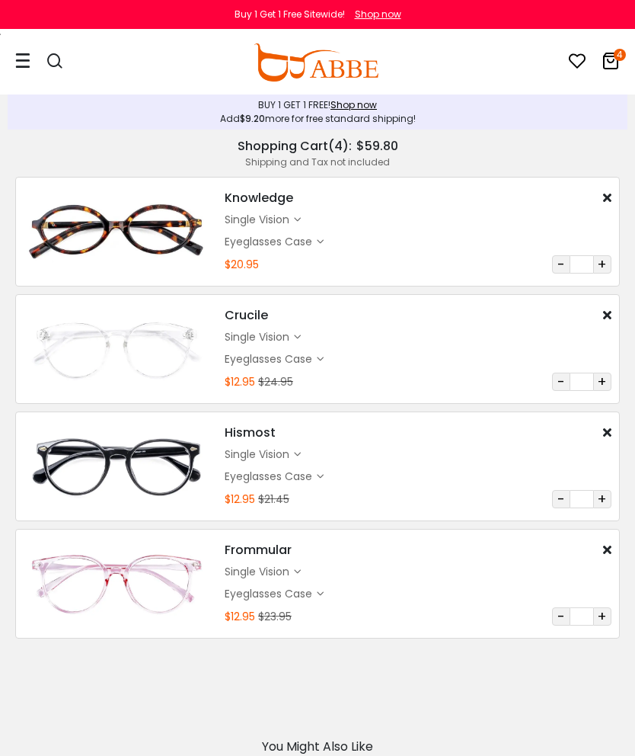
click at [609, 194] on icon at bounding box center [607, 197] width 8 height 12
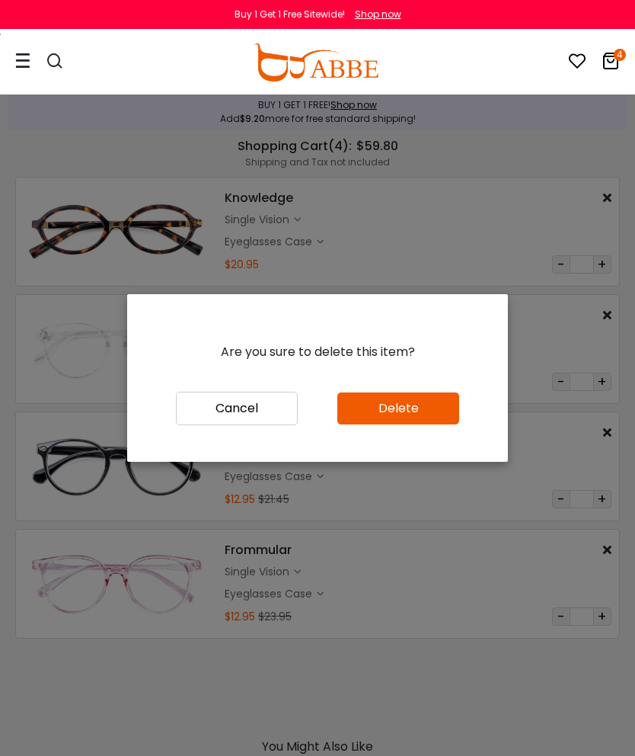
click at [263, 425] on button "Cancel" at bounding box center [237, 409] width 122 height 34
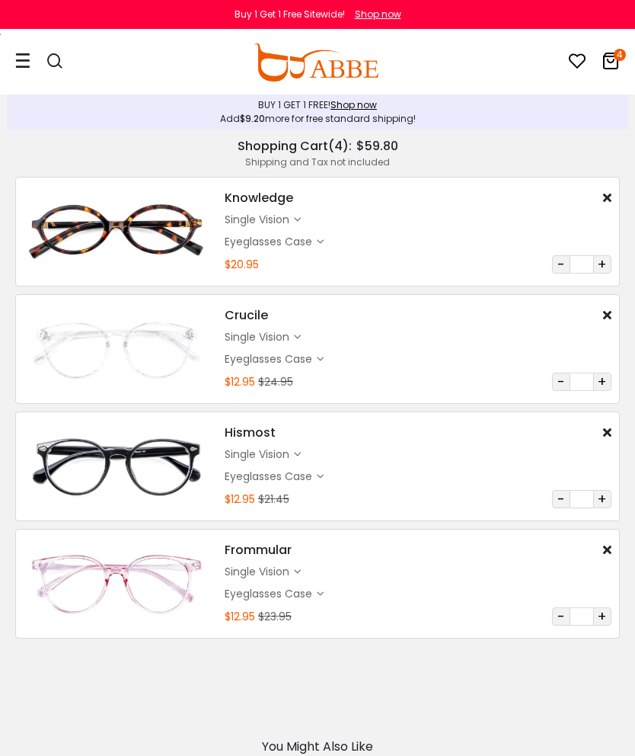
click at [405, 162] on div "Shipping and Tax not included" at bounding box center [317, 162] width 605 height 14
click at [615, 70] on link "4" at bounding box center [611, 64] width 18 height 18
click at [610, 64] on icon at bounding box center [611, 61] width 18 height 18
click at [17, 53] on icon at bounding box center [22, 61] width 15 height 16
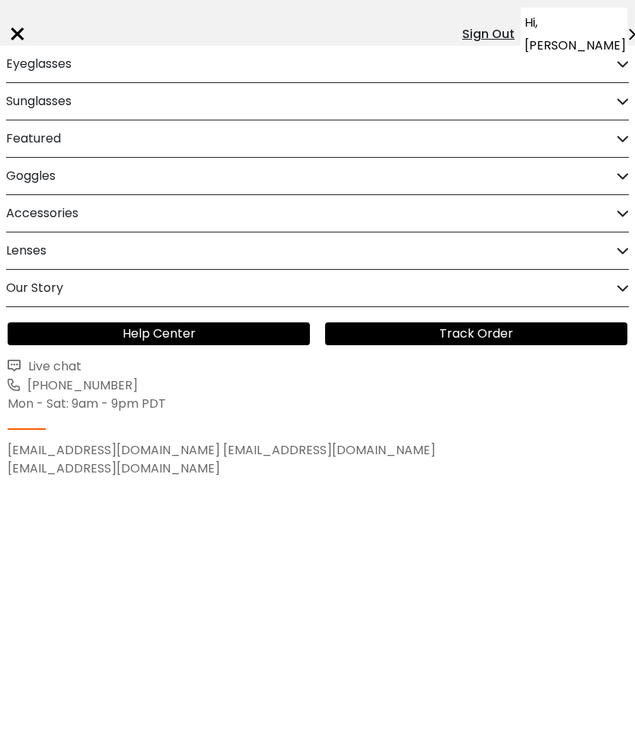
click at [21, 280] on h2 "Our Story" at bounding box center [34, 288] width 57 height 37
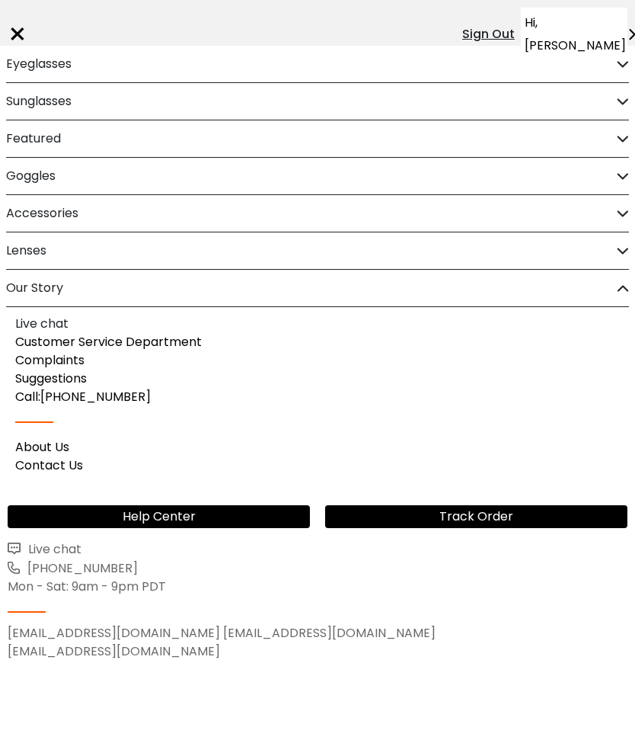
click at [20, 14] on div "×" at bounding box center [18, 34] width 20 height 46
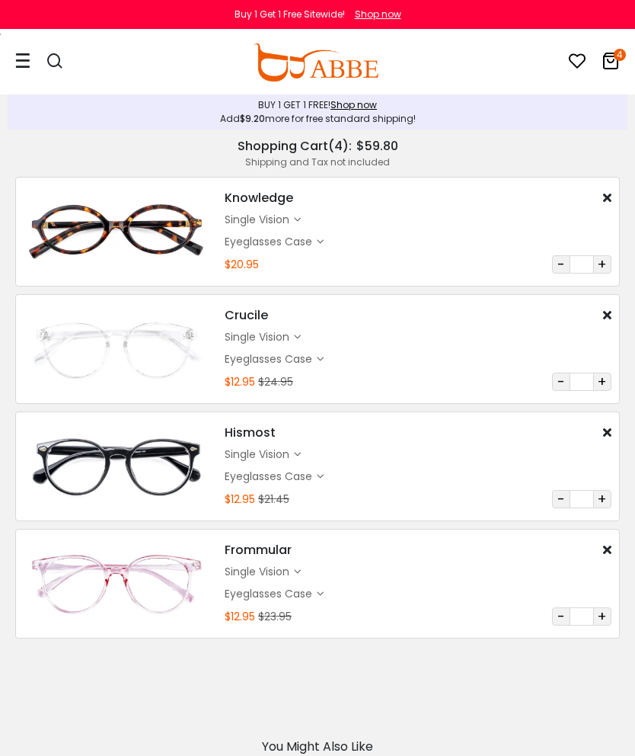
click at [613, 66] on icon at bounding box center [611, 61] width 18 height 18
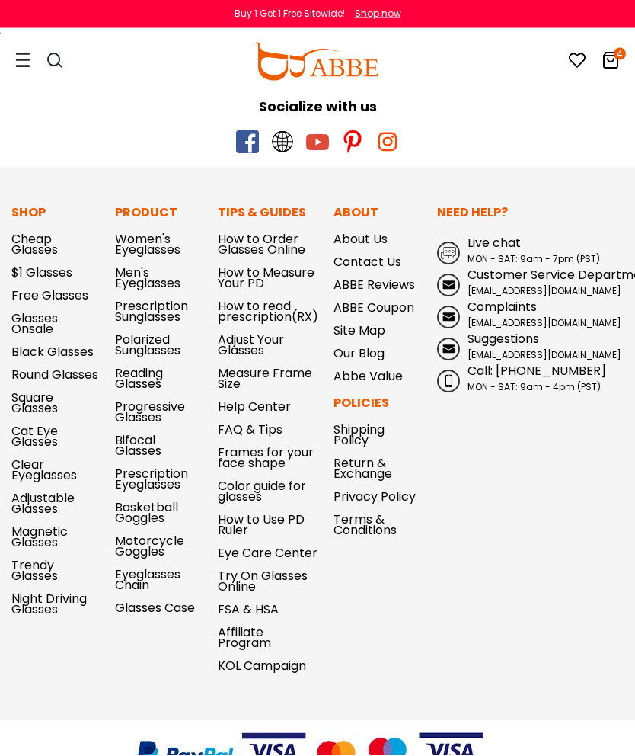
scroll to position [1001, 0]
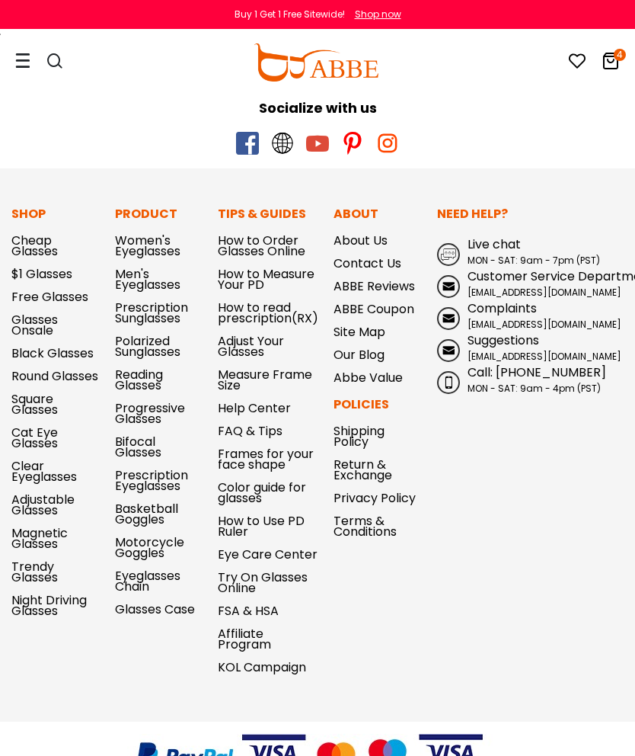
click at [34, 272] on link "$1 Glasses" at bounding box center [41, 274] width 61 height 18
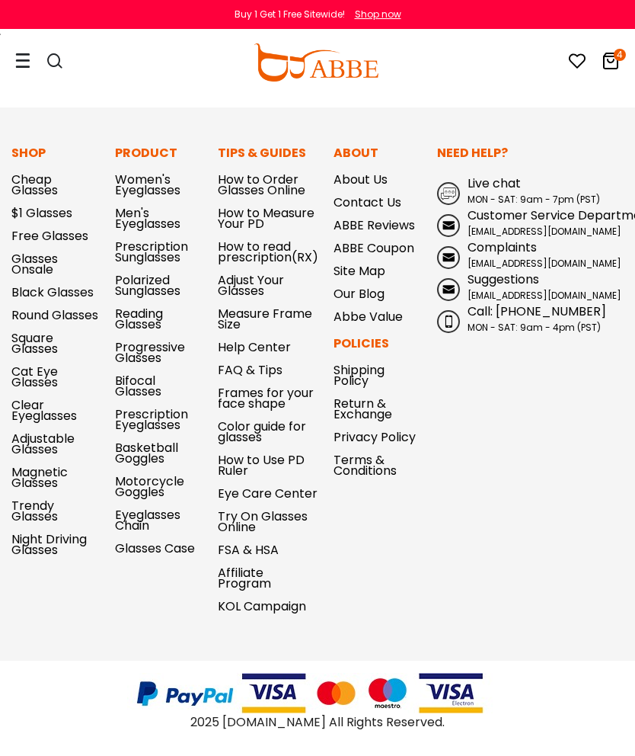
click at [41, 235] on link "Free Glasses" at bounding box center [49, 236] width 77 height 18
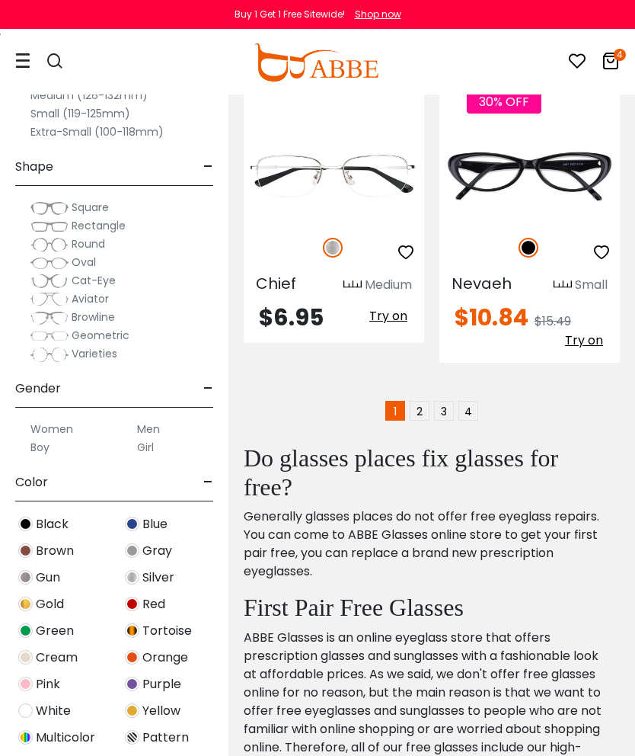
scroll to position [4773, 0]
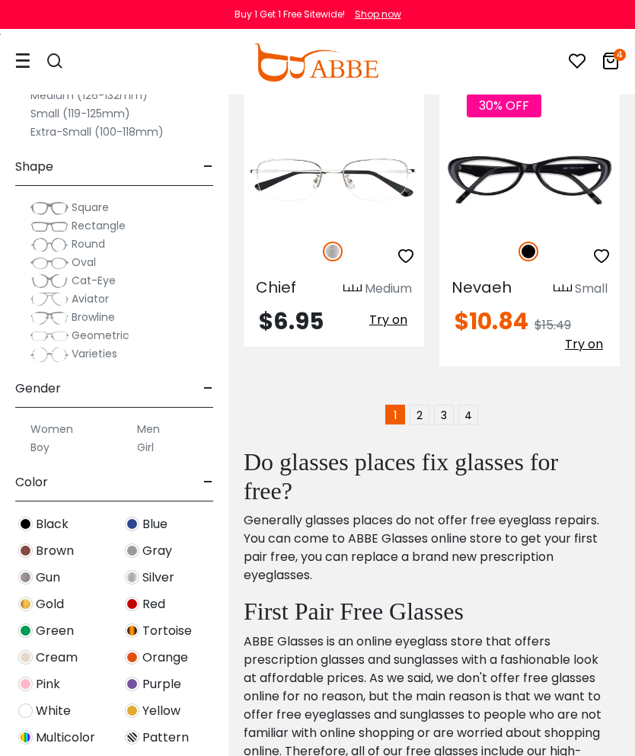
click at [422, 408] on link "2" at bounding box center [420, 415] width 20 height 20
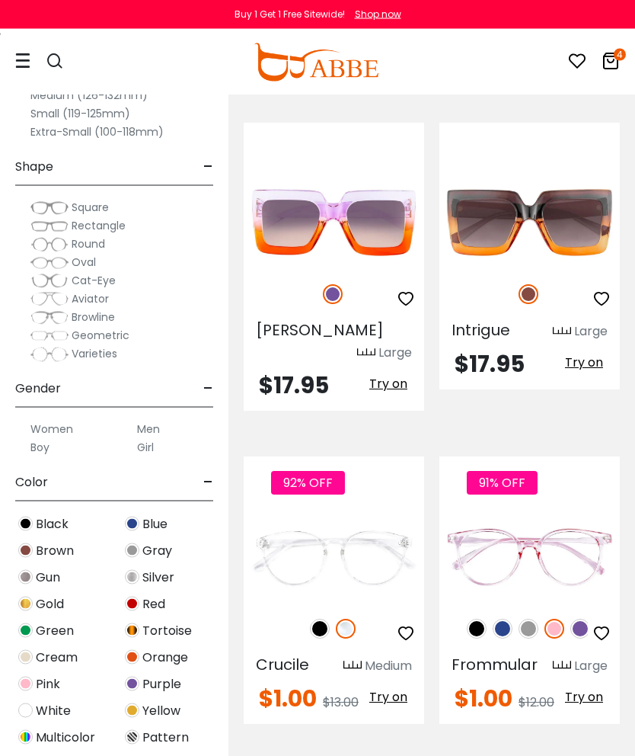
scroll to position [1850, 0]
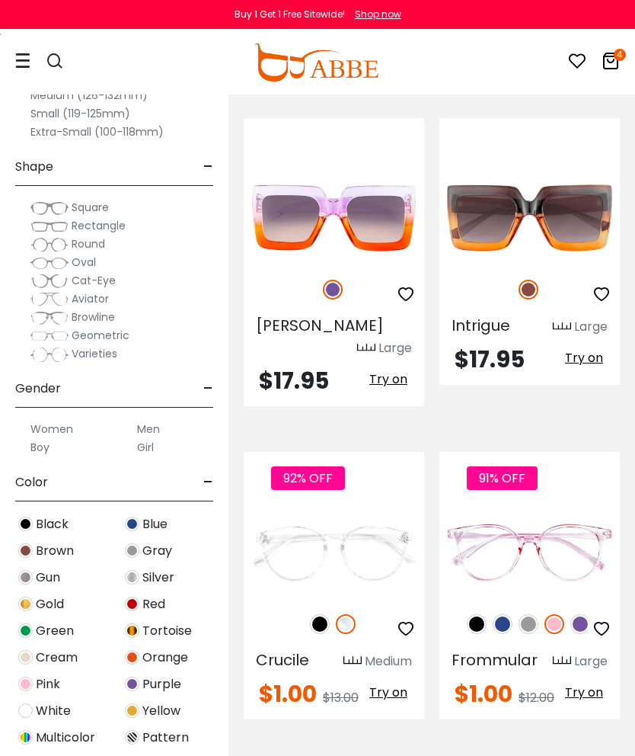
click at [527, 614] on img at bounding box center [529, 624] width 20 height 20
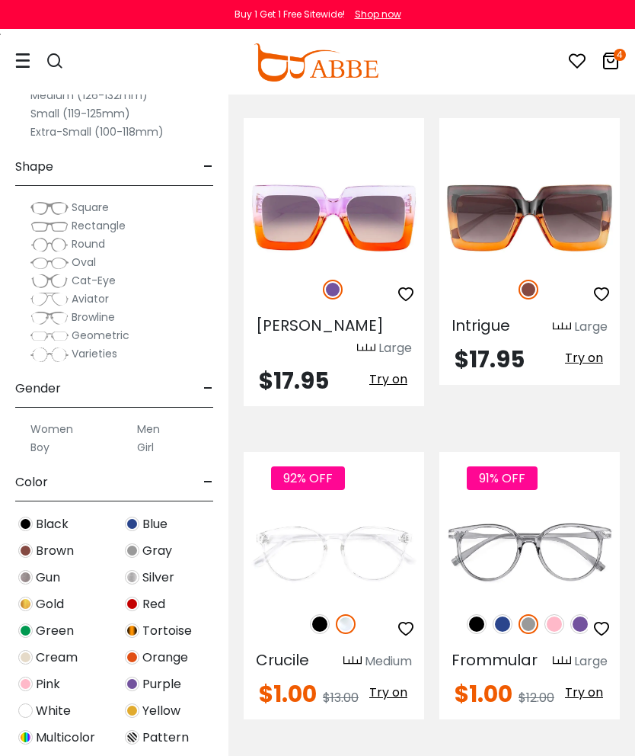
click at [475, 614] on img at bounding box center [477, 624] width 20 height 20
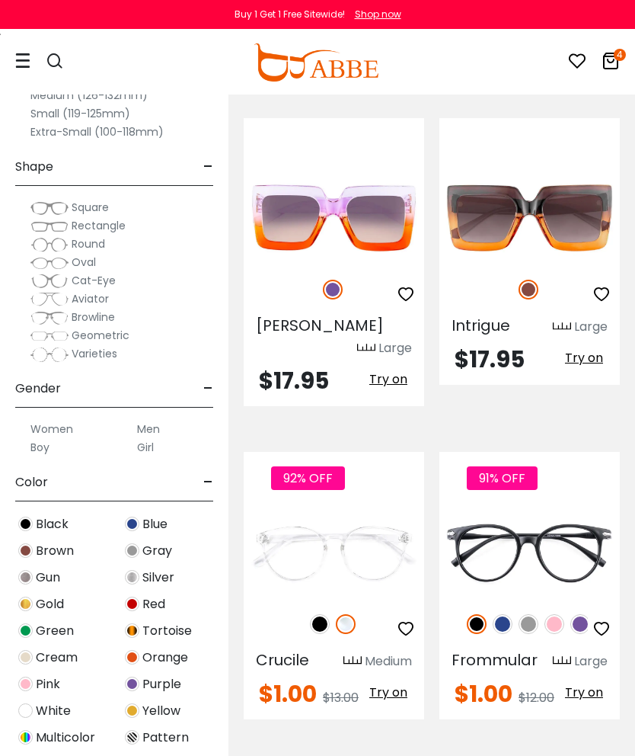
click at [564, 614] on img at bounding box center [555, 624] width 20 height 20
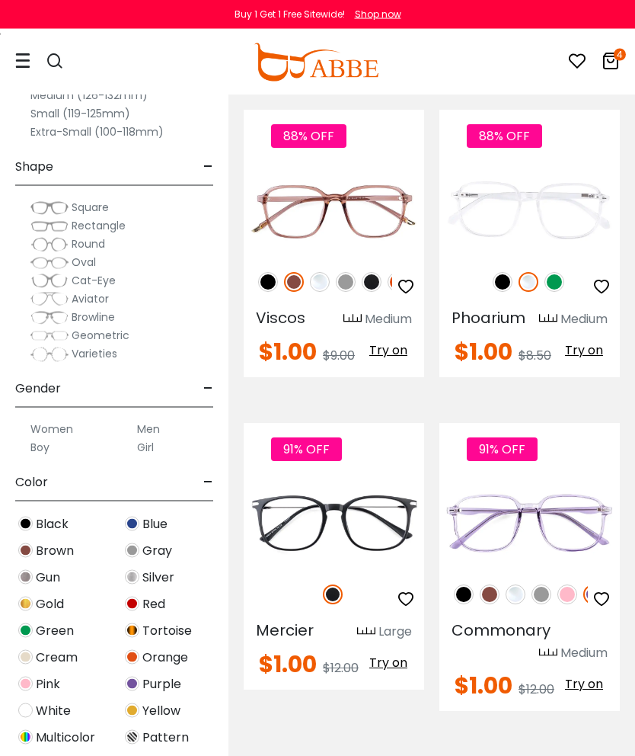
scroll to position [2817, 0]
click at [607, 65] on icon at bounding box center [611, 61] width 18 height 18
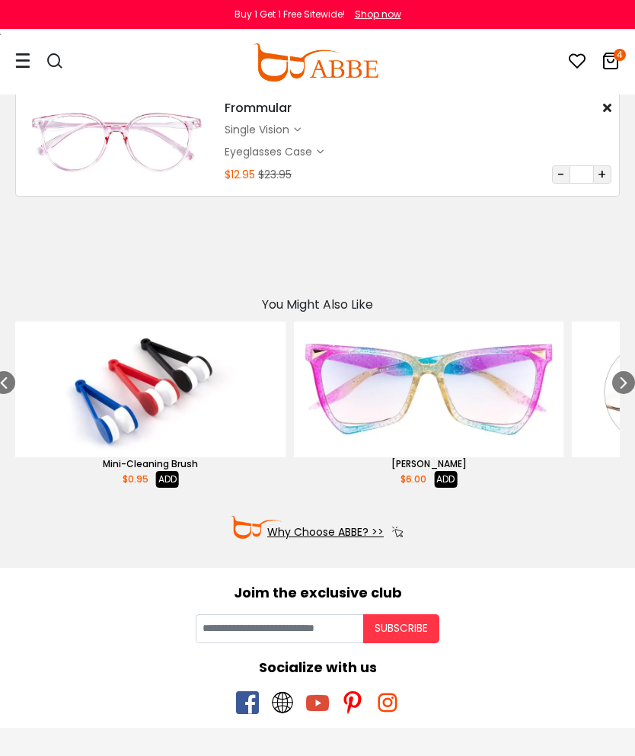
scroll to position [443, 0]
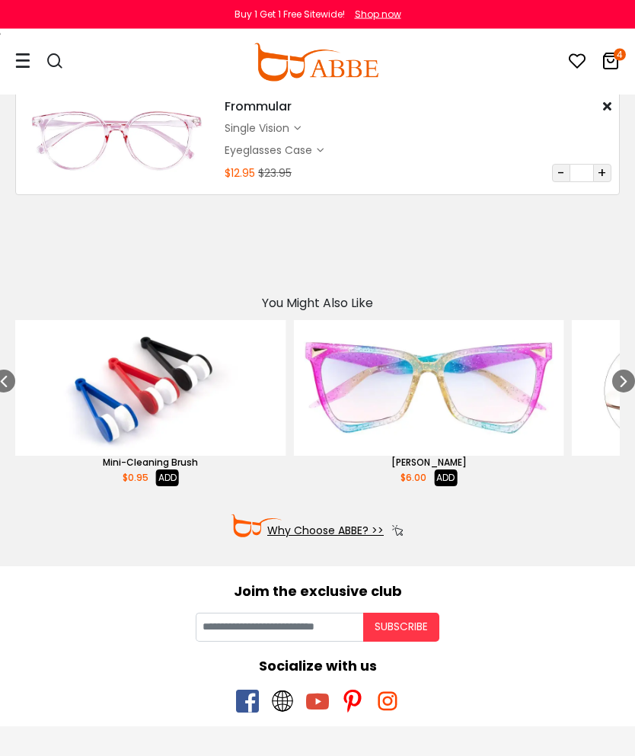
click at [493, 389] on img "5 / 52" at bounding box center [428, 389] width 270 height 136
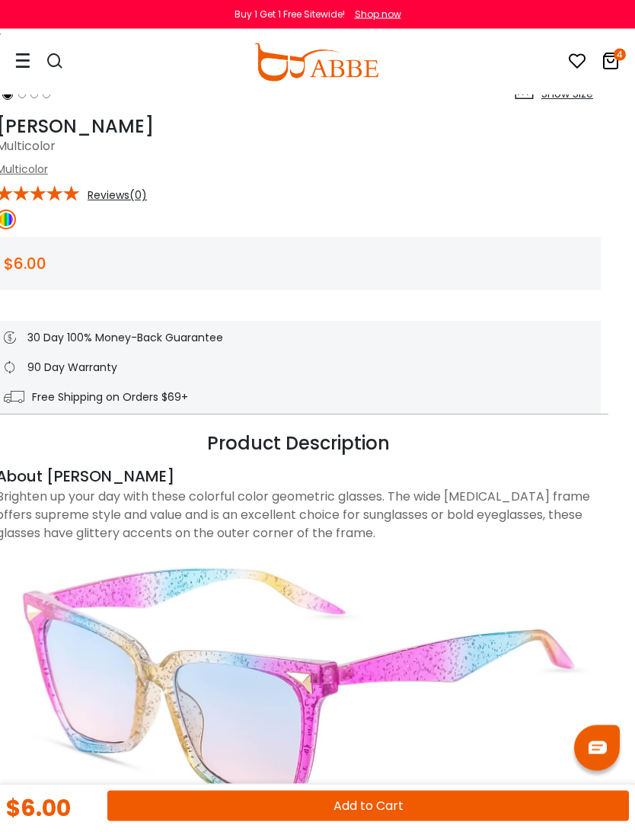
scroll to position [369, 19]
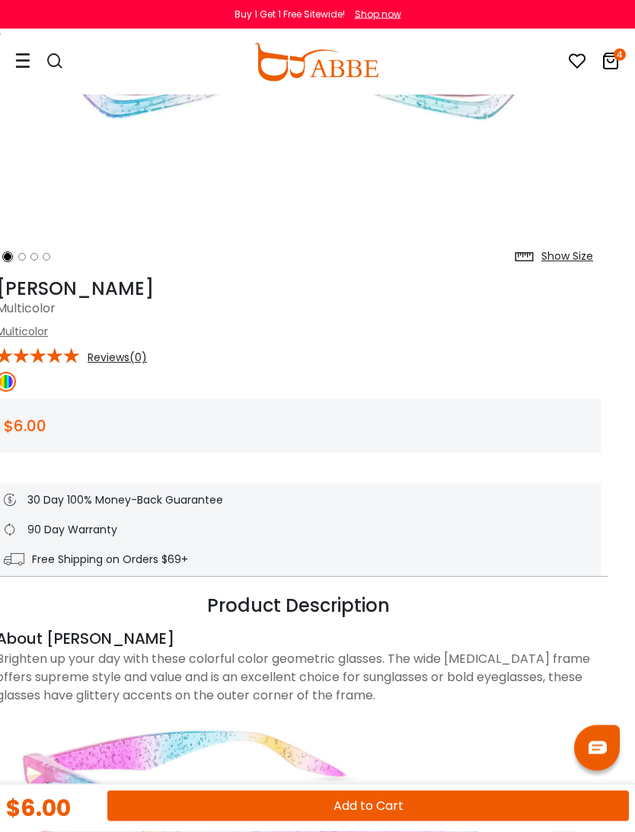
click at [604, 66] on icon at bounding box center [611, 61] width 18 height 18
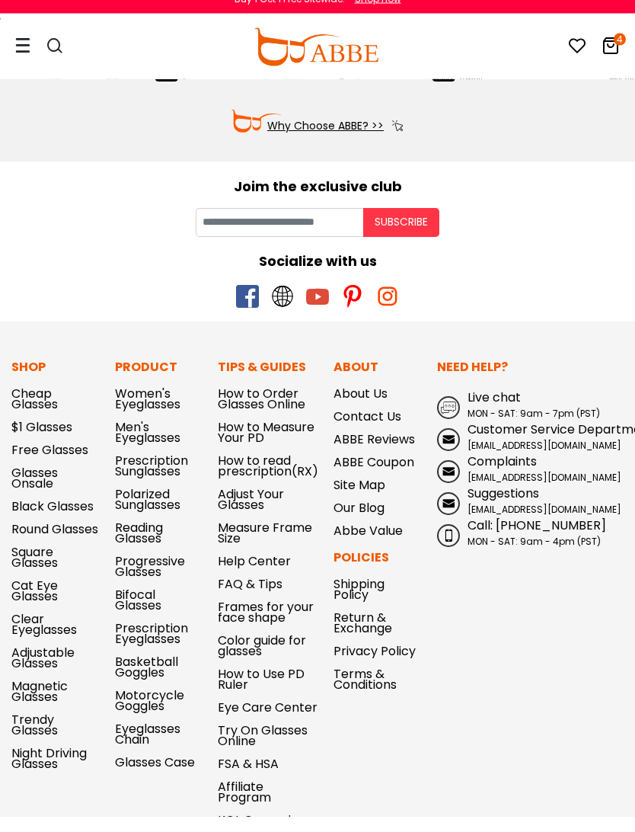
scroll to position [833, 0]
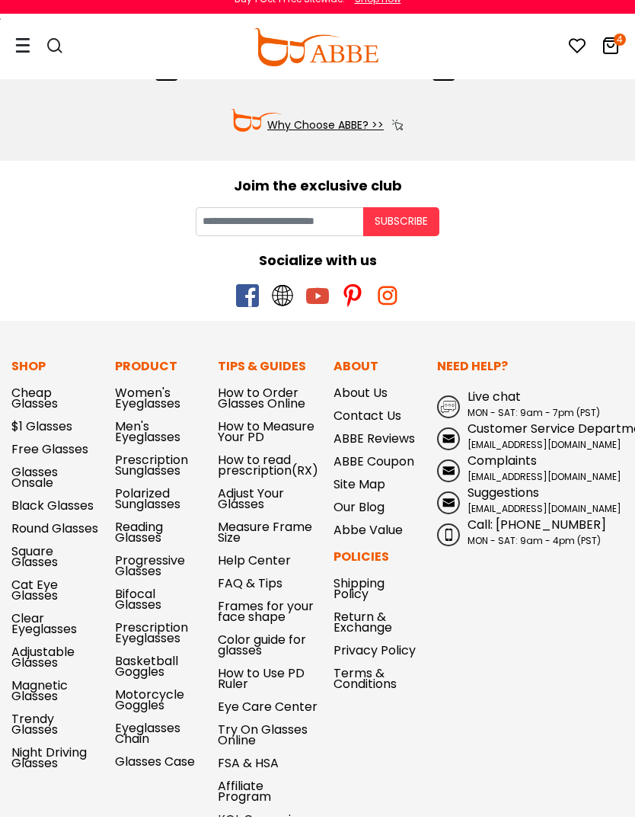
click at [290, 403] on link "How to Order Glasses Online" at bounding box center [262, 413] width 88 height 28
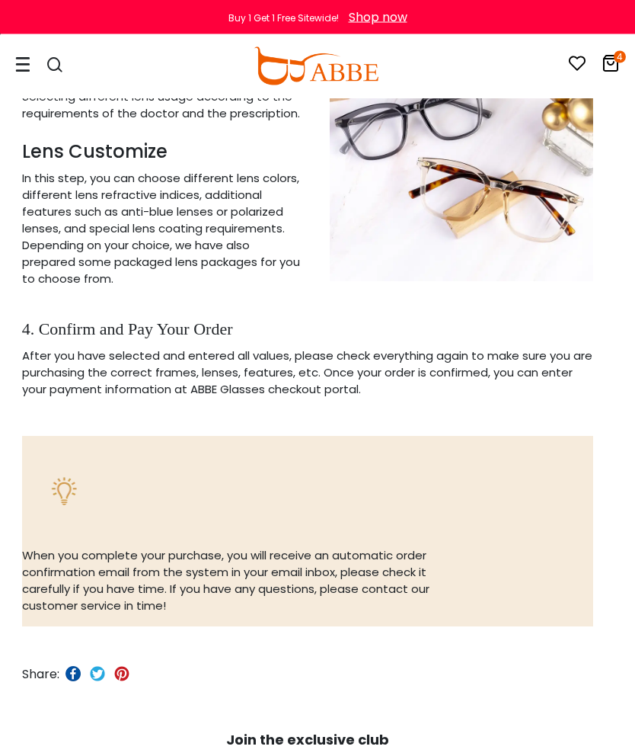
scroll to position [2902, 10]
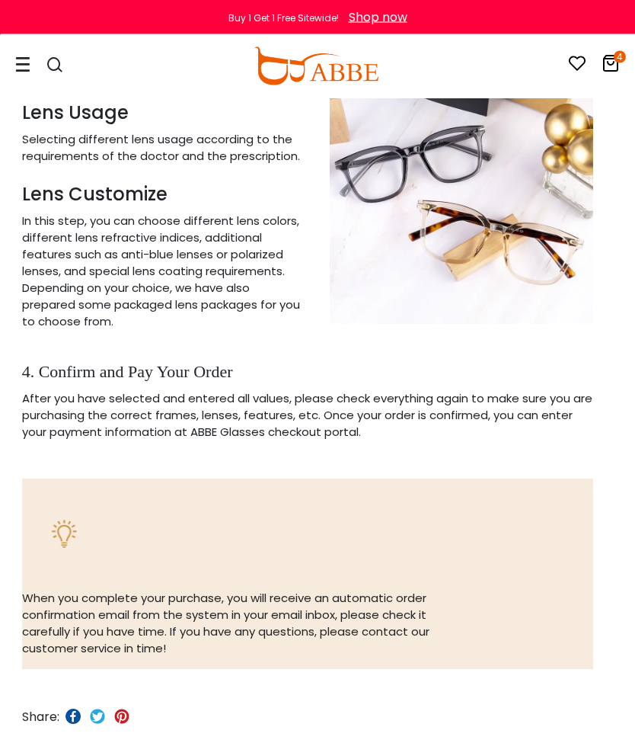
click at [610, 64] on icon at bounding box center [611, 63] width 18 height 18
click at [606, 65] on icon at bounding box center [611, 63] width 18 height 18
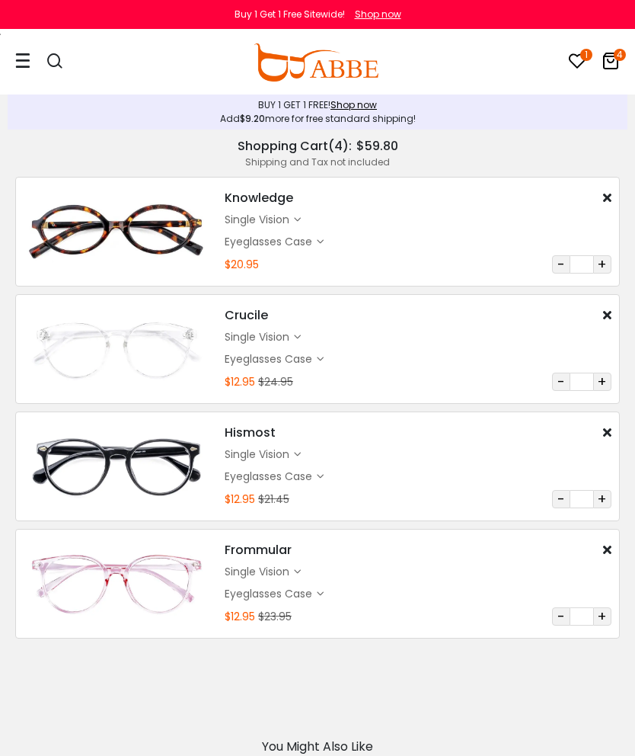
click at [174, 337] on img at bounding box center [117, 348] width 186 height 93
click at [40, 324] on img at bounding box center [117, 348] width 186 height 93
click at [40, 323] on img at bounding box center [117, 348] width 186 height 93
click at [571, 64] on icon at bounding box center [577, 61] width 18 height 18
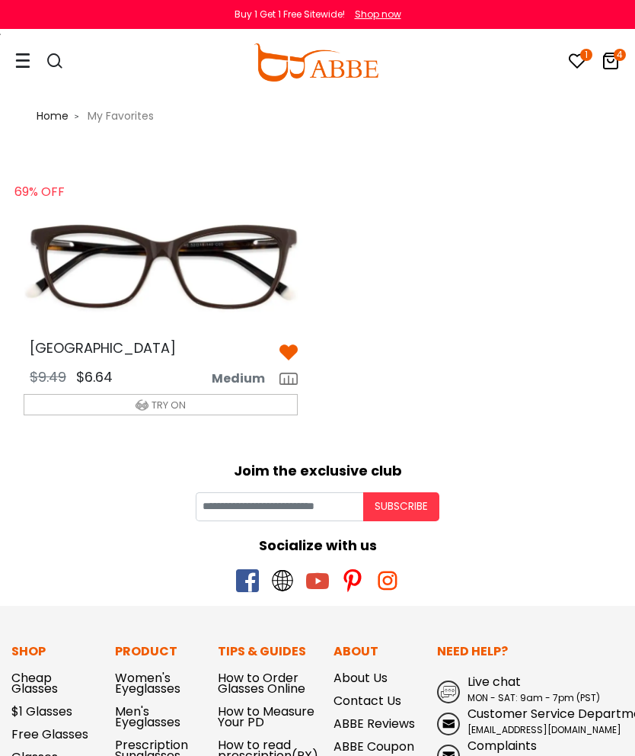
click at [611, 62] on icon at bounding box center [611, 61] width 18 height 18
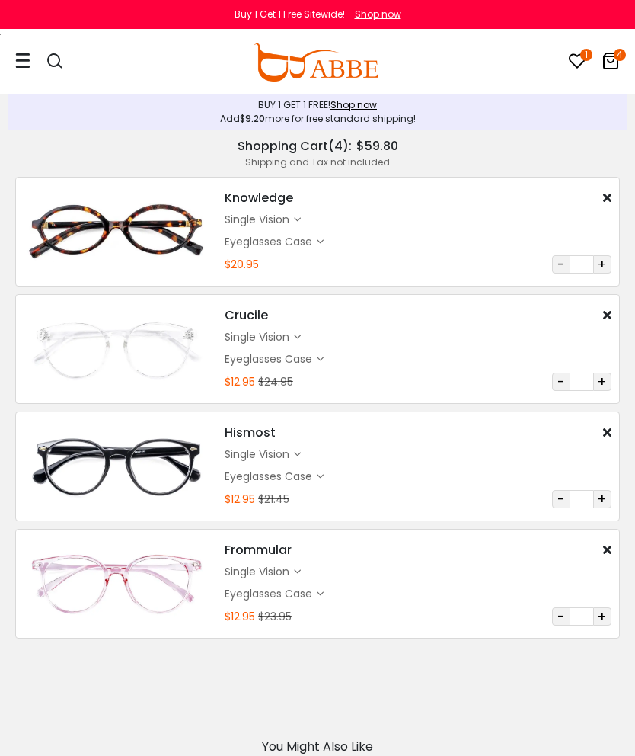
click at [610, 57] on icon at bounding box center [611, 61] width 18 height 18
click at [173, 331] on img at bounding box center [117, 348] width 186 height 93
click at [154, 351] on img at bounding box center [117, 348] width 186 height 93
click at [177, 324] on img at bounding box center [117, 348] width 186 height 93
click at [177, 323] on img at bounding box center [117, 348] width 186 height 93
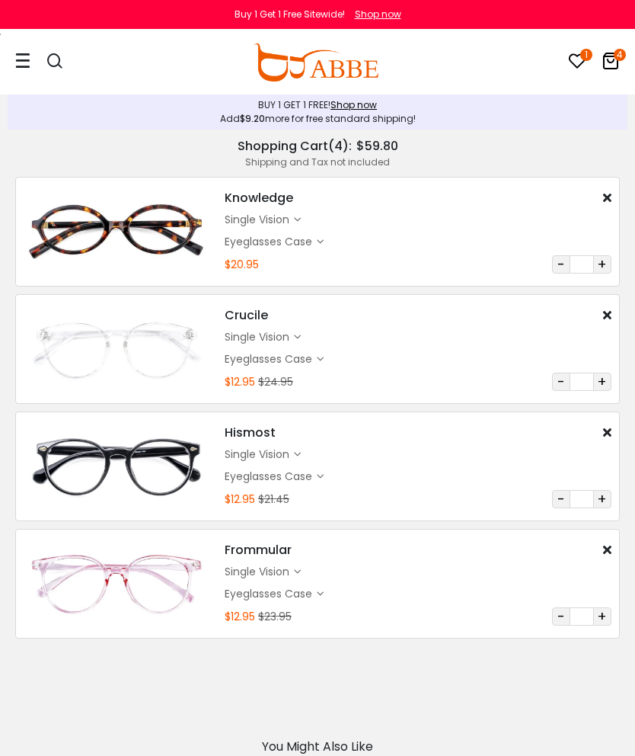
click at [580, 53] on icon at bounding box center [577, 61] width 18 height 18
click at [612, 62] on icon at bounding box center [611, 61] width 18 height 18
